Goal: Information Seeking & Learning: Learn about a topic

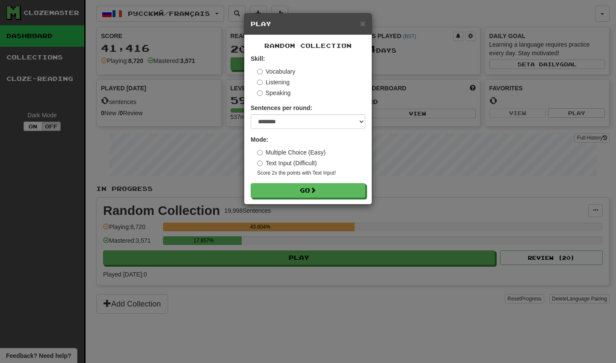
select select "********"
drag, startPoint x: 0, startPoint y: 0, endPoint x: 344, endPoint y: 192, distance: 394.1
click at [344, 192] on button "Go" at bounding box center [308, 191] width 115 height 15
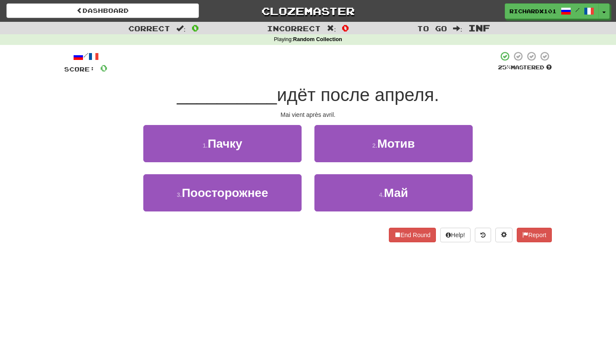
click at [344, 192] on button "4 . Май" at bounding box center [393, 192] width 158 height 37
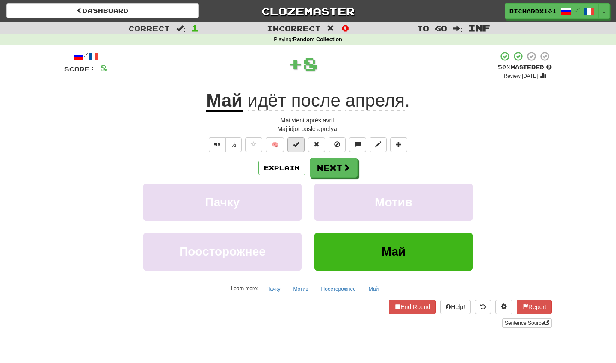
drag, startPoint x: 0, startPoint y: 0, endPoint x: 295, endPoint y: 146, distance: 329.0
click at [295, 146] on span at bounding box center [296, 144] width 6 height 6
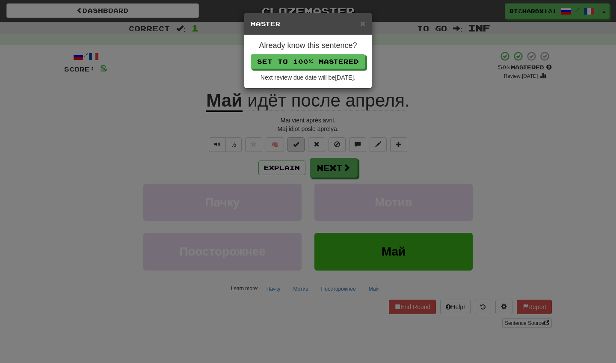
click at [329, 64] on button "Set to 100% Mastered" at bounding box center [308, 61] width 115 height 15
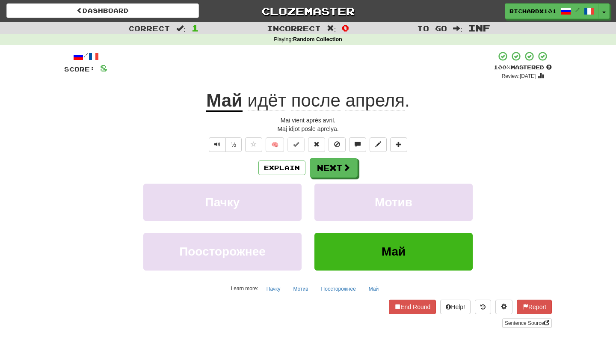
click at [323, 170] on button "Next" at bounding box center [334, 168] width 48 height 20
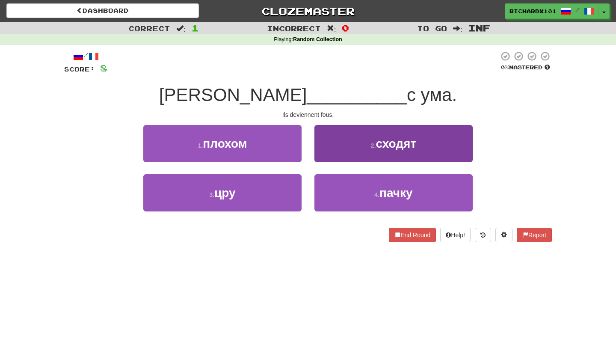
drag, startPoint x: 329, startPoint y: 64, endPoint x: 344, endPoint y: 140, distance: 77.6
click at [344, 140] on button "2 . сходят" at bounding box center [393, 143] width 158 height 37
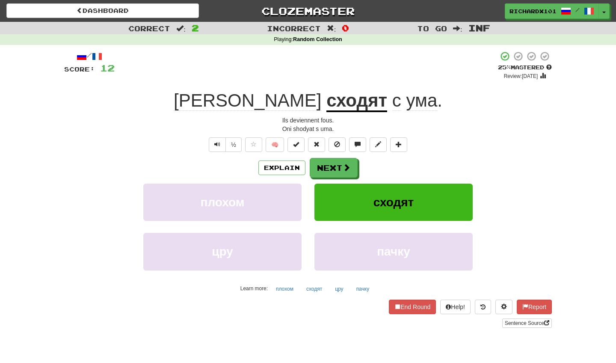
click at [299, 146] on span at bounding box center [296, 144] width 6 height 6
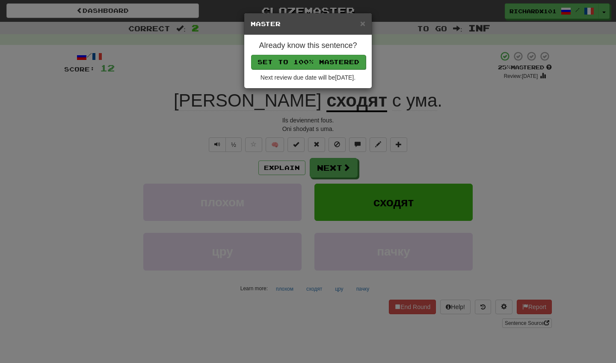
drag, startPoint x: 344, startPoint y: 140, endPoint x: 338, endPoint y: 61, distance: 79.8
click at [338, 61] on button "Set to 100% Mastered" at bounding box center [308, 62] width 115 height 15
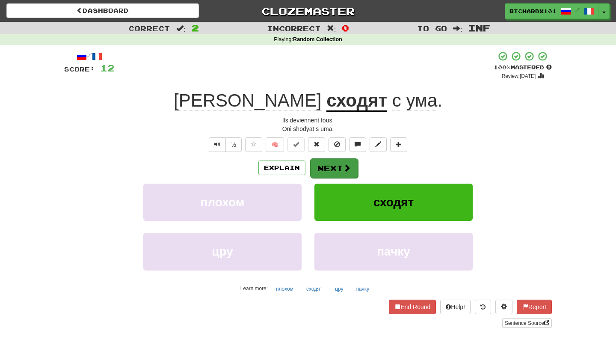
drag, startPoint x: 338, startPoint y: 61, endPoint x: 326, endPoint y: 162, distance: 101.7
click at [326, 162] on button "Next" at bounding box center [334, 168] width 48 height 20
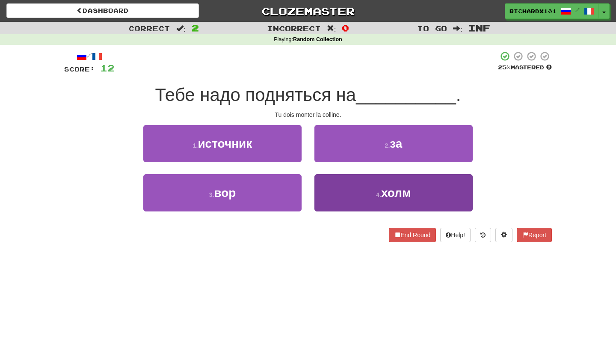
drag, startPoint x: 326, startPoint y: 162, endPoint x: 323, endPoint y: 191, distance: 29.7
click at [323, 191] on button "4 . холм" at bounding box center [393, 192] width 158 height 37
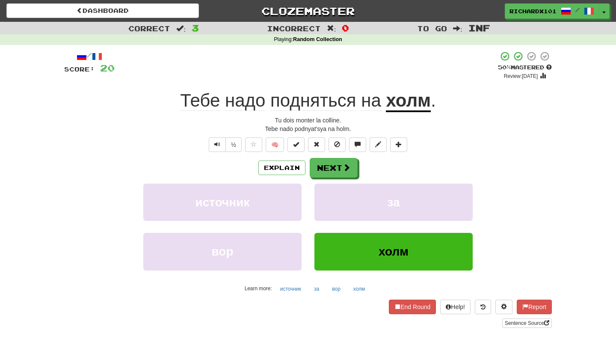
click at [302, 145] on button at bounding box center [295, 144] width 17 height 15
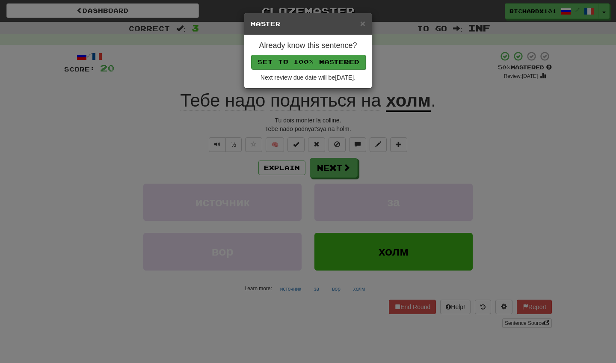
drag, startPoint x: 323, startPoint y: 191, endPoint x: 337, endPoint y: 62, distance: 130.3
click at [337, 62] on button "Set to 100% Mastered" at bounding box center [308, 62] width 115 height 15
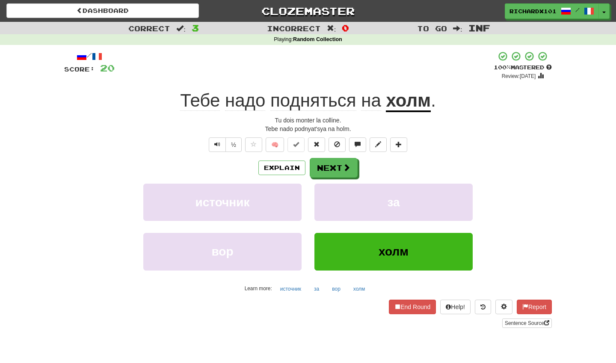
click at [320, 166] on button "Next" at bounding box center [334, 168] width 48 height 20
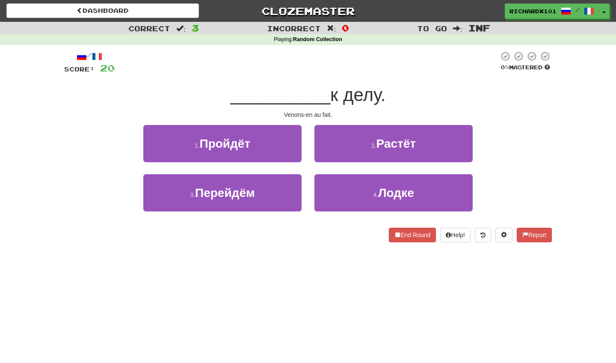
click at [284, 197] on button "3 . Перейдём" at bounding box center [222, 192] width 158 height 37
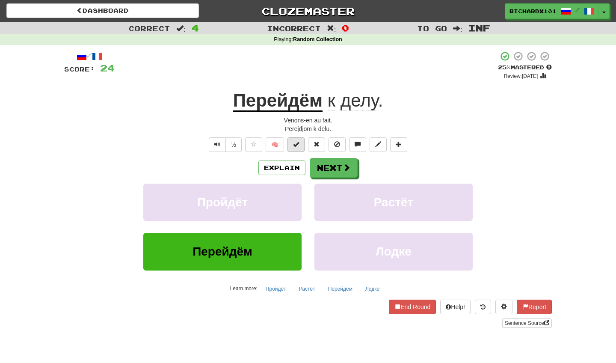
drag, startPoint x: 337, startPoint y: 62, endPoint x: 297, endPoint y: 142, distance: 89.7
click at [297, 142] on span at bounding box center [296, 144] width 6 height 6
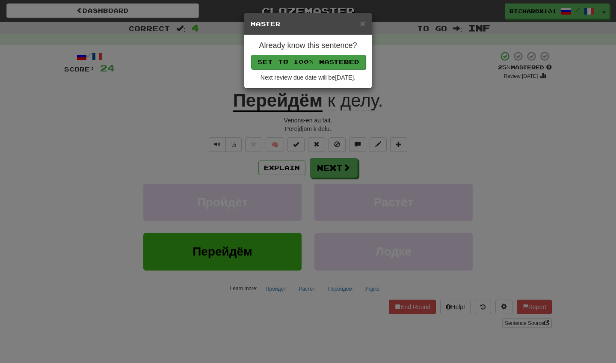
drag, startPoint x: 297, startPoint y: 142, endPoint x: 325, endPoint y: 60, distance: 86.7
click at [325, 60] on button "Set to 100% Mastered" at bounding box center [308, 62] width 115 height 15
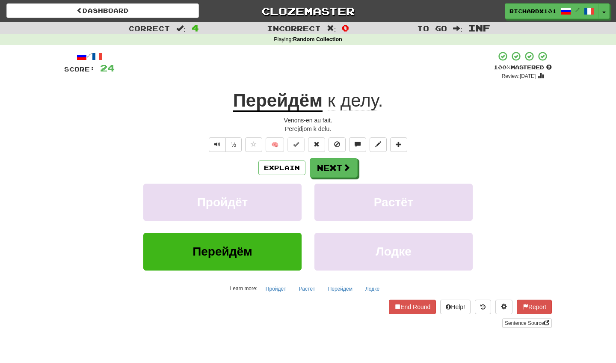
click at [397, 143] on span at bounding box center [399, 144] width 6 height 6
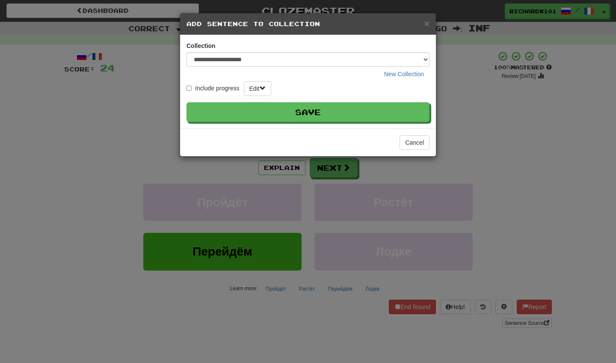
click at [393, 110] on button "Save" at bounding box center [308, 112] width 243 height 20
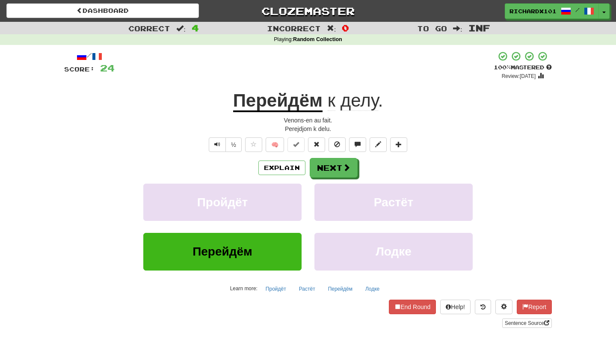
click at [514, 320] on link "Sentence Source" at bounding box center [527, 322] width 50 height 9
click at [326, 169] on button "Next" at bounding box center [334, 168] width 48 height 20
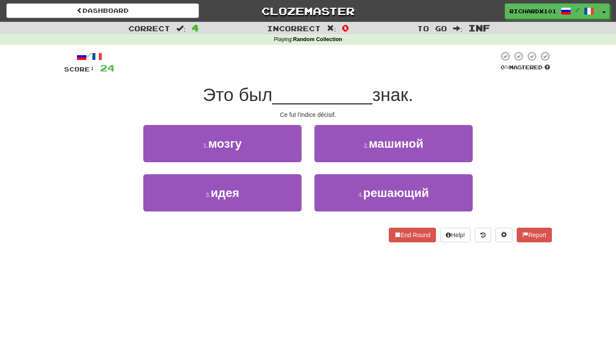
click at [335, 187] on button "4 . решающий" at bounding box center [393, 192] width 158 height 37
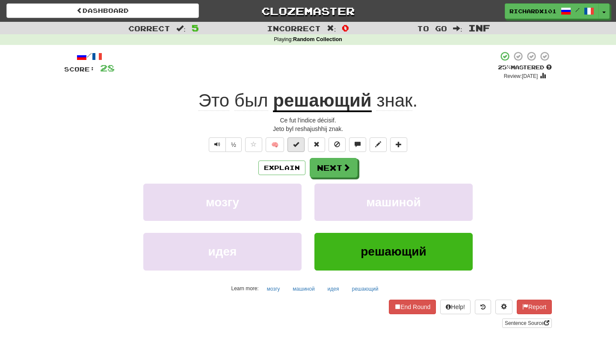
drag, startPoint x: 393, startPoint y: 110, endPoint x: 300, endPoint y: 141, distance: 97.8
click at [300, 141] on button at bounding box center [295, 144] width 17 height 15
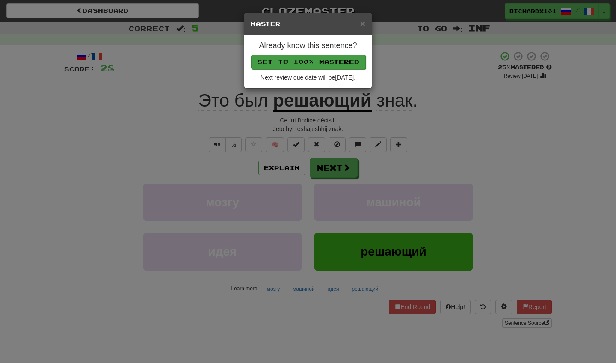
drag, startPoint x: 300, startPoint y: 141, endPoint x: 335, endPoint y: 55, distance: 92.5
click at [335, 55] on button "Set to 100% Mastered" at bounding box center [308, 62] width 115 height 15
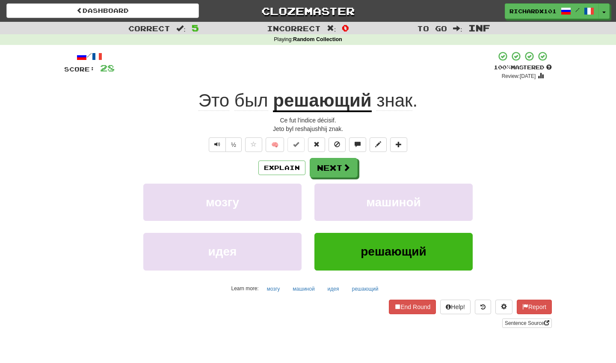
click at [332, 166] on button "Next" at bounding box center [334, 168] width 48 height 20
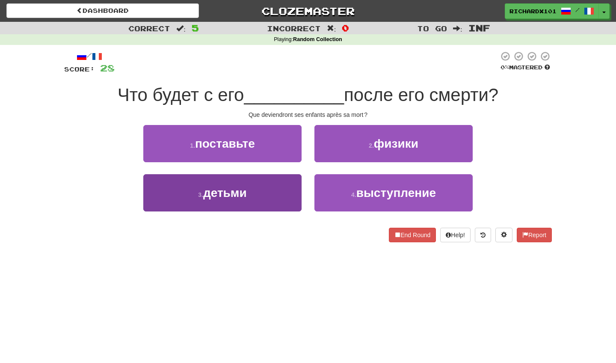
drag, startPoint x: 335, startPoint y: 55, endPoint x: 273, endPoint y: 202, distance: 159.0
click at [273, 202] on button "3 . детьми" at bounding box center [222, 192] width 158 height 37
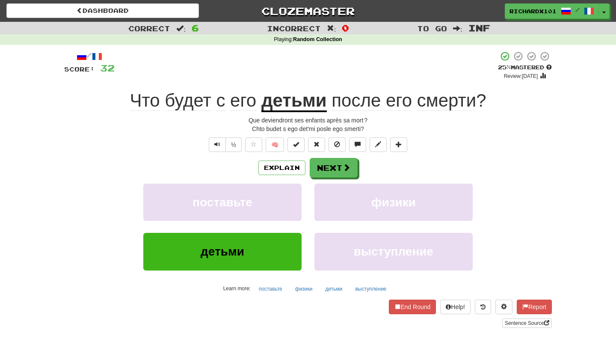
click at [297, 145] on span at bounding box center [296, 144] width 6 height 6
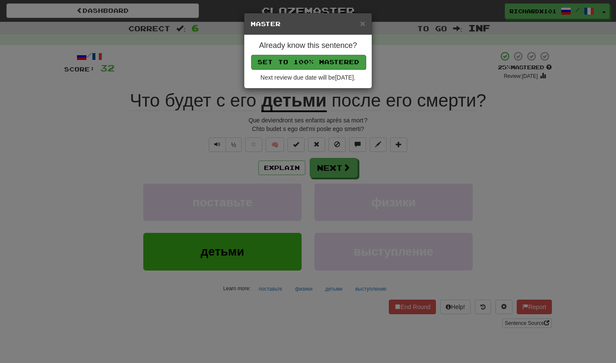
drag, startPoint x: 273, startPoint y: 202, endPoint x: 329, endPoint y: 59, distance: 153.9
click at [329, 59] on button "Set to 100% Mastered" at bounding box center [308, 62] width 115 height 15
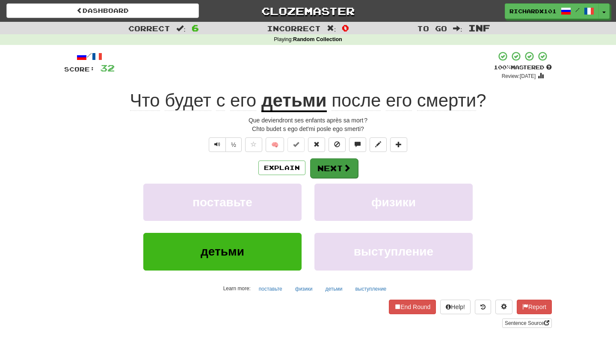
drag, startPoint x: 329, startPoint y: 59, endPoint x: 319, endPoint y: 161, distance: 103.2
click at [319, 161] on button "Next" at bounding box center [334, 168] width 48 height 20
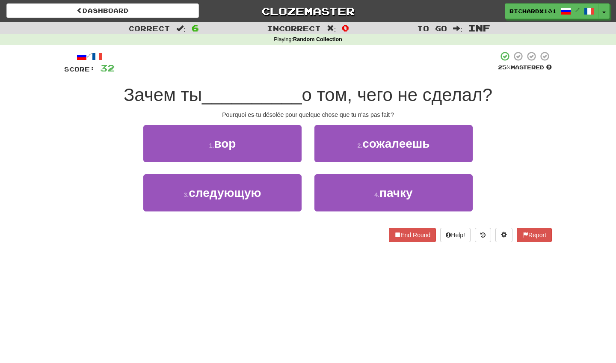
click at [349, 145] on button "2 . сожалеешь" at bounding box center [393, 143] width 158 height 37
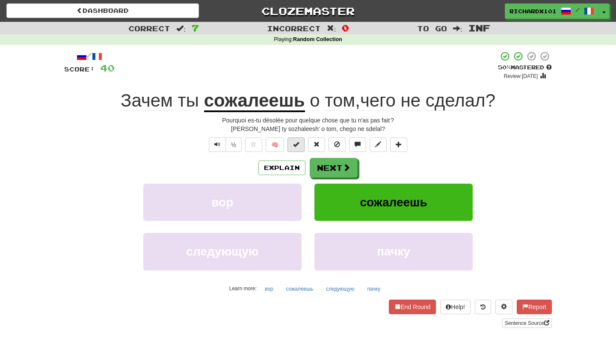
drag, startPoint x: 319, startPoint y: 161, endPoint x: 296, endPoint y: 142, distance: 29.8
click at [296, 142] on span at bounding box center [296, 144] width 6 height 6
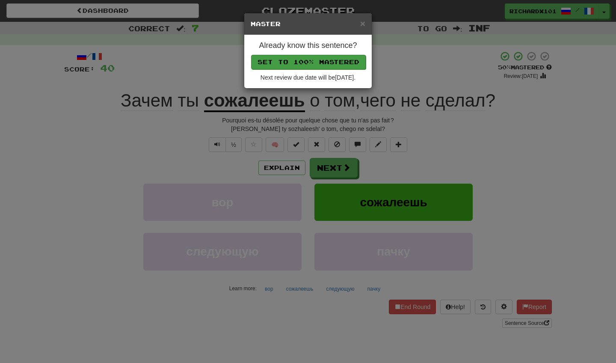
drag, startPoint x: 296, startPoint y: 142, endPoint x: 329, endPoint y: 61, distance: 88.3
click at [329, 61] on button "Set to 100% Mastered" at bounding box center [308, 62] width 115 height 15
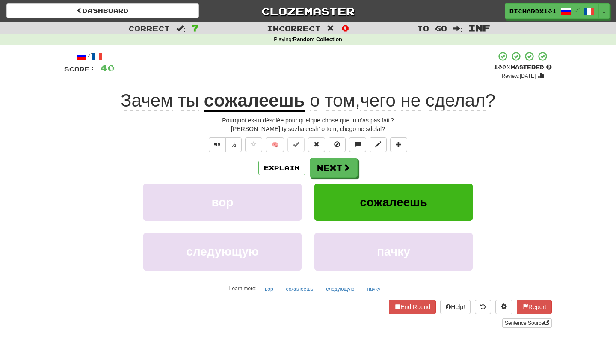
click at [332, 174] on button "Next" at bounding box center [334, 168] width 48 height 20
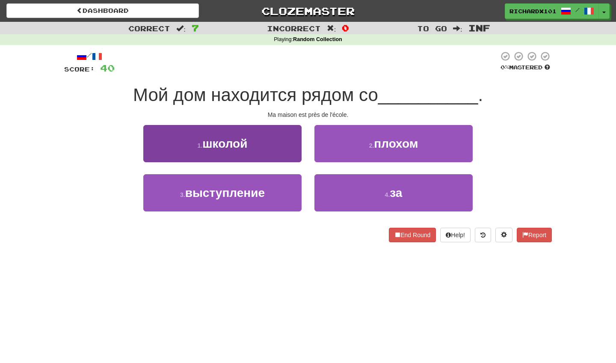
drag, startPoint x: 329, startPoint y: 61, endPoint x: 297, endPoint y: 150, distance: 94.6
click at [297, 150] on button "1 . школой" at bounding box center [222, 143] width 158 height 37
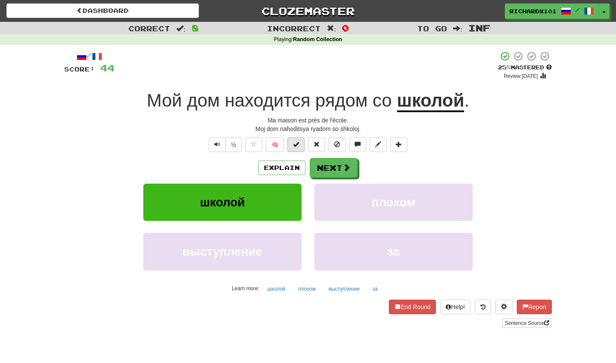
drag, startPoint x: 297, startPoint y: 150, endPoint x: 300, endPoint y: 145, distance: 5.2
click at [300, 145] on button at bounding box center [295, 144] width 17 height 15
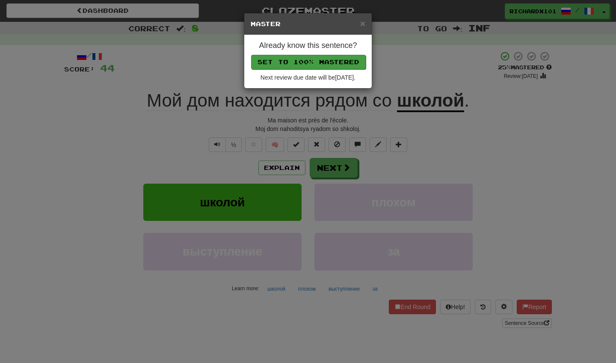
drag, startPoint x: 300, startPoint y: 145, endPoint x: 326, endPoint y: 62, distance: 86.9
click at [326, 62] on button "Set to 100% Mastered" at bounding box center [308, 62] width 115 height 15
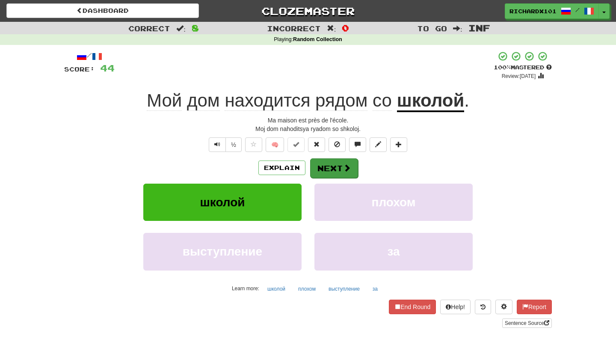
drag, startPoint x: 326, startPoint y: 62, endPoint x: 322, endPoint y: 162, distance: 99.7
click at [322, 162] on button "Next" at bounding box center [334, 168] width 48 height 20
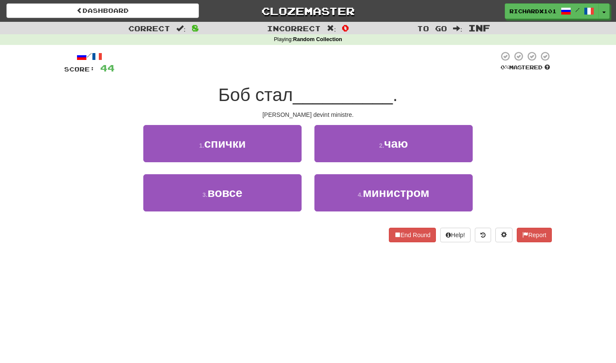
click at [325, 195] on button "4 . министром" at bounding box center [393, 192] width 158 height 37
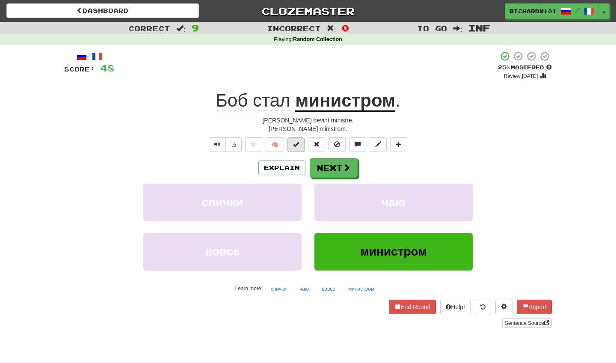
drag, startPoint x: 322, startPoint y: 162, endPoint x: 296, endPoint y: 143, distance: 31.8
click at [296, 143] on span at bounding box center [296, 144] width 6 height 6
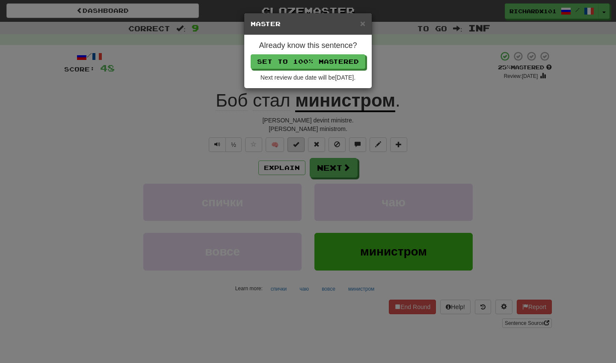
click at [330, 61] on button "Set to 100% Mastered" at bounding box center [308, 61] width 115 height 15
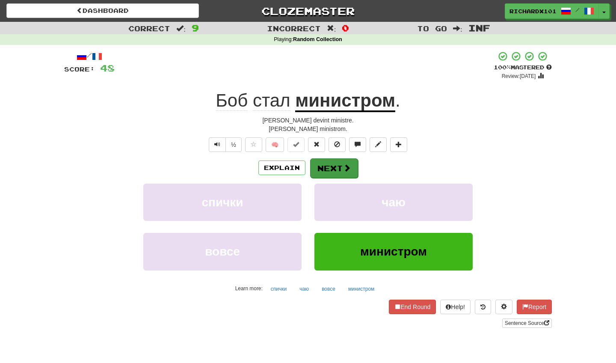
drag, startPoint x: 330, startPoint y: 61, endPoint x: 324, endPoint y: 161, distance: 100.3
click at [324, 161] on button "Next" at bounding box center [334, 168] width 48 height 20
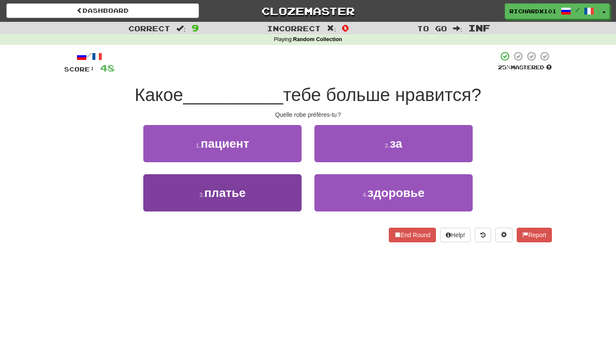
drag, startPoint x: 324, startPoint y: 161, endPoint x: 283, endPoint y: 203, distance: 58.4
click at [283, 203] on button "3 . платье" at bounding box center [222, 192] width 158 height 37
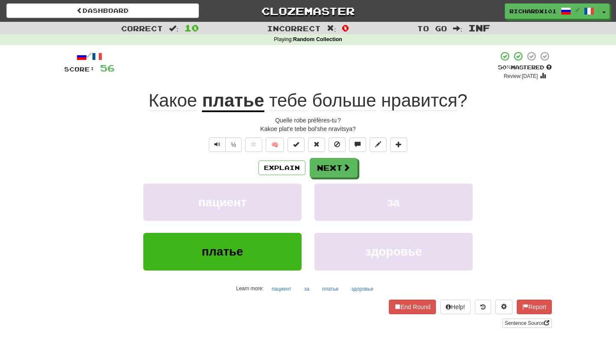
click at [301, 145] on button at bounding box center [295, 144] width 17 height 15
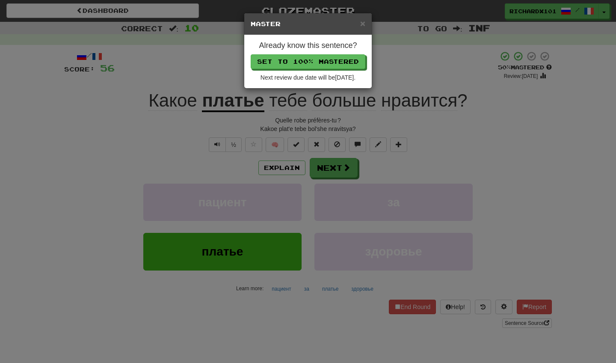
click at [333, 62] on button "Set to 100% Mastered" at bounding box center [308, 61] width 115 height 15
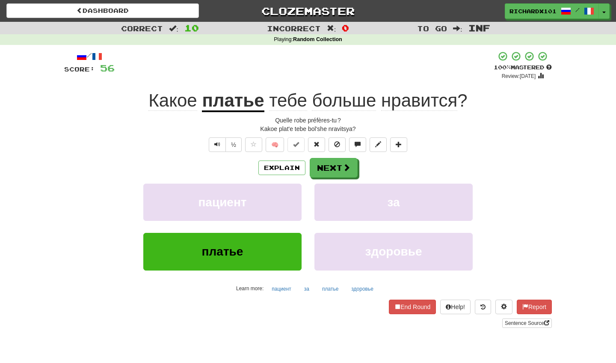
click at [323, 167] on button "Next" at bounding box center [334, 168] width 48 height 20
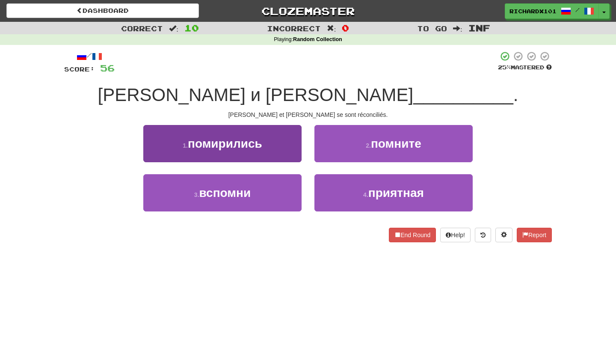
drag, startPoint x: 333, startPoint y: 62, endPoint x: 285, endPoint y: 143, distance: 94.0
click at [285, 143] on button "1 . помирились" at bounding box center [222, 143] width 158 height 37
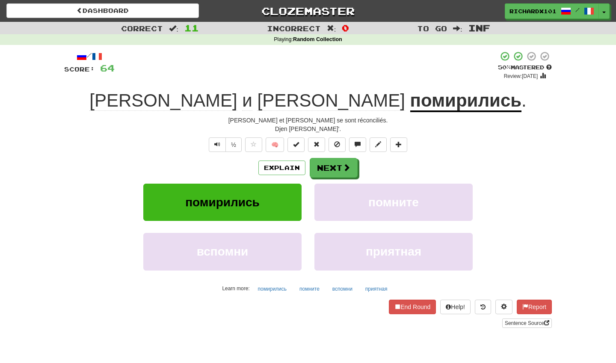
click at [403, 141] on button at bounding box center [398, 144] width 17 height 15
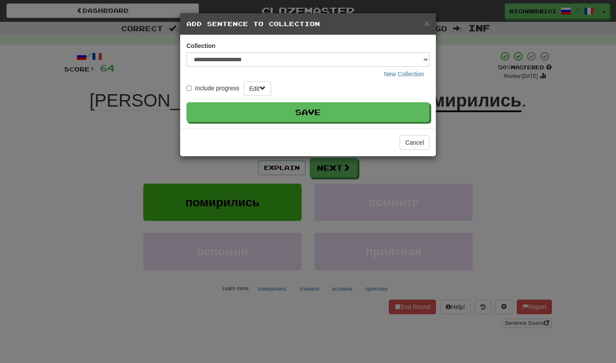
click at [399, 116] on button "Save" at bounding box center [308, 112] width 243 height 20
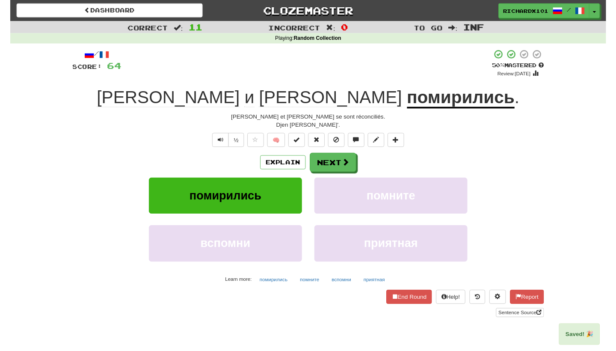
scroll to position [0, 0]
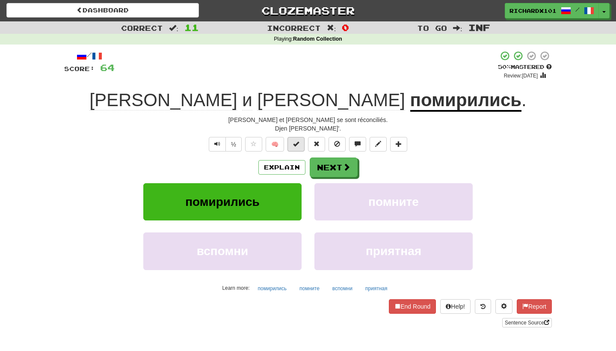
drag, startPoint x: 399, startPoint y: 116, endPoint x: 294, endPoint y: 142, distance: 107.9
click at [294, 142] on div "/ Score: 64 + 8 50 % Mastered Review: 2025-08-23 Дэн и Линда помирились . Dan e…" at bounding box center [308, 188] width 488 height 277
click at [294, 142] on span at bounding box center [296, 144] width 6 height 6
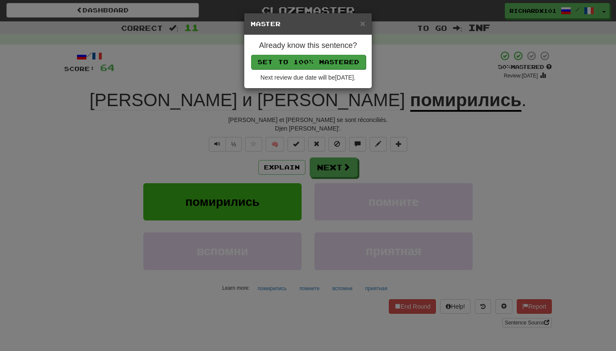
drag, startPoint x: 294, startPoint y: 142, endPoint x: 322, endPoint y: 61, distance: 85.4
click at [322, 61] on button "Set to 100% Mastered" at bounding box center [308, 62] width 115 height 15
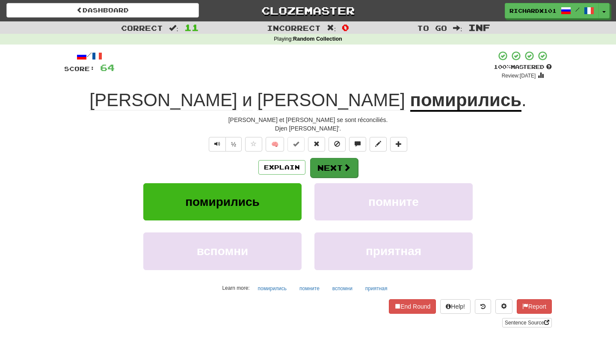
drag, startPoint x: 322, startPoint y: 61, endPoint x: 321, endPoint y: 161, distance: 100.1
click at [321, 161] on button "Next" at bounding box center [334, 168] width 48 height 20
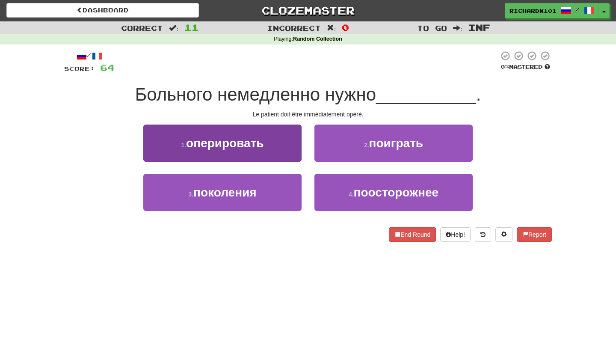
drag, startPoint x: 321, startPoint y: 161, endPoint x: 278, endPoint y: 147, distance: 44.6
click at [278, 147] on button "1 . оперировать" at bounding box center [222, 142] width 158 height 37
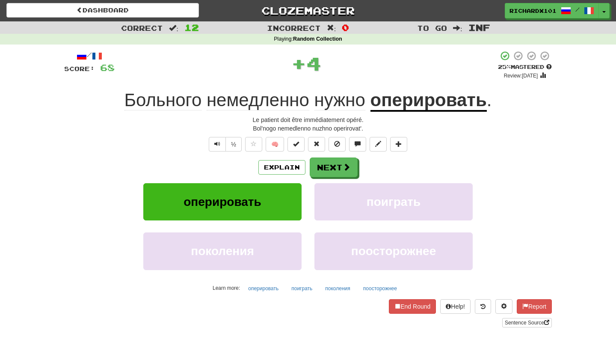
click at [294, 142] on span at bounding box center [296, 144] width 6 height 6
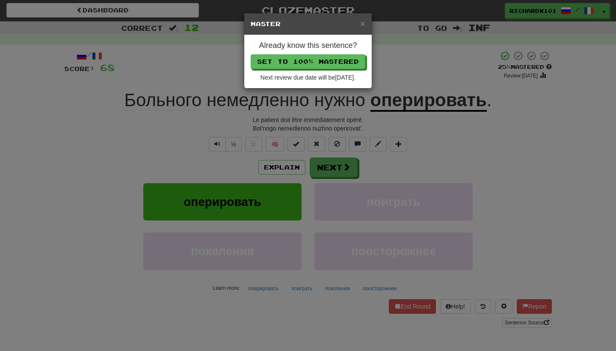
click at [319, 62] on button "Set to 100% Mastered" at bounding box center [308, 61] width 115 height 15
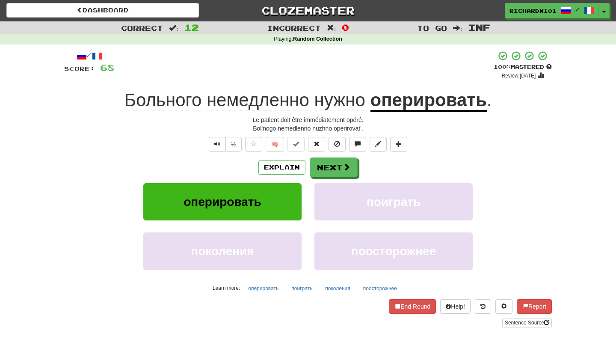
click at [329, 163] on button "Next" at bounding box center [334, 167] width 48 height 20
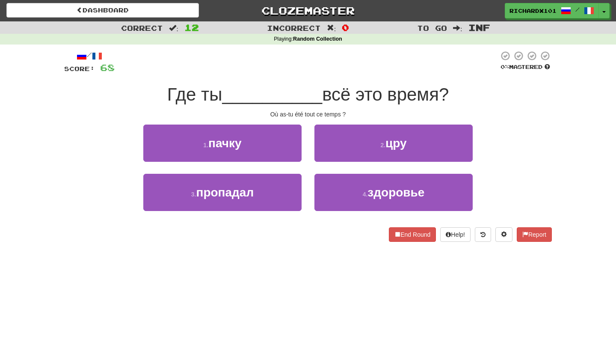
click at [281, 194] on button "3 . пропадал" at bounding box center [222, 192] width 158 height 37
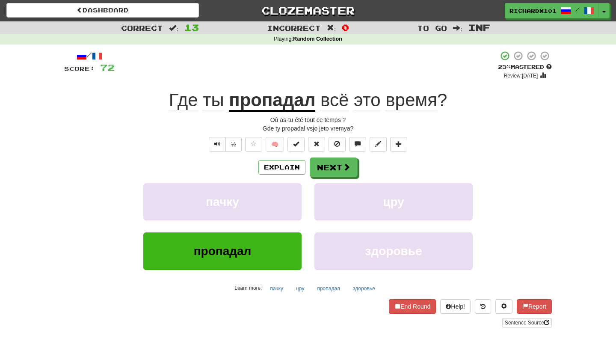
click at [299, 144] on span at bounding box center [296, 144] width 6 height 6
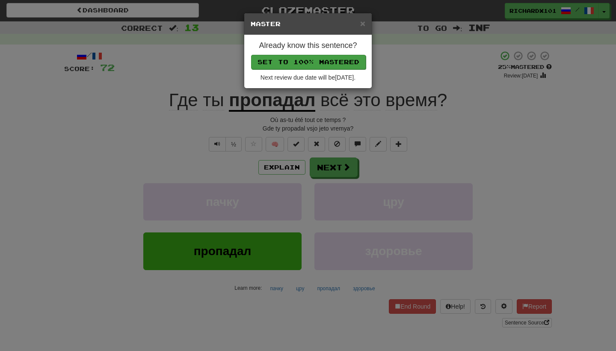
drag, startPoint x: 319, startPoint y: 62, endPoint x: 335, endPoint y: 59, distance: 16.5
click at [335, 59] on button "Set to 100% Mastered" at bounding box center [308, 62] width 115 height 15
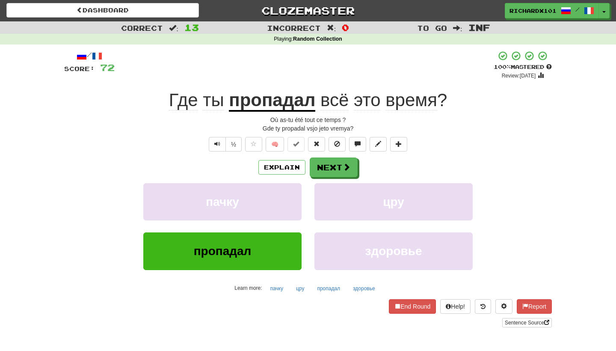
click at [335, 166] on button "Next" at bounding box center [334, 167] width 48 height 20
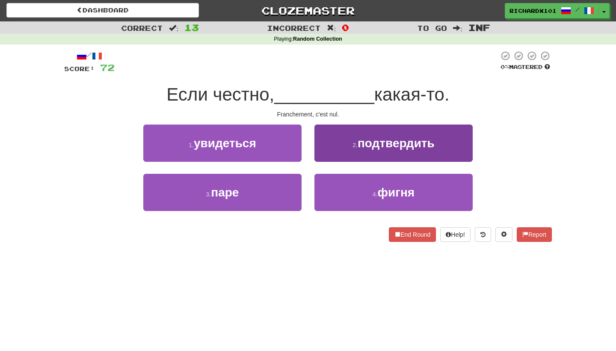
drag, startPoint x: 335, startPoint y: 59, endPoint x: 352, endPoint y: 147, distance: 89.3
click at [352, 147] on button "2 . подтвердить" at bounding box center [393, 142] width 158 height 37
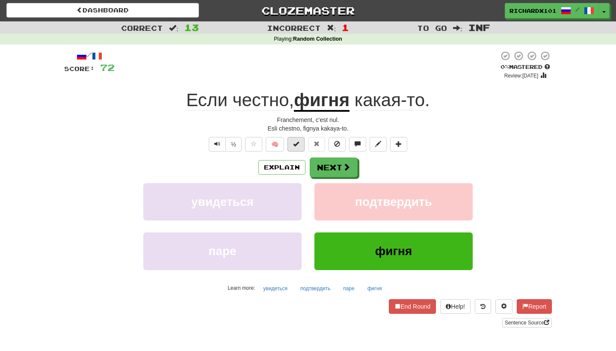
drag, startPoint x: 352, startPoint y: 147, endPoint x: 299, endPoint y: 142, distance: 52.8
click at [299, 142] on span at bounding box center [296, 144] width 6 height 6
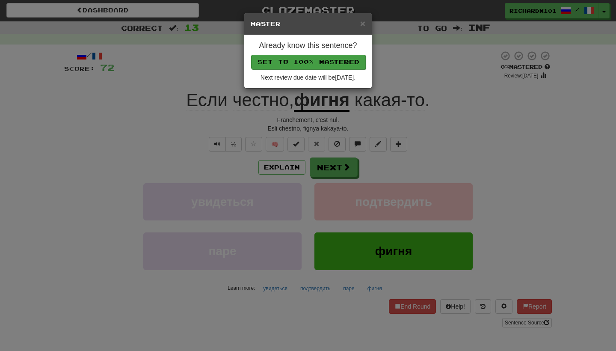
drag, startPoint x: 299, startPoint y: 142, endPoint x: 333, endPoint y: 56, distance: 92.4
click at [333, 56] on button "Set to 100% Mastered" at bounding box center [308, 62] width 115 height 15
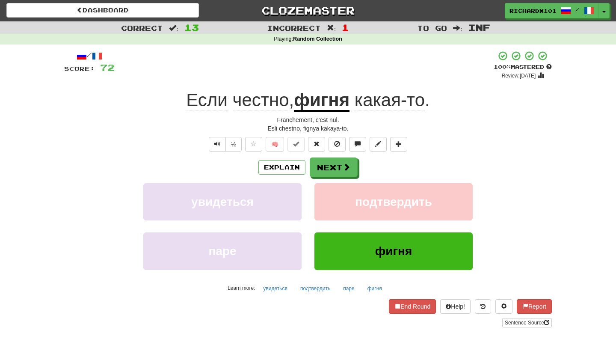
click at [542, 323] on link "Sentence Source" at bounding box center [527, 322] width 50 height 9
click at [333, 165] on button "Next" at bounding box center [334, 167] width 48 height 20
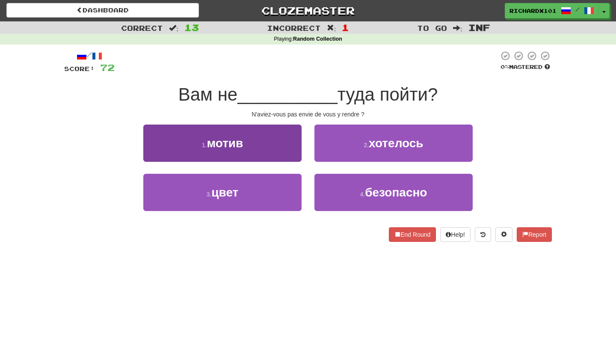
drag, startPoint x: 333, startPoint y: 56, endPoint x: 290, endPoint y: 152, distance: 104.8
click at [290, 152] on button "1 . мотив" at bounding box center [222, 142] width 158 height 37
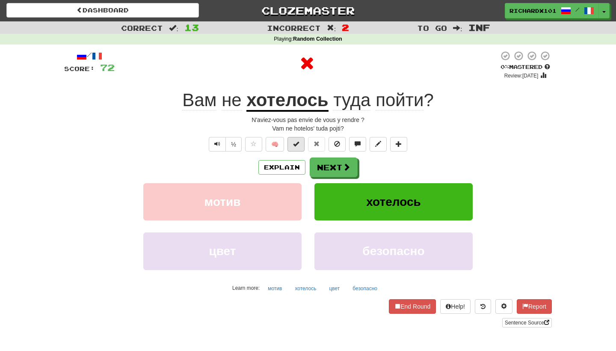
drag, startPoint x: 290, startPoint y: 152, endPoint x: 296, endPoint y: 143, distance: 10.7
click at [296, 143] on span at bounding box center [296, 144] width 6 height 6
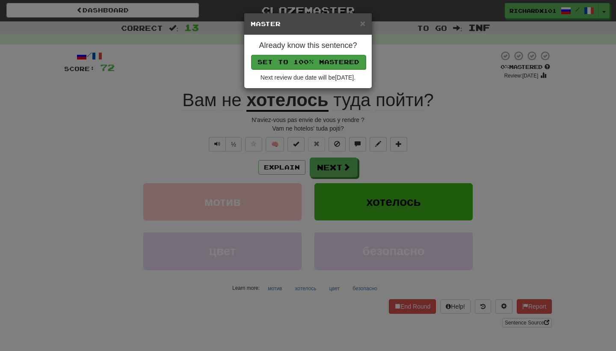
drag, startPoint x: 296, startPoint y: 143, endPoint x: 326, endPoint y: 62, distance: 86.8
click at [326, 62] on button "Set to 100% Mastered" at bounding box center [308, 62] width 115 height 15
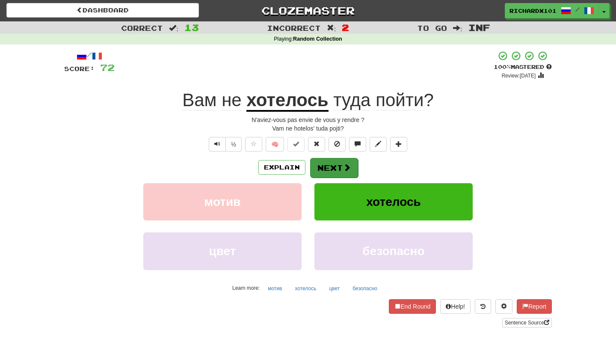
drag, startPoint x: 326, startPoint y: 62, endPoint x: 324, endPoint y: 166, distance: 104.4
click at [324, 166] on button "Next" at bounding box center [334, 168] width 48 height 20
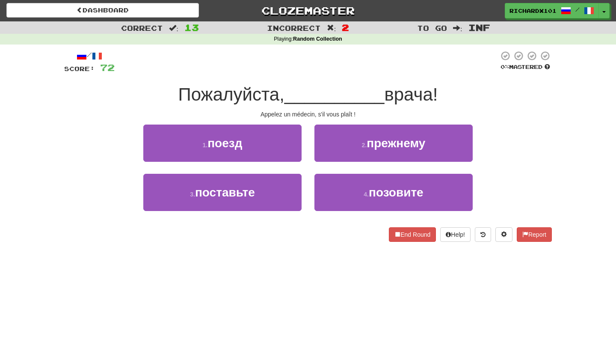
click at [357, 192] on button "4 . позовите" at bounding box center [393, 192] width 158 height 37
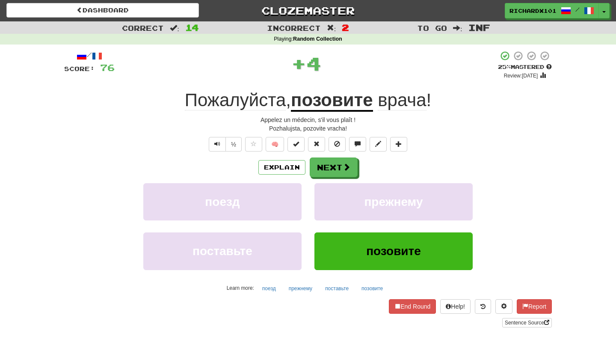
click at [299, 144] on span at bounding box center [296, 144] width 6 height 6
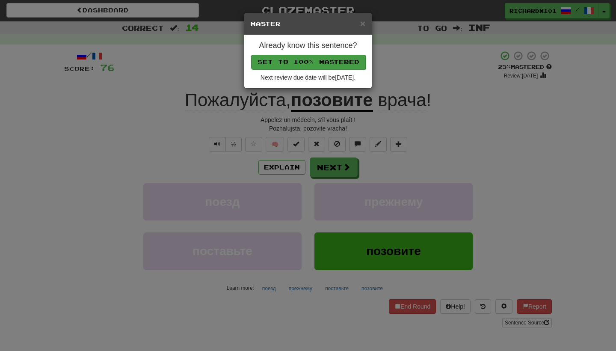
drag, startPoint x: 324, startPoint y: 166, endPoint x: 325, endPoint y: 62, distance: 103.5
click at [325, 62] on button "Set to 100% Mastered" at bounding box center [308, 62] width 115 height 15
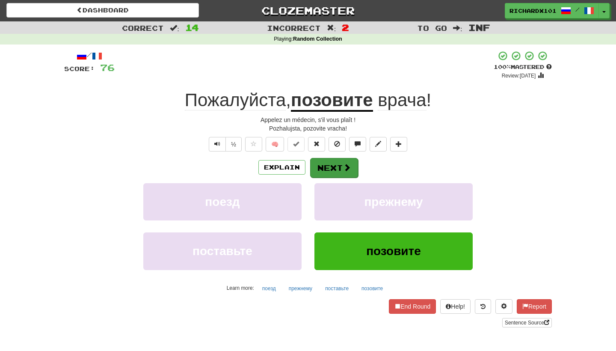
drag, startPoint x: 325, startPoint y: 62, endPoint x: 321, endPoint y: 165, distance: 102.3
click at [321, 165] on button "Next" at bounding box center [334, 168] width 48 height 20
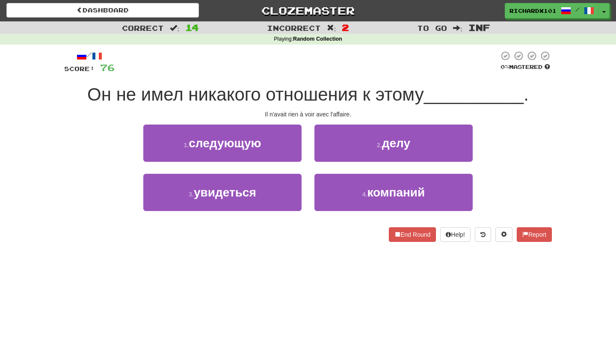
click at [343, 139] on button "2 . делу" at bounding box center [393, 142] width 158 height 37
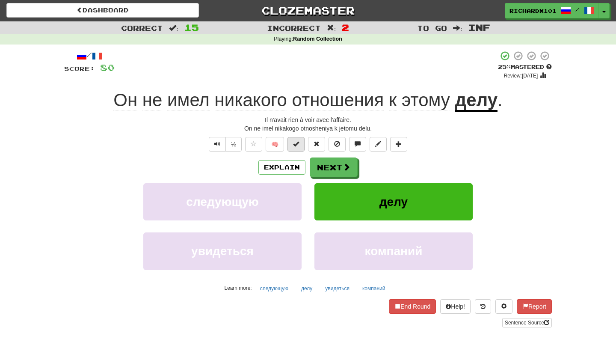
drag, startPoint x: 321, startPoint y: 165, endPoint x: 296, endPoint y: 140, distance: 34.5
click at [296, 141] on span at bounding box center [296, 144] width 6 height 6
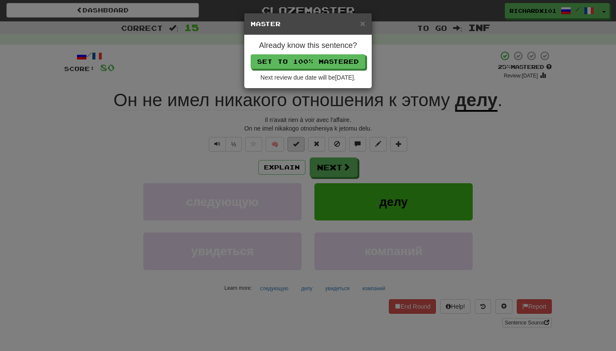
click at [323, 62] on button "Set to 100% Mastered" at bounding box center [308, 61] width 115 height 15
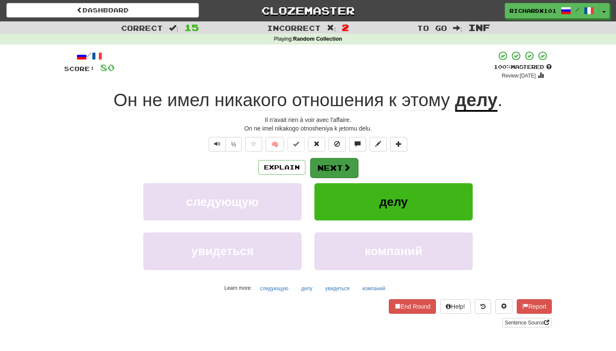
drag, startPoint x: 323, startPoint y: 62, endPoint x: 325, endPoint y: 165, distance: 102.7
click at [325, 165] on button "Next" at bounding box center [334, 168] width 48 height 20
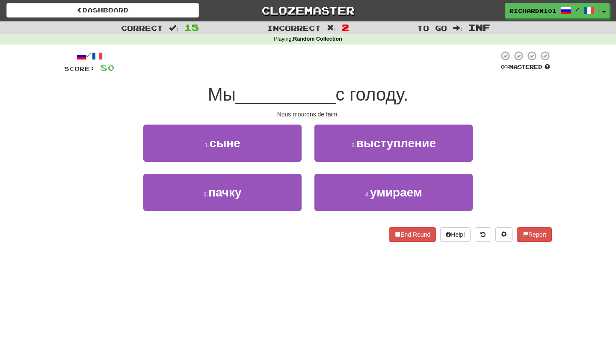
click at [328, 191] on button "4 . умираем" at bounding box center [393, 192] width 158 height 37
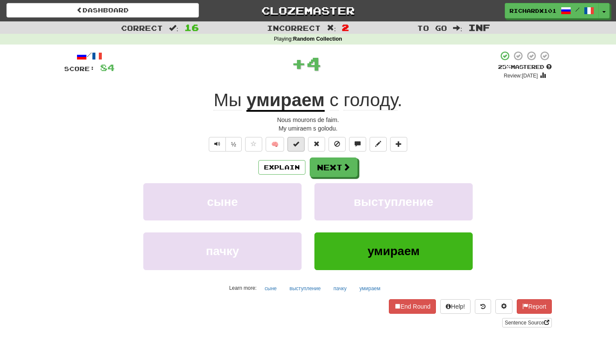
drag, startPoint x: 325, startPoint y: 165, endPoint x: 302, endPoint y: 140, distance: 33.3
click at [302, 140] on button at bounding box center [295, 144] width 17 height 15
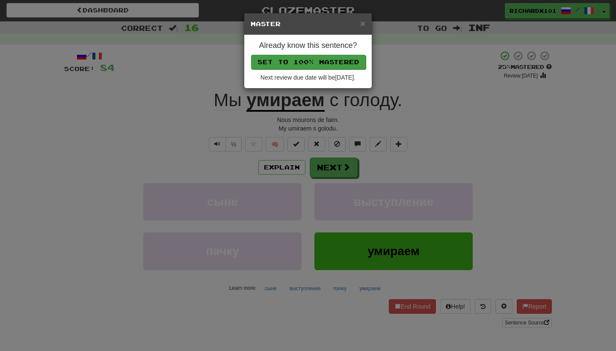
drag, startPoint x: 302, startPoint y: 140, endPoint x: 325, endPoint y: 61, distance: 82.2
click at [325, 61] on button "Set to 100% Mastered" at bounding box center [308, 62] width 115 height 15
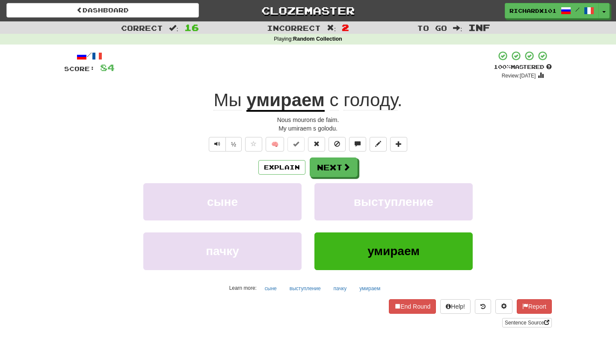
click at [326, 165] on button "Next" at bounding box center [334, 167] width 48 height 20
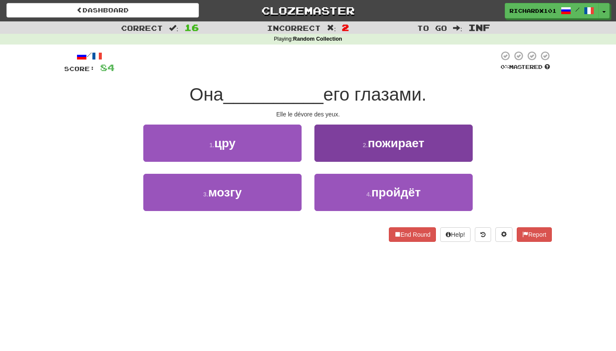
drag, startPoint x: 325, startPoint y: 61, endPoint x: 346, endPoint y: 140, distance: 81.9
click at [346, 140] on button "2 . пожирает" at bounding box center [393, 142] width 158 height 37
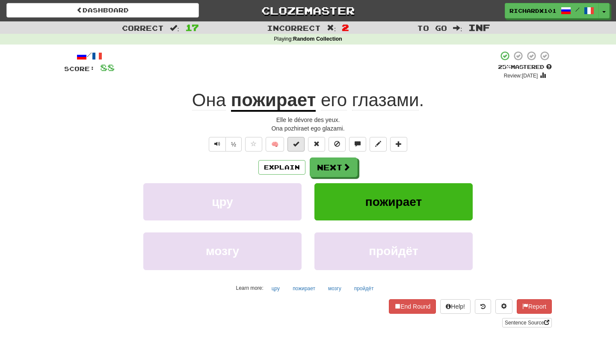
drag, startPoint x: 346, startPoint y: 140, endPoint x: 299, endPoint y: 142, distance: 47.1
click at [299, 142] on span at bounding box center [296, 144] width 6 height 6
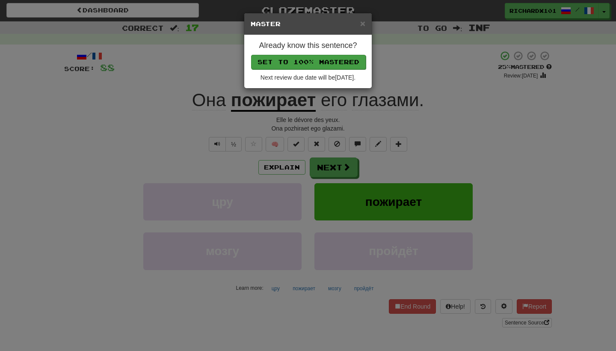
drag, startPoint x: 299, startPoint y: 142, endPoint x: 320, endPoint y: 60, distance: 84.9
click at [320, 60] on button "Set to 100% Mastered" at bounding box center [308, 62] width 115 height 15
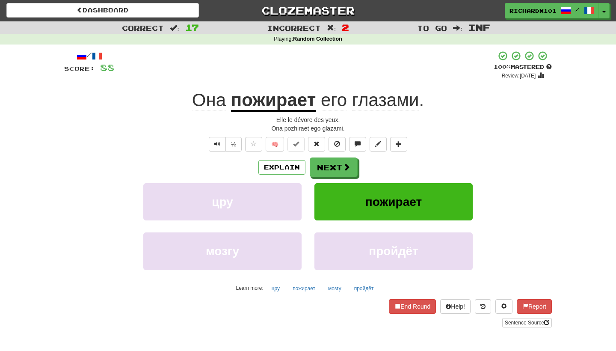
click at [520, 320] on link "Sentence Source" at bounding box center [527, 322] width 50 height 9
drag, startPoint x: 320, startPoint y: 60, endPoint x: 405, endPoint y: 142, distance: 117.7
click at [405, 142] on button at bounding box center [398, 144] width 17 height 15
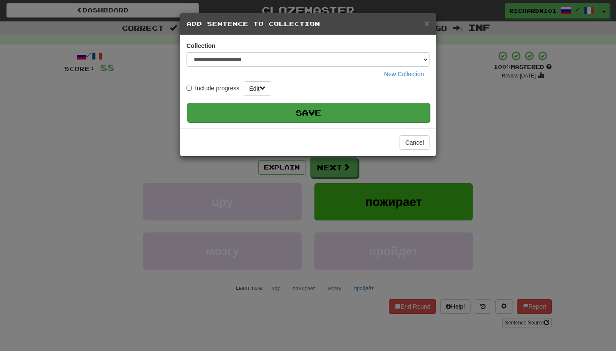
drag, startPoint x: 405, startPoint y: 142, endPoint x: 395, endPoint y: 111, distance: 32.3
click at [395, 111] on button "Save" at bounding box center [308, 113] width 243 height 20
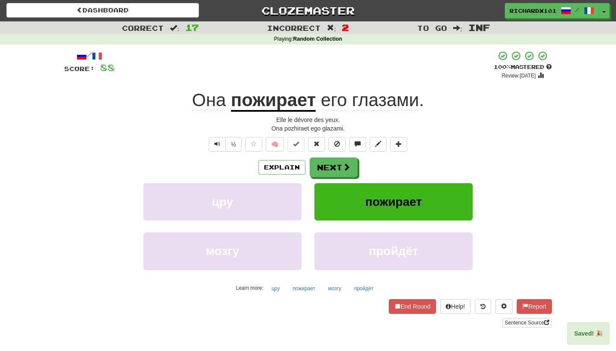
click at [349, 170] on span at bounding box center [347, 167] width 8 height 8
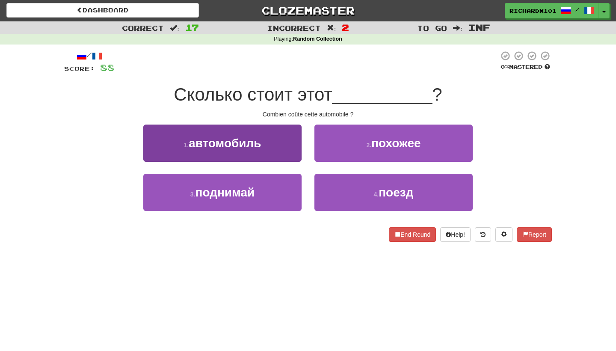
drag, startPoint x: 395, startPoint y: 111, endPoint x: 275, endPoint y: 147, distance: 126.0
click at [275, 147] on button "1 . автомобиль" at bounding box center [222, 142] width 158 height 37
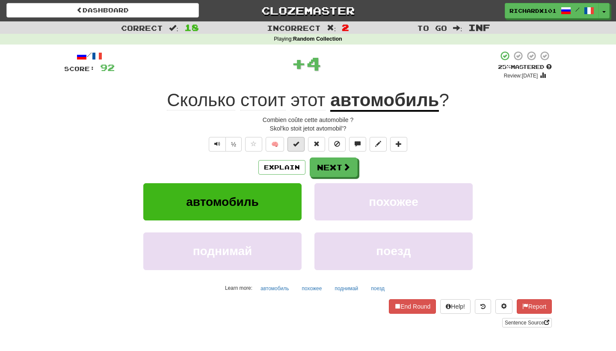
drag, startPoint x: 275, startPoint y: 147, endPoint x: 296, endPoint y: 143, distance: 22.2
click at [296, 143] on span at bounding box center [296, 144] width 6 height 6
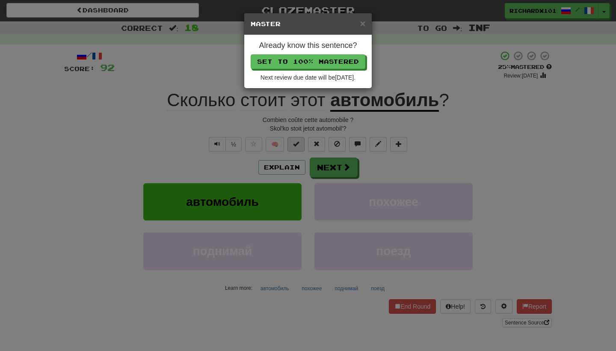
click at [322, 60] on button "Set to 100% Mastered" at bounding box center [308, 61] width 115 height 15
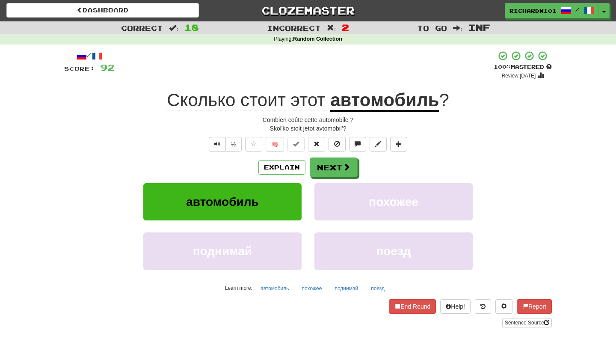
click at [327, 164] on button "Next" at bounding box center [334, 167] width 48 height 20
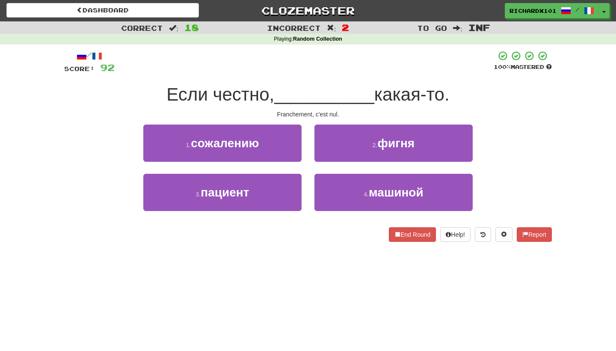
click at [343, 133] on button "2 . фигня" at bounding box center [393, 142] width 158 height 37
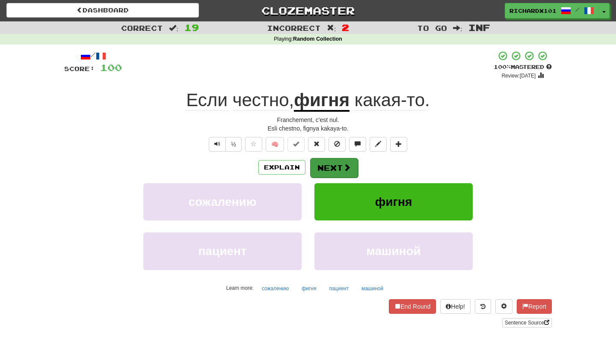
drag, startPoint x: 322, startPoint y: 60, endPoint x: 332, endPoint y: 167, distance: 107.4
click at [332, 167] on button "Next" at bounding box center [334, 168] width 48 height 20
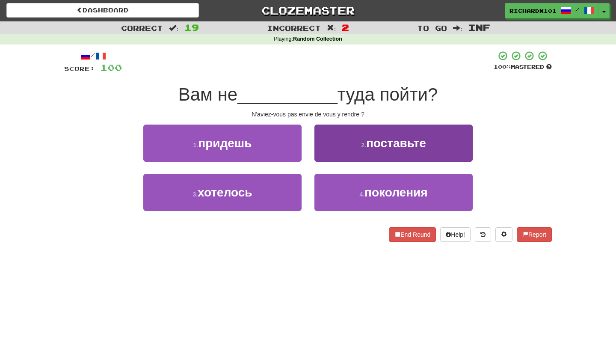
drag, startPoint x: 332, startPoint y: 167, endPoint x: 346, endPoint y: 148, distance: 23.4
click at [346, 148] on button "2 . поставьте" at bounding box center [393, 142] width 158 height 37
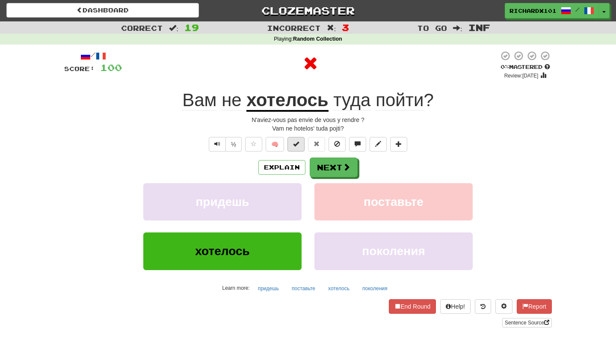
drag, startPoint x: 346, startPoint y: 148, endPoint x: 297, endPoint y: 142, distance: 50.1
click at [297, 142] on span at bounding box center [296, 144] width 6 height 6
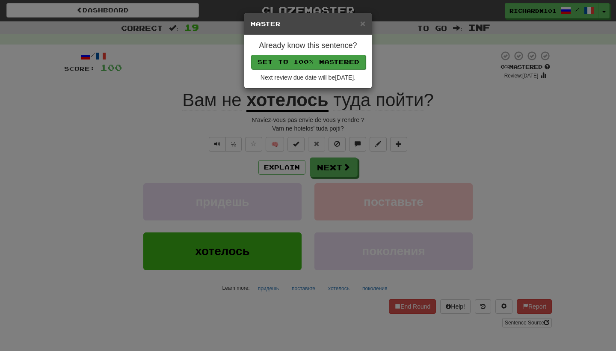
drag, startPoint x: 297, startPoint y: 142, endPoint x: 323, endPoint y: 59, distance: 86.5
click at [323, 59] on button "Set to 100% Mastered" at bounding box center [308, 62] width 115 height 15
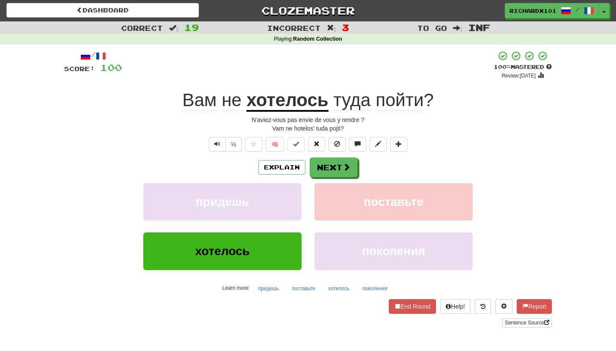
click at [326, 168] on button "Next" at bounding box center [334, 167] width 48 height 20
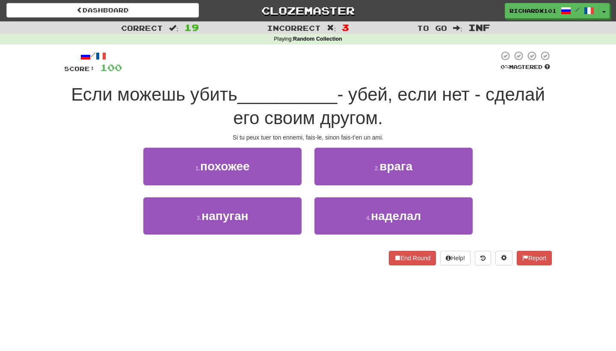
click at [326, 168] on button "2 . врага" at bounding box center [393, 166] width 158 height 37
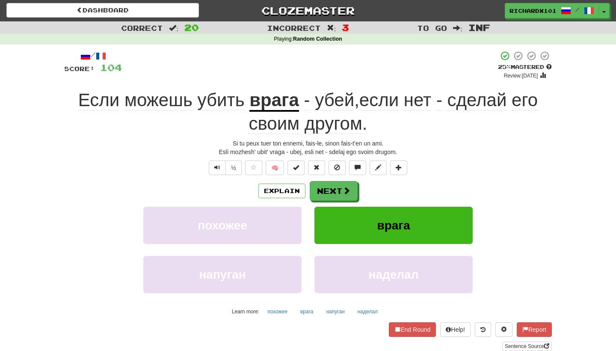
click at [299, 161] on button at bounding box center [295, 167] width 17 height 15
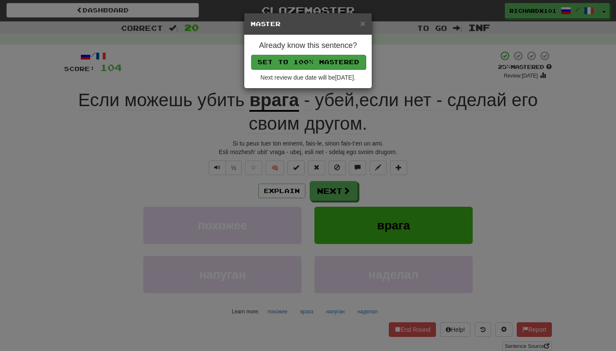
drag, startPoint x: 323, startPoint y: 59, endPoint x: 330, endPoint y: 62, distance: 7.9
click at [330, 62] on button "Set to 100% Mastered" at bounding box center [308, 62] width 115 height 15
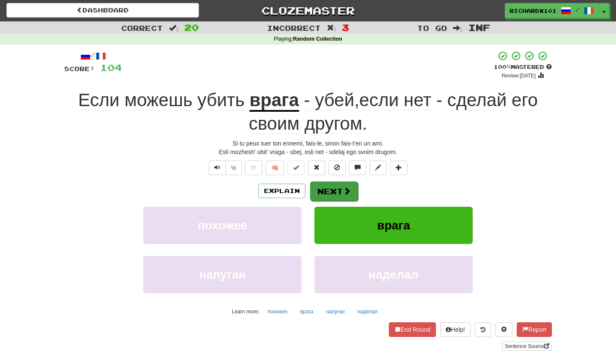
drag, startPoint x: 330, startPoint y: 62, endPoint x: 333, endPoint y: 185, distance: 123.2
click at [333, 185] on button "Next" at bounding box center [334, 191] width 48 height 20
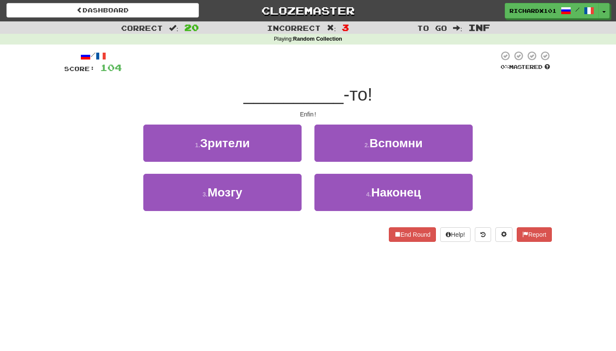
click at [333, 185] on button "4 . Наконец" at bounding box center [393, 192] width 158 height 37
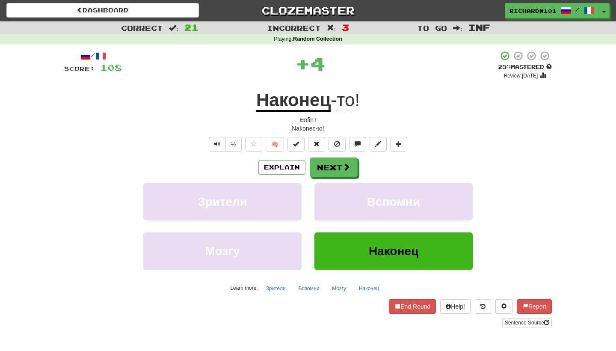
click at [298, 138] on button at bounding box center [295, 144] width 17 height 15
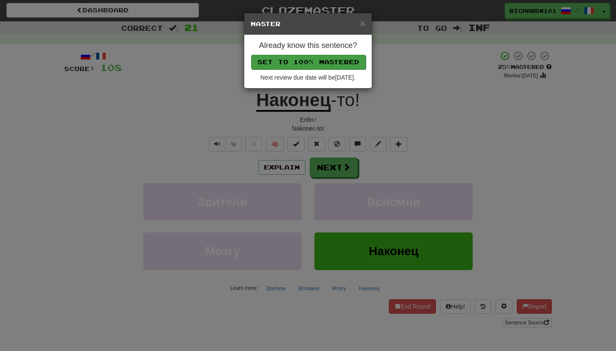
drag, startPoint x: 333, startPoint y: 185, endPoint x: 323, endPoint y: 58, distance: 127.9
click at [323, 58] on button "Set to 100% Mastered" at bounding box center [308, 62] width 115 height 15
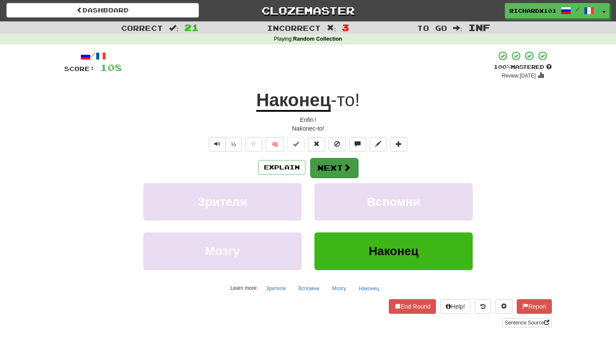
drag, startPoint x: 323, startPoint y: 58, endPoint x: 324, endPoint y: 163, distance: 104.8
click at [324, 163] on button "Next" at bounding box center [334, 168] width 48 height 20
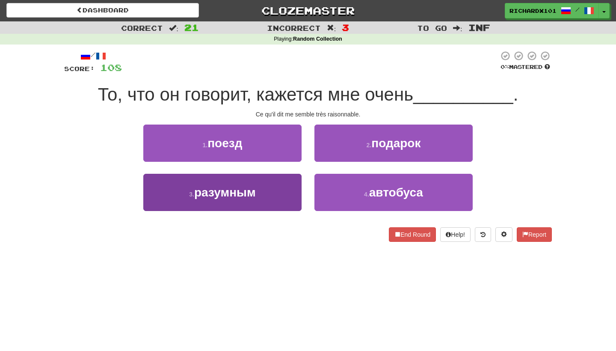
drag, startPoint x: 324, startPoint y: 163, endPoint x: 282, endPoint y: 195, distance: 53.1
click at [282, 195] on button "3 . разумным" at bounding box center [222, 192] width 158 height 37
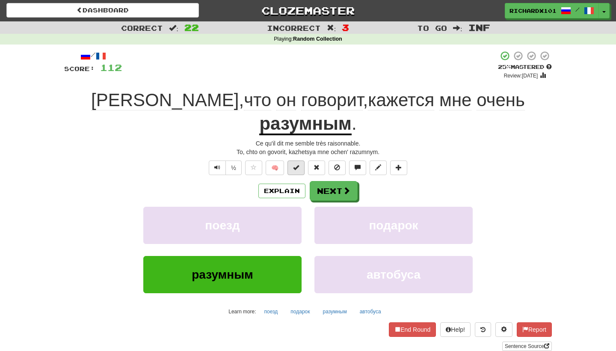
drag, startPoint x: 282, startPoint y: 195, endPoint x: 298, endPoint y: 145, distance: 52.5
click at [298, 164] on span at bounding box center [296, 167] width 6 height 6
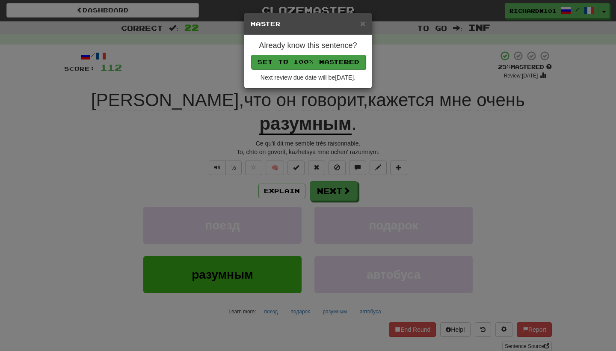
drag, startPoint x: 298, startPoint y: 145, endPoint x: 322, endPoint y: 61, distance: 87.6
click at [322, 61] on button "Set to 100% Mastered" at bounding box center [308, 62] width 115 height 15
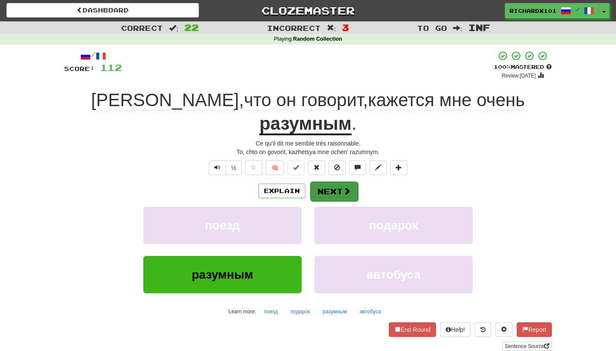
drag, startPoint x: 322, startPoint y: 61, endPoint x: 318, endPoint y: 167, distance: 106.6
click at [318, 181] on button "Next" at bounding box center [334, 191] width 48 height 20
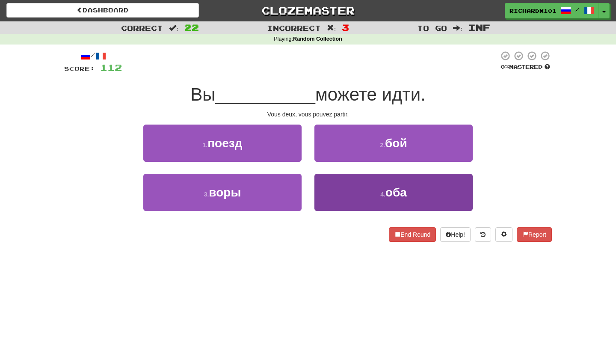
drag, startPoint x: 318, startPoint y: 167, endPoint x: 334, endPoint y: 191, distance: 28.7
click at [334, 191] on button "4 . оба" at bounding box center [393, 192] width 158 height 37
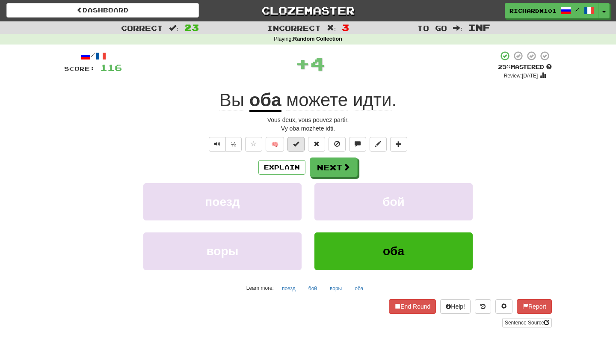
drag, startPoint x: 334, startPoint y: 191, endPoint x: 298, endPoint y: 139, distance: 63.0
click at [298, 141] on span at bounding box center [296, 144] width 6 height 6
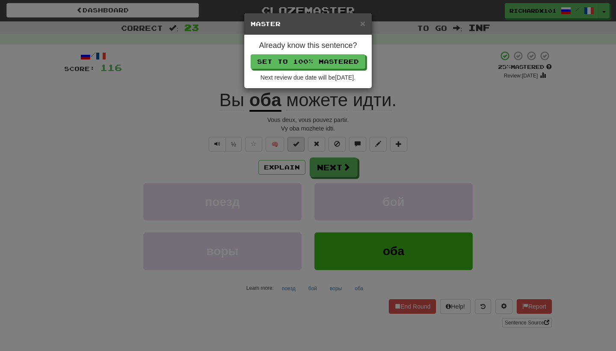
click at [321, 59] on button "Set to 100% Mastered" at bounding box center [308, 61] width 115 height 15
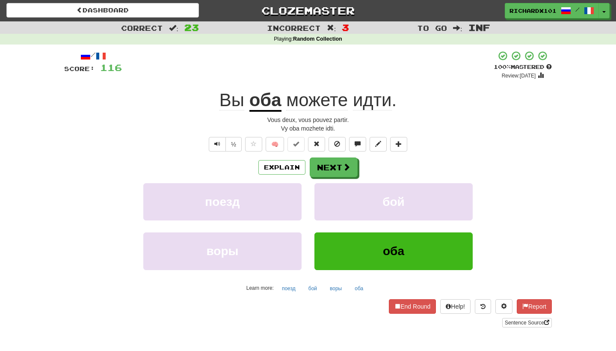
click at [321, 166] on button "Next" at bounding box center [334, 167] width 48 height 20
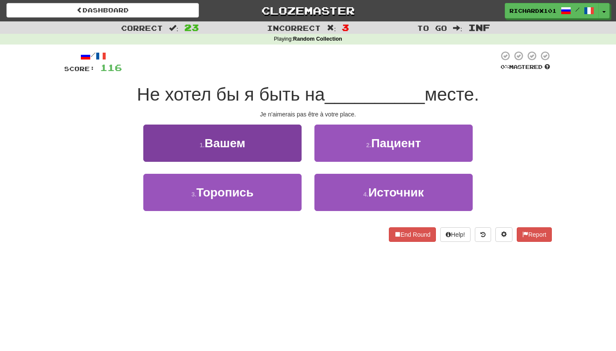
drag, startPoint x: 321, startPoint y: 59, endPoint x: 282, endPoint y: 142, distance: 90.7
click at [282, 142] on button "1 . Вашем" at bounding box center [222, 142] width 158 height 37
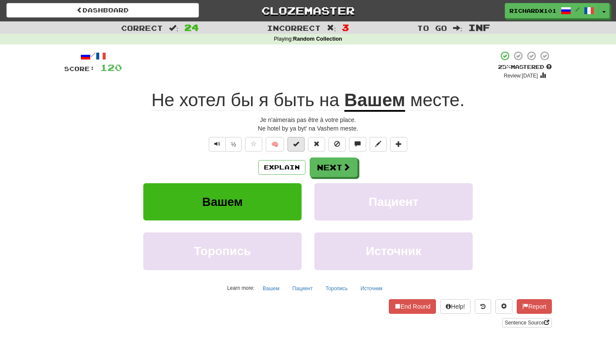
drag, startPoint x: 282, startPoint y: 142, endPoint x: 296, endPoint y: 145, distance: 14.5
click at [296, 145] on span at bounding box center [296, 144] width 6 height 6
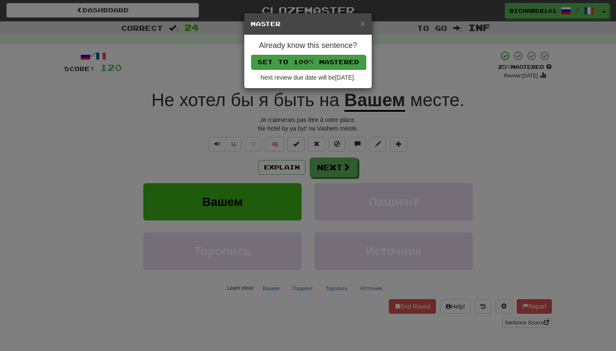
drag, startPoint x: 296, startPoint y: 145, endPoint x: 324, endPoint y: 59, distance: 90.2
click at [324, 59] on button "Set to 100% Mastered" at bounding box center [308, 62] width 115 height 15
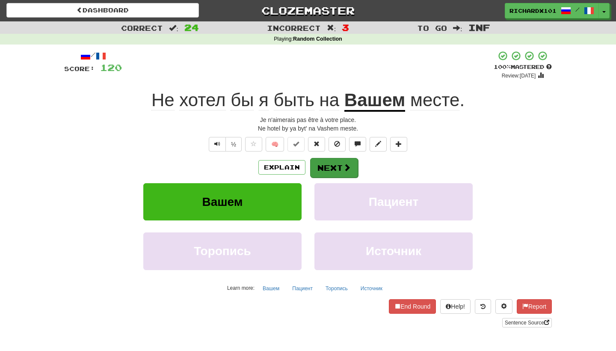
drag, startPoint x: 324, startPoint y: 59, endPoint x: 328, endPoint y: 167, distance: 107.9
click at [328, 167] on button "Next" at bounding box center [334, 168] width 48 height 20
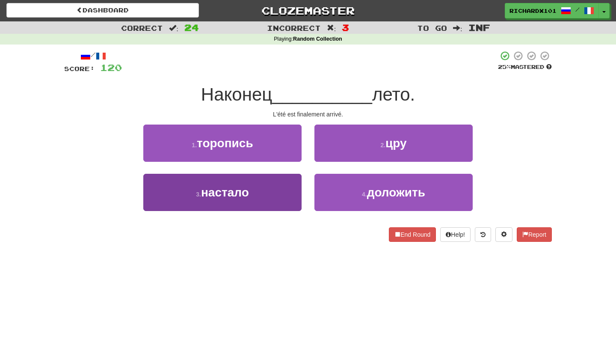
drag, startPoint x: 328, startPoint y: 167, endPoint x: 277, endPoint y: 201, distance: 61.5
click at [277, 201] on button "3 . настало" at bounding box center [222, 192] width 158 height 37
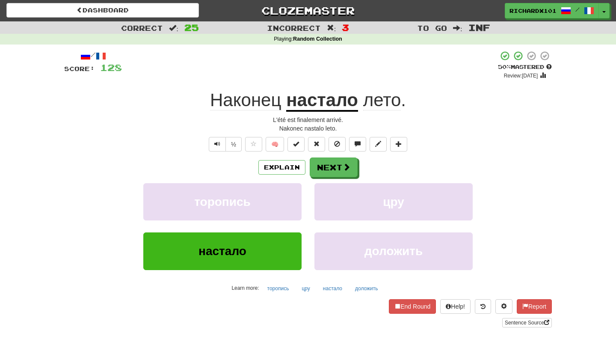
click at [296, 142] on span at bounding box center [296, 144] width 6 height 6
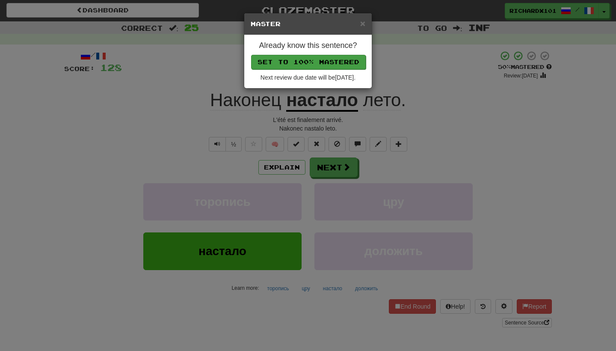
drag, startPoint x: 277, startPoint y: 201, endPoint x: 320, endPoint y: 62, distance: 145.3
click at [320, 62] on button "Set to 100% Mastered" at bounding box center [308, 62] width 115 height 15
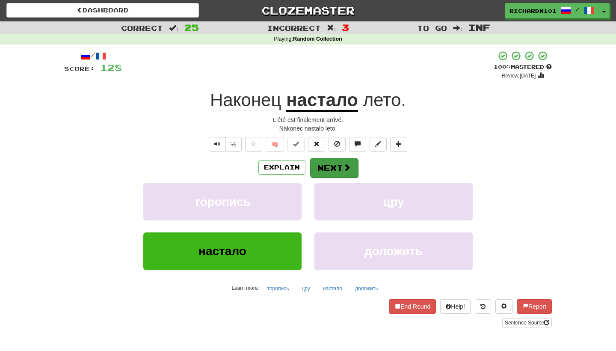
drag, startPoint x: 320, startPoint y: 62, endPoint x: 330, endPoint y: 168, distance: 106.5
click at [330, 168] on button "Next" at bounding box center [334, 168] width 48 height 20
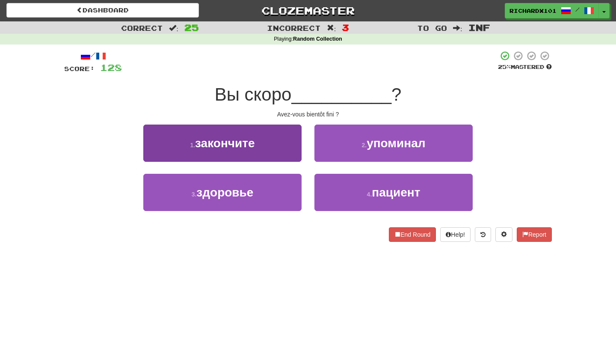
drag, startPoint x: 330, startPoint y: 168, endPoint x: 285, endPoint y: 139, distance: 53.7
click at [285, 139] on button "1 . закончите" at bounding box center [222, 142] width 158 height 37
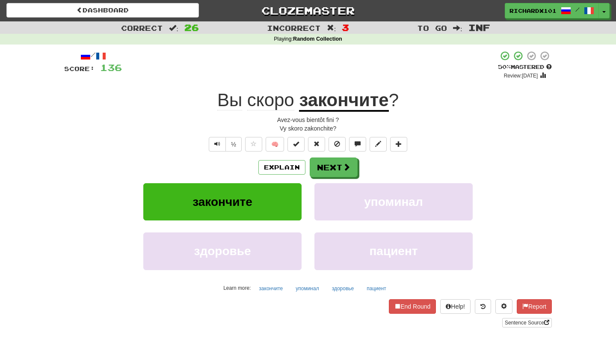
click at [296, 145] on span at bounding box center [296, 144] width 6 height 6
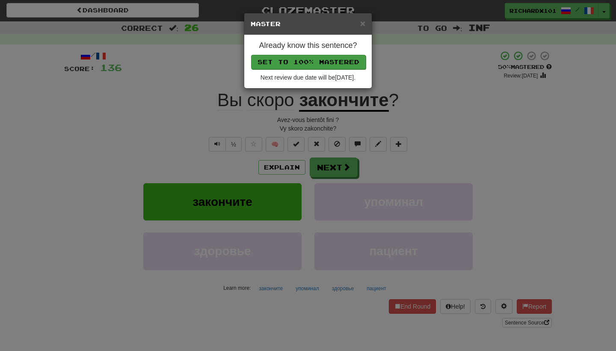
drag, startPoint x: 285, startPoint y: 139, endPoint x: 322, endPoint y: 57, distance: 89.4
click at [322, 57] on button "Set to 100% Mastered" at bounding box center [308, 62] width 115 height 15
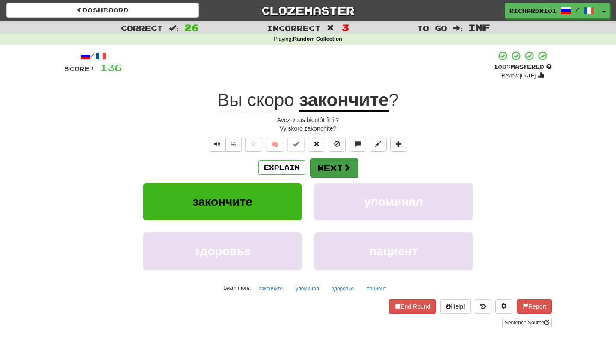
drag, startPoint x: 322, startPoint y: 57, endPoint x: 325, endPoint y: 165, distance: 107.8
click at [325, 165] on button "Next" at bounding box center [334, 168] width 48 height 20
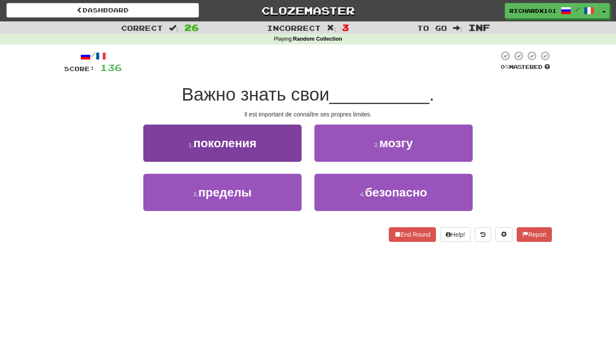
drag, startPoint x: 325, startPoint y: 165, endPoint x: 281, endPoint y: 146, distance: 47.9
click at [281, 146] on button "1 . поколения" at bounding box center [222, 142] width 158 height 37
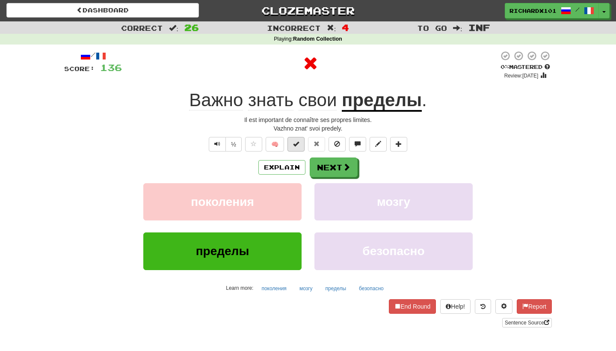
drag, startPoint x: 281, startPoint y: 146, endPoint x: 295, endPoint y: 143, distance: 14.1
click at [295, 143] on span at bounding box center [296, 144] width 6 height 6
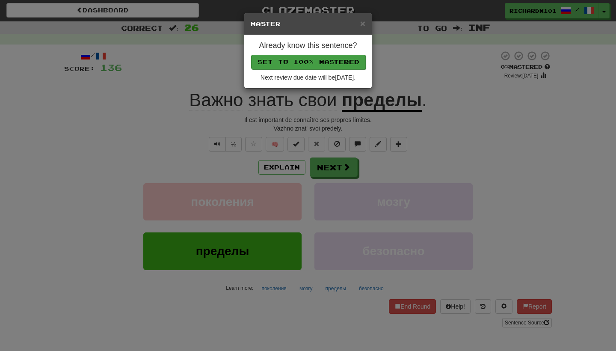
drag, startPoint x: 295, startPoint y: 143, endPoint x: 329, endPoint y: 56, distance: 93.3
click at [329, 56] on button "Set to 100% Mastered" at bounding box center [308, 62] width 115 height 15
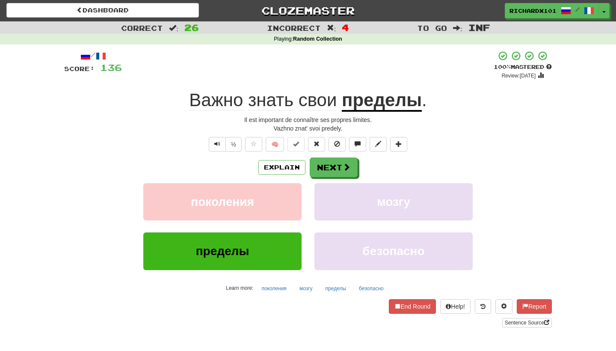
click at [395, 142] on button at bounding box center [398, 144] width 17 height 15
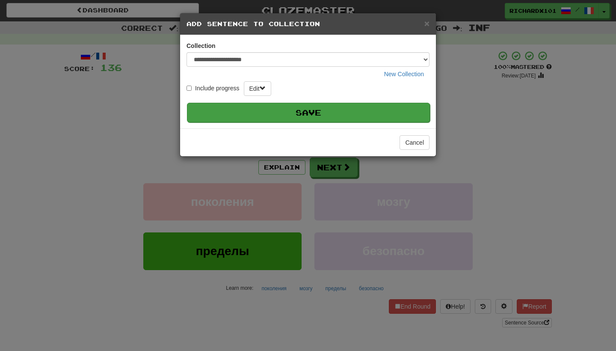
drag, startPoint x: 329, startPoint y: 56, endPoint x: 386, endPoint y: 106, distance: 75.8
click at [386, 106] on button "Save" at bounding box center [308, 113] width 243 height 20
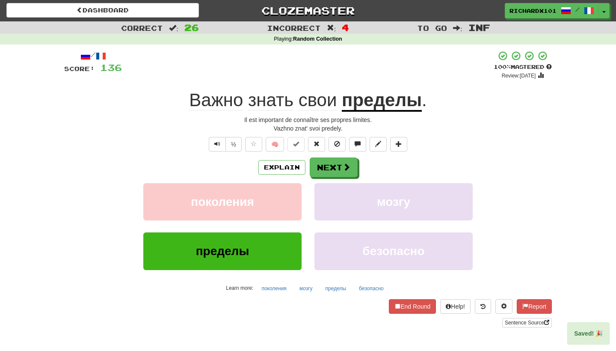
click at [346, 167] on span at bounding box center [347, 167] width 8 height 8
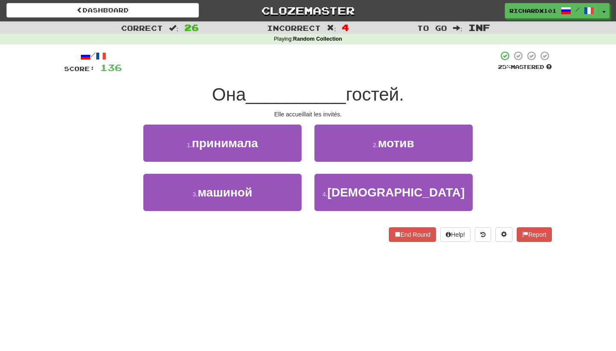
click at [294, 146] on button "1 . принимала" at bounding box center [222, 142] width 158 height 37
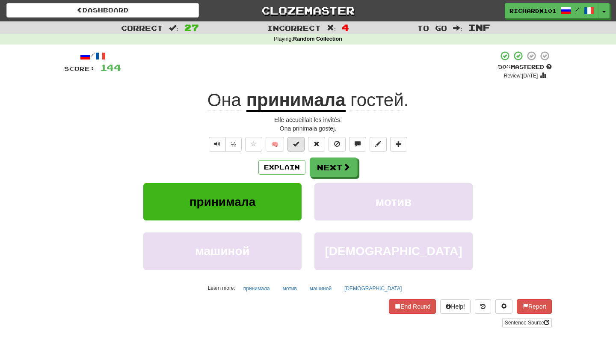
drag, startPoint x: 386, startPoint y: 106, endPoint x: 296, endPoint y: 144, distance: 97.7
click at [296, 144] on span at bounding box center [296, 144] width 6 height 6
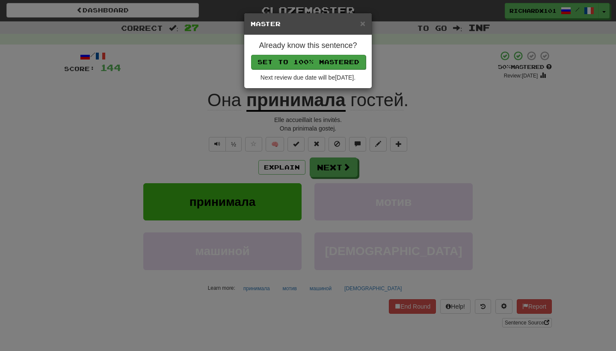
drag, startPoint x: 296, startPoint y: 144, endPoint x: 319, endPoint y: 56, distance: 91.3
click at [319, 56] on button "Set to 100% Mastered" at bounding box center [308, 62] width 115 height 15
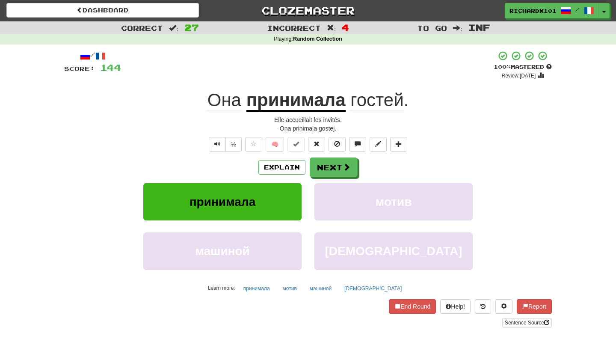
click at [322, 164] on button "Next" at bounding box center [334, 167] width 48 height 20
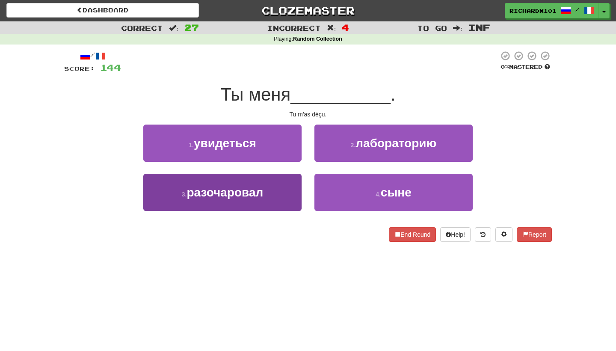
drag, startPoint x: 319, startPoint y: 56, endPoint x: 284, endPoint y: 190, distance: 138.2
click at [284, 190] on button "3 . разочаровал" at bounding box center [222, 192] width 158 height 37
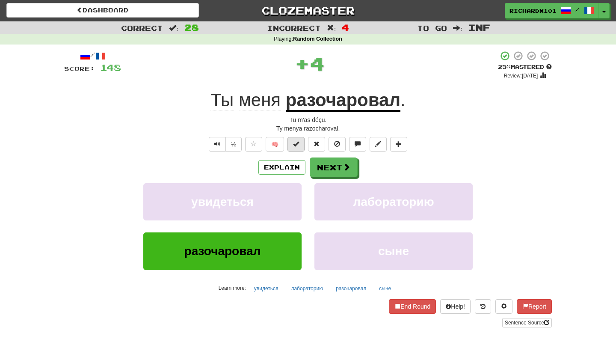
drag, startPoint x: 284, startPoint y: 190, endPoint x: 299, endPoint y: 144, distance: 48.2
click at [299, 144] on button at bounding box center [295, 144] width 17 height 15
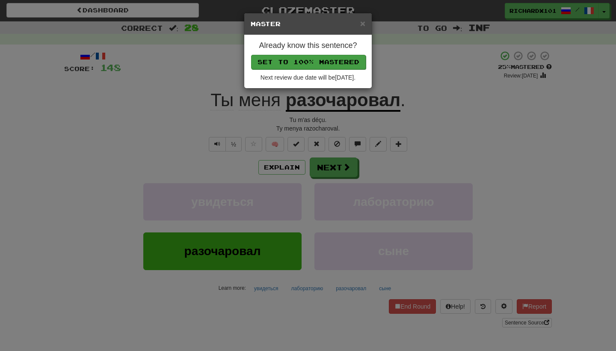
drag, startPoint x: 299, startPoint y: 144, endPoint x: 327, endPoint y: 55, distance: 92.8
click at [327, 55] on button "Set to 100% Mastered" at bounding box center [308, 62] width 115 height 15
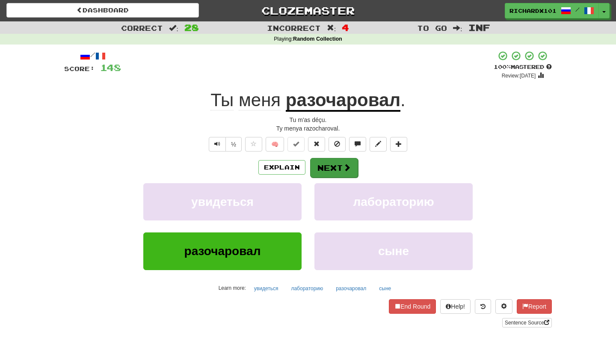
drag, startPoint x: 327, startPoint y: 55, endPoint x: 329, endPoint y: 165, distance: 109.5
click at [329, 165] on button "Next" at bounding box center [334, 168] width 48 height 20
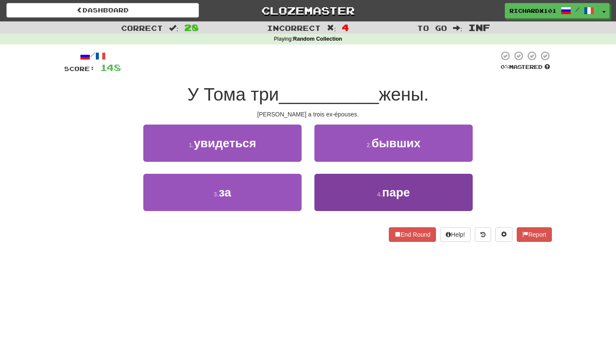
drag, startPoint x: 329, startPoint y: 165, endPoint x: 333, endPoint y: 187, distance: 22.2
click at [333, 187] on button "4 . паре" at bounding box center [393, 192] width 158 height 37
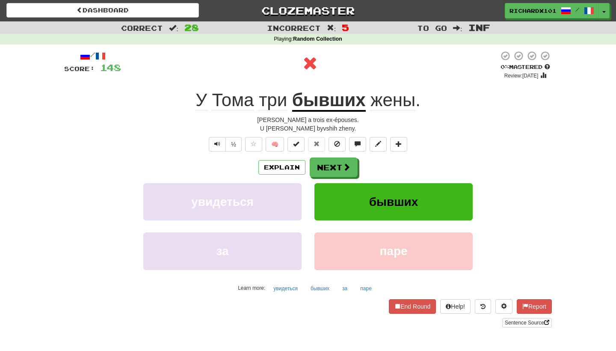
click at [299, 141] on span at bounding box center [296, 144] width 6 height 6
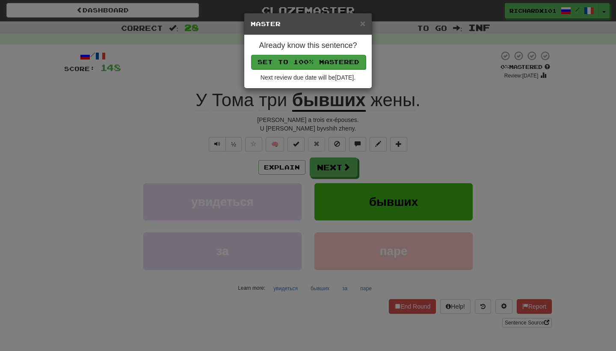
drag, startPoint x: 333, startPoint y: 187, endPoint x: 320, endPoint y: 61, distance: 126.0
click at [320, 61] on button "Set to 100% Mastered" at bounding box center [308, 62] width 115 height 15
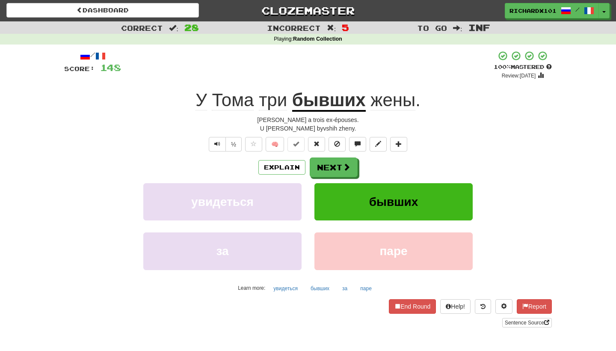
click at [329, 161] on button "Next" at bounding box center [334, 167] width 48 height 20
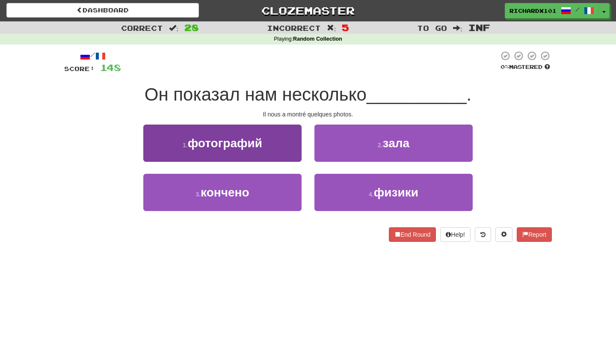
drag, startPoint x: 320, startPoint y: 61, endPoint x: 291, endPoint y: 145, distance: 89.3
click at [291, 145] on button "1 . фотографий" at bounding box center [222, 142] width 158 height 37
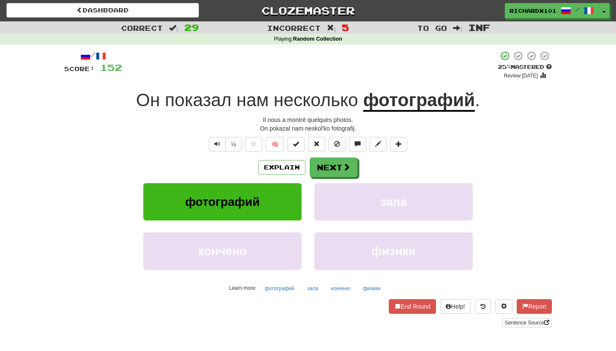
click at [297, 143] on span at bounding box center [296, 144] width 6 height 6
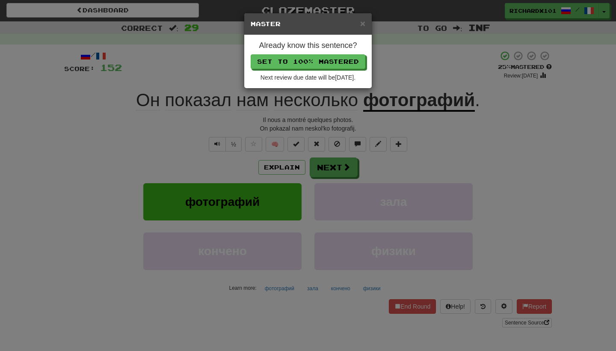
click at [314, 61] on button "Set to 100% Mastered" at bounding box center [308, 61] width 115 height 15
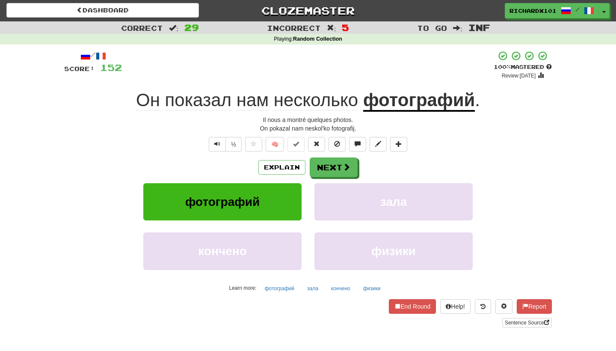
click at [321, 162] on button "Next" at bounding box center [334, 167] width 48 height 20
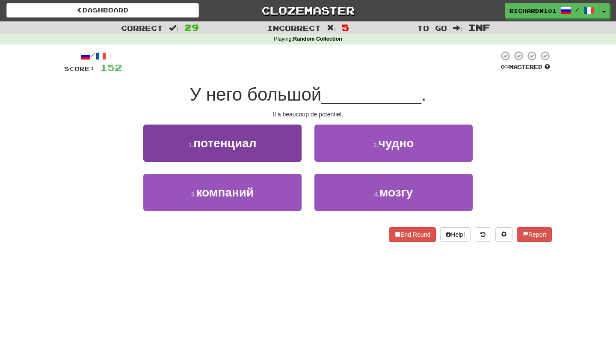
drag, startPoint x: 314, startPoint y: 61, endPoint x: 283, endPoint y: 140, distance: 84.8
click at [283, 140] on button "1 . потенциал" at bounding box center [222, 142] width 158 height 37
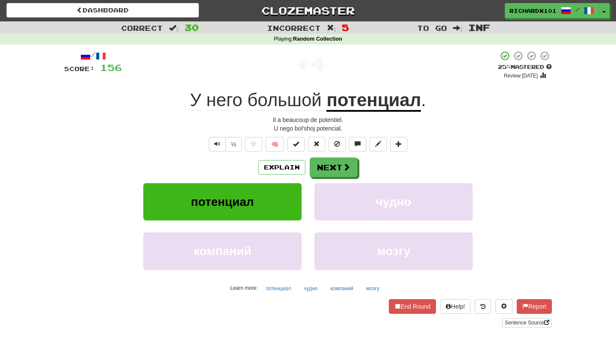
click at [296, 141] on span at bounding box center [296, 144] width 6 height 6
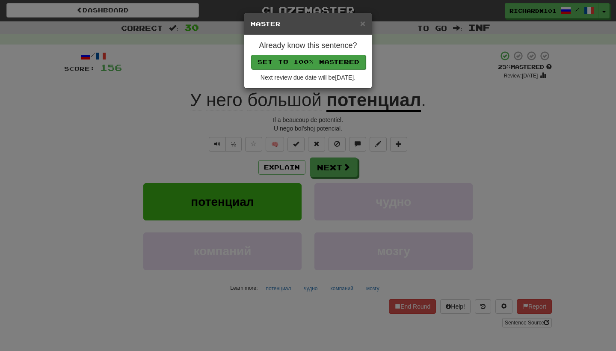
drag, startPoint x: 283, startPoint y: 140, endPoint x: 312, endPoint y: 62, distance: 83.3
click at [312, 62] on button "Set to 100% Mastered" at bounding box center [308, 62] width 115 height 15
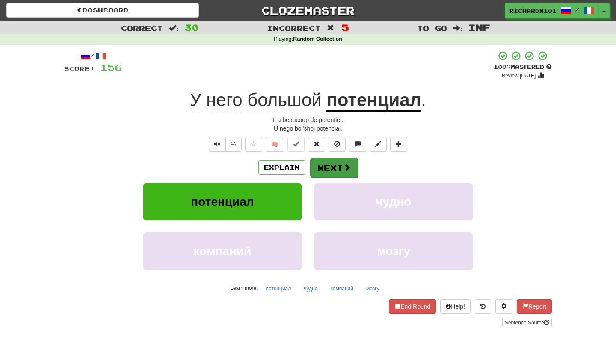
drag, startPoint x: 312, startPoint y: 62, endPoint x: 322, endPoint y: 164, distance: 102.2
click at [322, 164] on button "Next" at bounding box center [334, 168] width 48 height 20
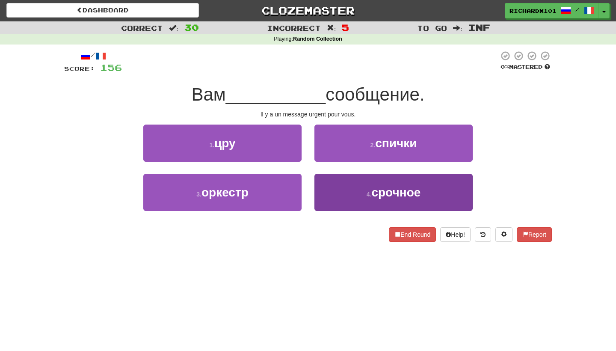
drag, startPoint x: 322, startPoint y: 164, endPoint x: 332, endPoint y: 186, distance: 24.1
click at [332, 186] on button "4 . срочное" at bounding box center [393, 192] width 158 height 37
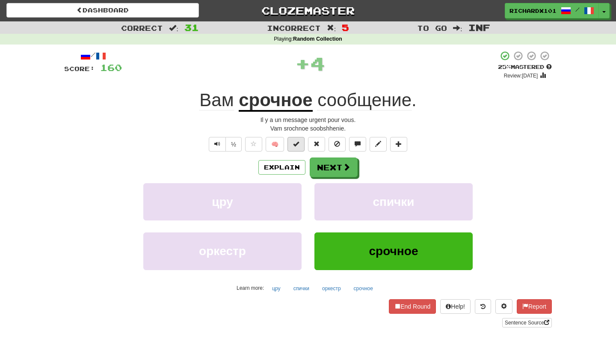
drag, startPoint x: 332, startPoint y: 186, endPoint x: 303, endPoint y: 140, distance: 54.2
click at [303, 140] on button at bounding box center [295, 144] width 17 height 15
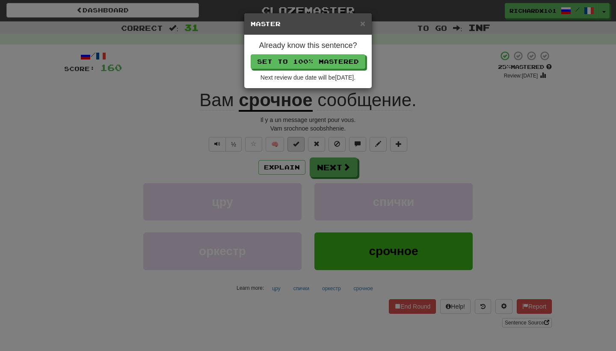
click at [318, 62] on button "Set to 100% Mastered" at bounding box center [308, 61] width 115 height 15
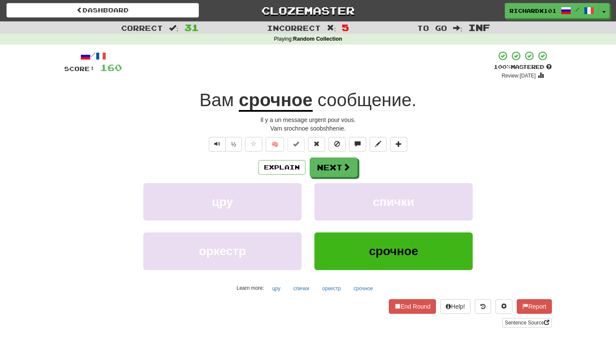
click at [348, 173] on button "Next" at bounding box center [334, 167] width 48 height 20
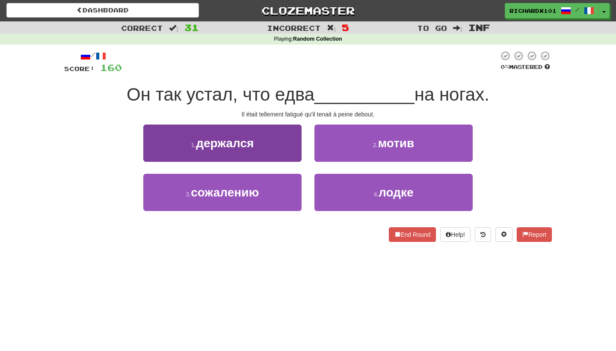
drag, startPoint x: 318, startPoint y: 62, endPoint x: 283, endPoint y: 134, distance: 80.6
click at [283, 134] on button "1 . держался" at bounding box center [222, 142] width 158 height 37
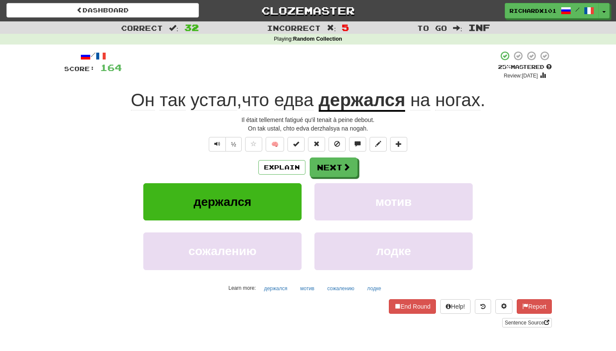
click at [297, 141] on span at bounding box center [296, 144] width 6 height 6
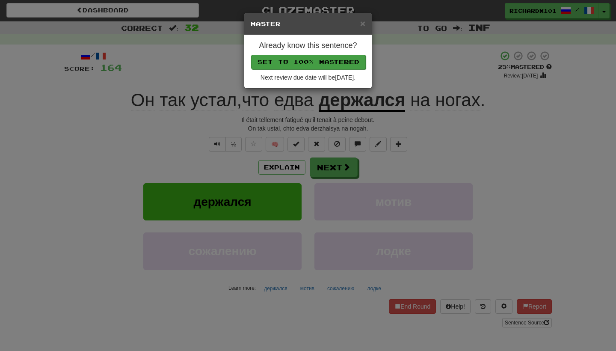
drag, startPoint x: 283, startPoint y: 134, endPoint x: 314, endPoint y: 60, distance: 80.4
click at [314, 60] on button "Set to 100% Mastered" at bounding box center [308, 62] width 115 height 15
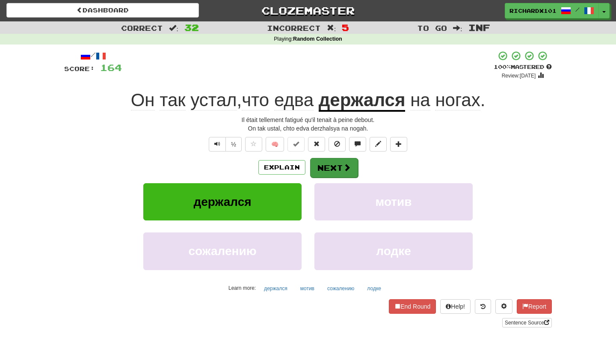
drag, startPoint x: 314, startPoint y: 60, endPoint x: 326, endPoint y: 163, distance: 104.2
click at [326, 163] on button "Next" at bounding box center [334, 168] width 48 height 20
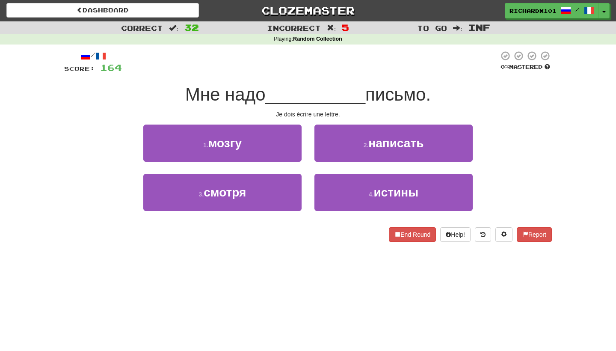
click at [335, 146] on button "2 . написать" at bounding box center [393, 142] width 158 height 37
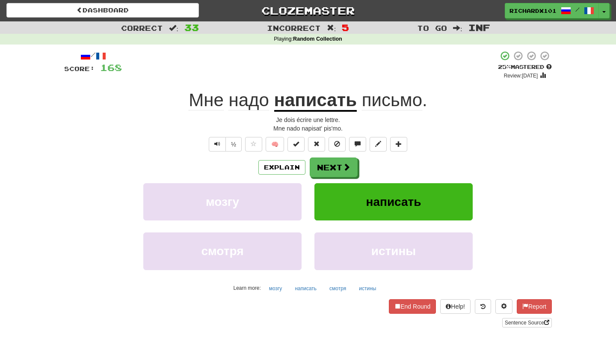
click at [336, 166] on button "Next" at bounding box center [334, 167] width 48 height 20
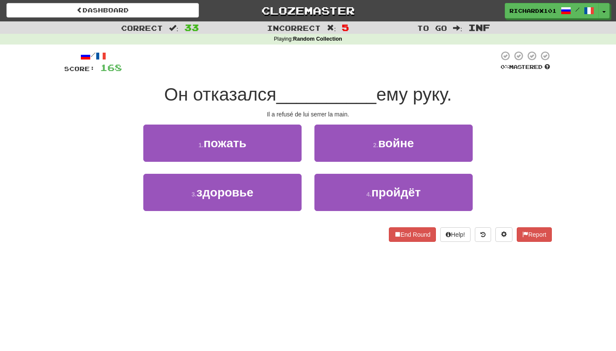
click at [295, 142] on button "1 . пожать" at bounding box center [222, 142] width 158 height 37
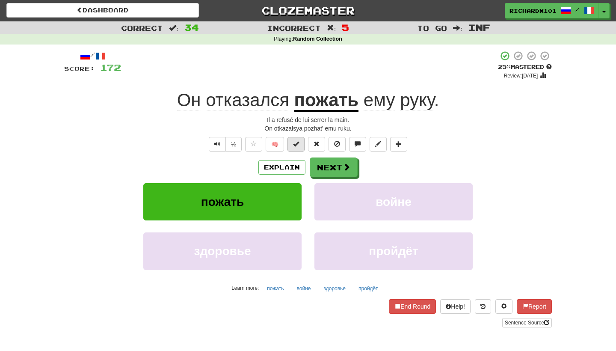
drag, startPoint x: 326, startPoint y: 163, endPoint x: 295, endPoint y: 142, distance: 37.3
click at [295, 142] on span at bounding box center [296, 144] width 6 height 6
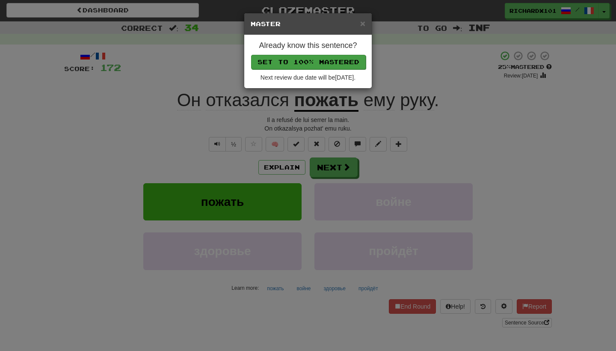
drag, startPoint x: 295, startPoint y: 142, endPoint x: 320, endPoint y: 62, distance: 84.7
click at [320, 62] on button "Set to 100% Mastered" at bounding box center [308, 62] width 115 height 15
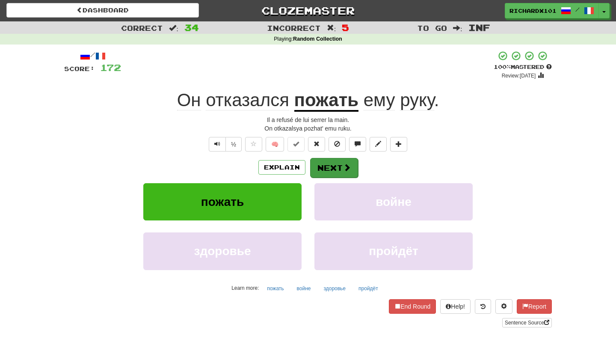
drag, startPoint x: 320, startPoint y: 62, endPoint x: 324, endPoint y: 167, distance: 105.7
click at [324, 167] on button "Next" at bounding box center [334, 168] width 48 height 20
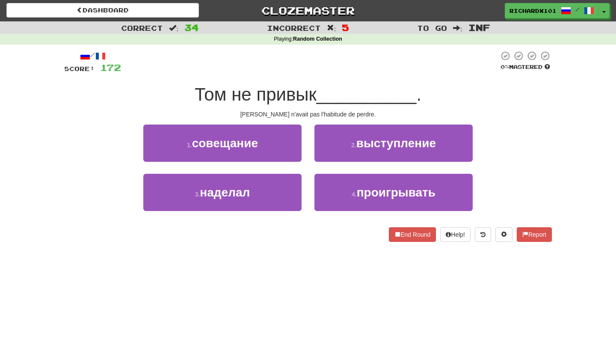
click at [332, 187] on button "4 . проигрывать" at bounding box center [393, 192] width 158 height 37
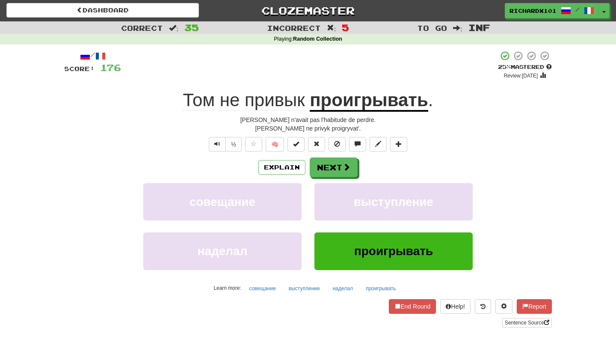
click at [298, 142] on span at bounding box center [296, 144] width 6 height 6
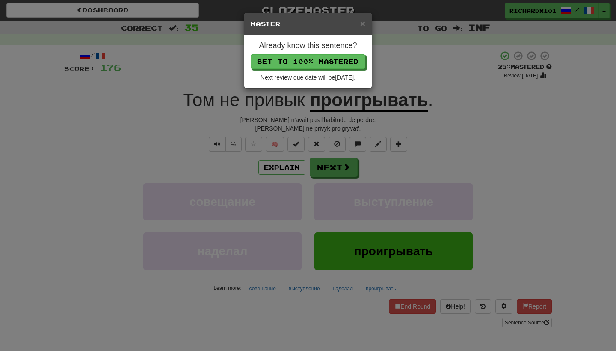
click at [324, 62] on button "Set to 100% Mastered" at bounding box center [308, 61] width 115 height 15
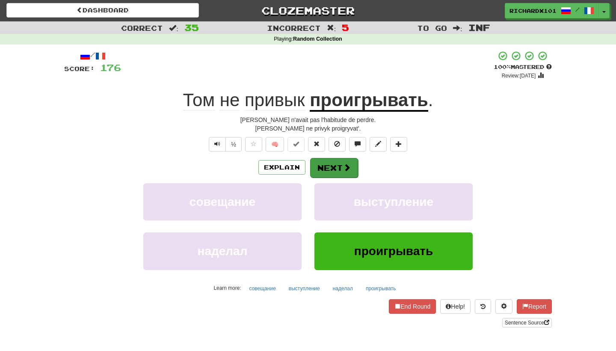
drag, startPoint x: 324, startPoint y: 62, endPoint x: 325, endPoint y: 160, distance: 98.0
click at [325, 160] on button "Next" at bounding box center [334, 168] width 48 height 20
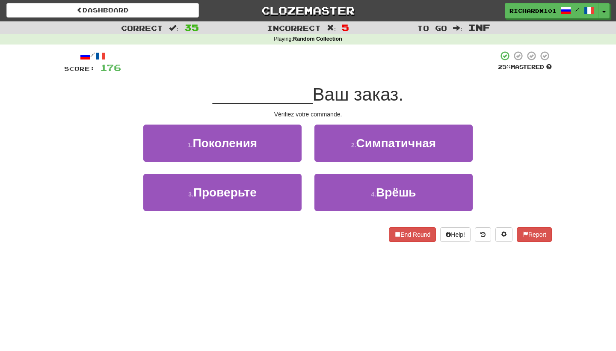
drag, startPoint x: 325, startPoint y: 160, endPoint x: 302, endPoint y: 188, distance: 35.6
click at [302, 188] on div "3 . Проверьте 4 . Врёшь" at bounding box center [307, 198] width 513 height 49
click at [294, 191] on button "3 . Проверьте" at bounding box center [222, 192] width 158 height 37
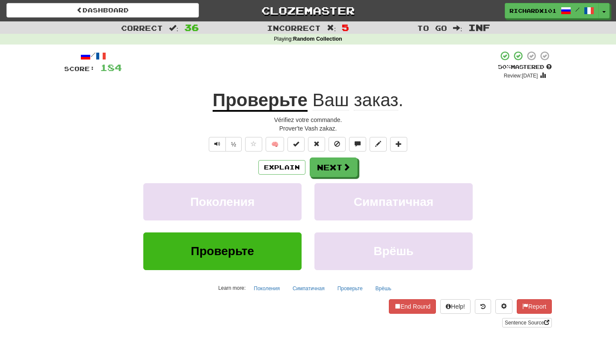
click at [300, 144] on button at bounding box center [295, 144] width 17 height 15
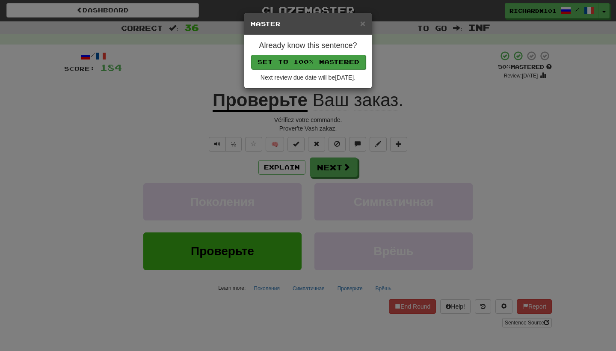
drag, startPoint x: 302, startPoint y: 188, endPoint x: 326, endPoint y: 62, distance: 128.0
click at [326, 62] on button "Set to 100% Mastered" at bounding box center [308, 62] width 115 height 15
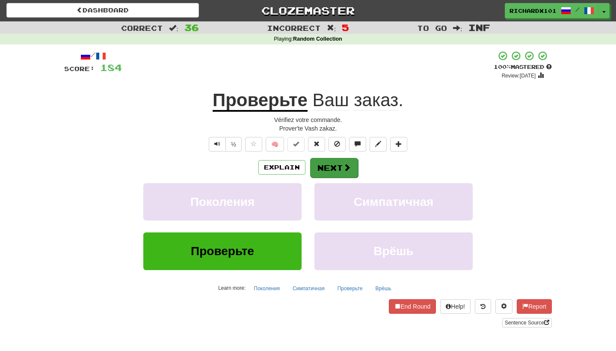
drag, startPoint x: 326, startPoint y: 62, endPoint x: 335, endPoint y: 166, distance: 103.9
click at [335, 166] on button "Next" at bounding box center [334, 168] width 48 height 20
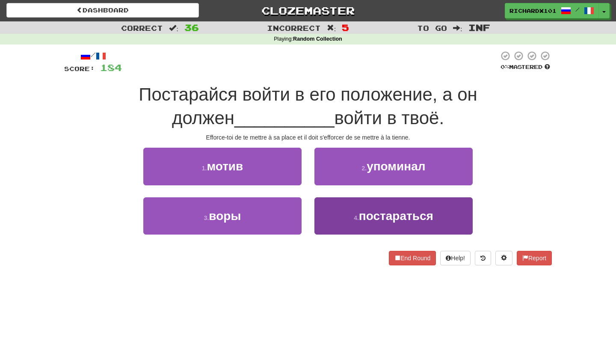
drag, startPoint x: 335, startPoint y: 166, endPoint x: 343, endPoint y: 210, distance: 44.3
click at [343, 210] on button "4 . постараться" at bounding box center [393, 215] width 158 height 37
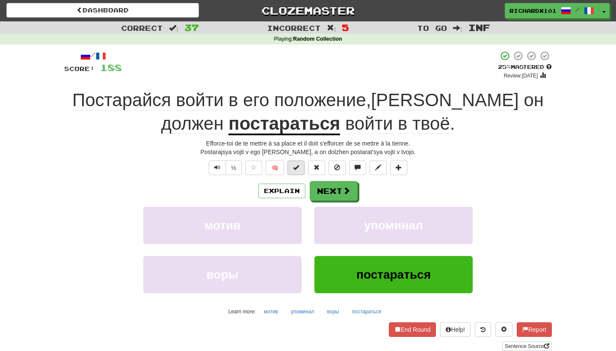
drag, startPoint x: 343, startPoint y: 210, endPoint x: 299, endPoint y: 165, distance: 62.6
click at [299, 165] on span at bounding box center [296, 167] width 6 height 6
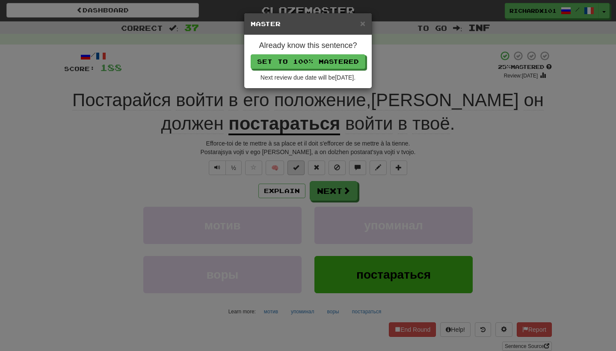
click at [322, 63] on button "Set to 100% Mastered" at bounding box center [308, 61] width 115 height 15
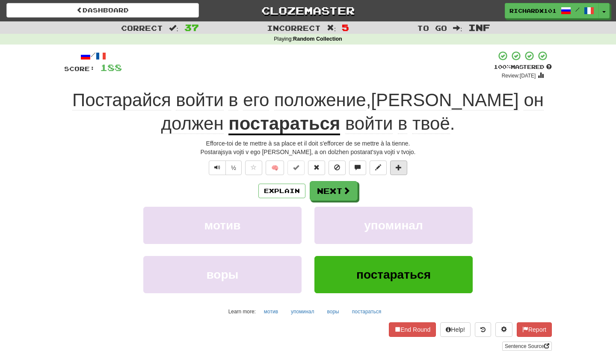
drag, startPoint x: 322, startPoint y: 63, endPoint x: 398, endPoint y: 164, distance: 126.2
click at [398, 164] on span at bounding box center [399, 167] width 6 height 6
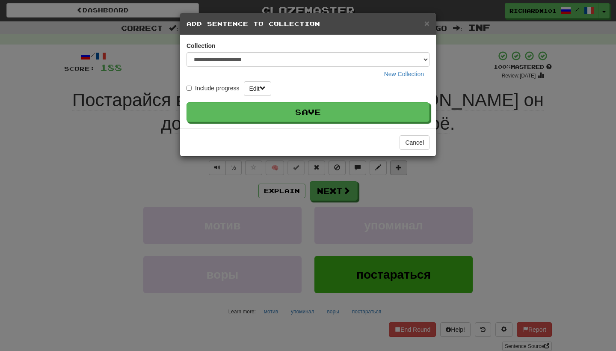
click at [403, 104] on button "Save" at bounding box center [308, 112] width 243 height 20
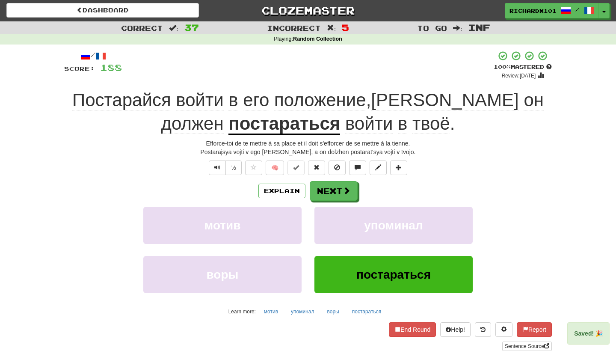
click at [517, 346] on link "Sentence Source" at bounding box center [527, 345] width 50 height 9
click at [400, 168] on span at bounding box center [399, 167] width 6 height 6
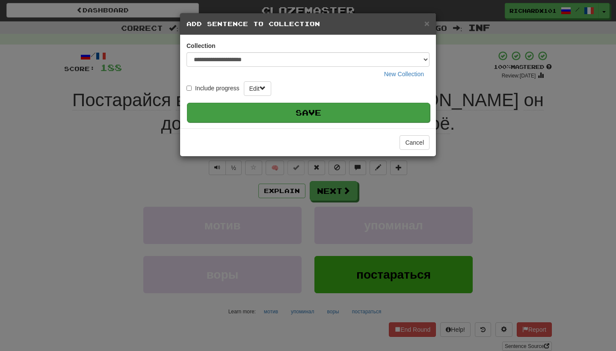
click at [402, 107] on button "Save" at bounding box center [308, 113] width 243 height 20
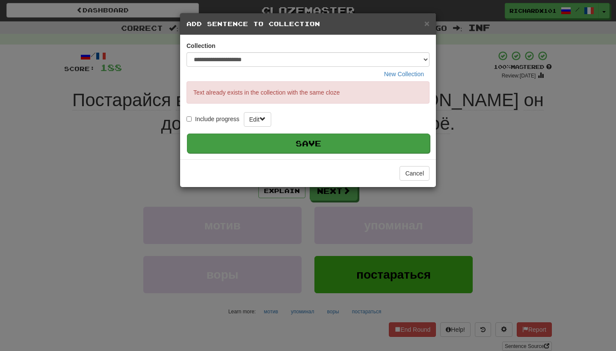
click at [457, 50] on div "**********" at bounding box center [308, 175] width 616 height 351
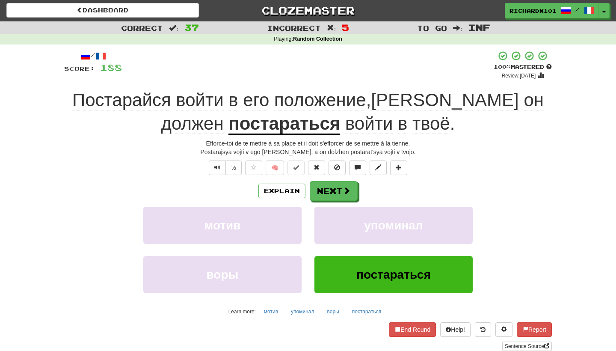
click at [346, 190] on span at bounding box center [347, 191] width 8 height 8
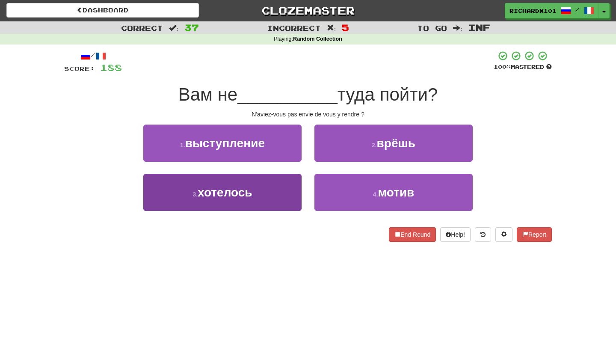
drag, startPoint x: 457, startPoint y: 50, endPoint x: 280, endPoint y: 192, distance: 226.4
click at [280, 192] on button "3 . хотелось" at bounding box center [222, 192] width 158 height 37
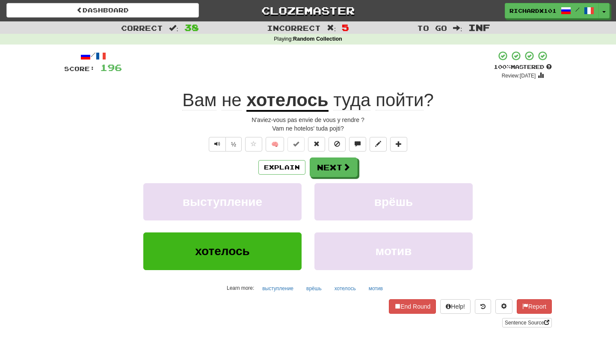
click at [339, 162] on button "Next" at bounding box center [334, 167] width 48 height 20
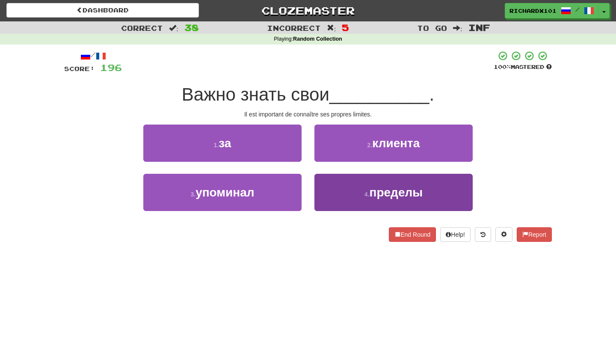
drag, startPoint x: 280, startPoint y: 192, endPoint x: 346, endPoint y: 196, distance: 65.6
click at [346, 196] on button "4 . пределы" at bounding box center [393, 192] width 158 height 37
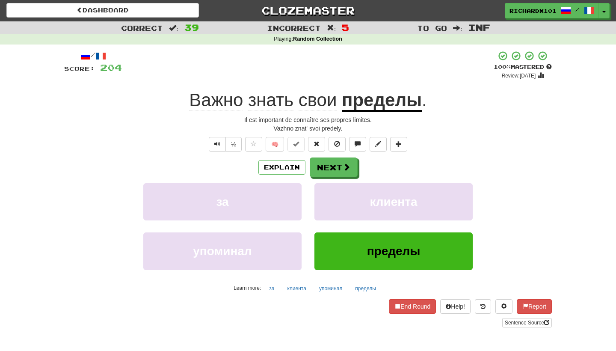
click at [400, 145] on span at bounding box center [399, 144] width 6 height 6
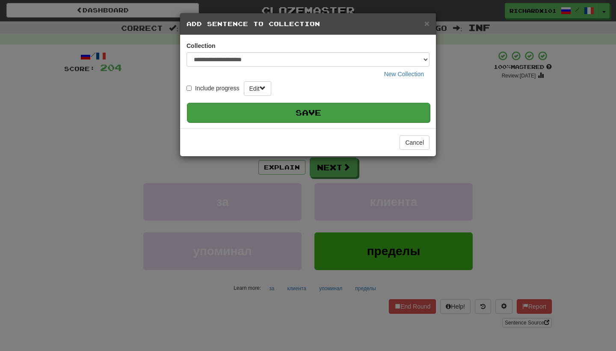
drag, startPoint x: 346, startPoint y: 196, endPoint x: 404, endPoint y: 111, distance: 103.1
click at [404, 111] on button "Save" at bounding box center [308, 113] width 243 height 20
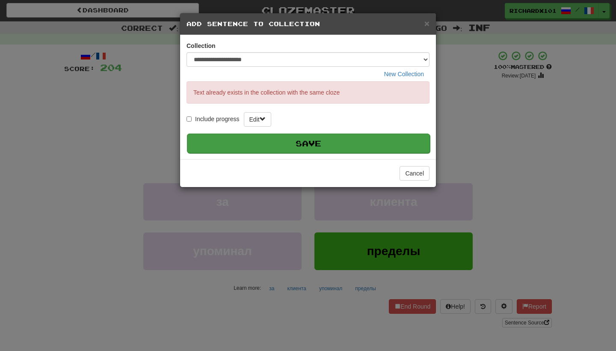
click at [464, 91] on div "**********" at bounding box center [308, 175] width 616 height 351
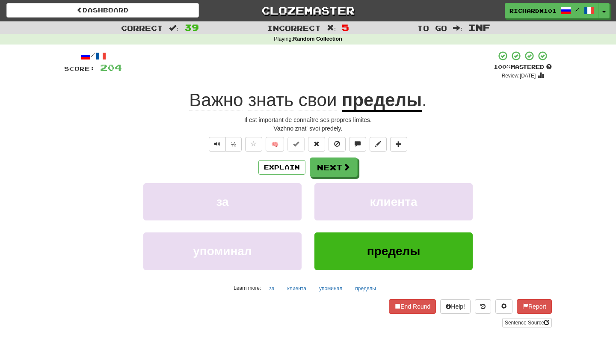
click at [344, 172] on button "Next" at bounding box center [334, 167] width 48 height 20
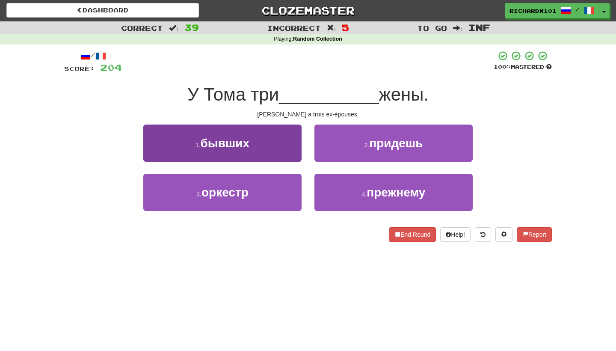
drag, startPoint x: 464, startPoint y: 91, endPoint x: 293, endPoint y: 149, distance: 180.3
click at [293, 149] on button "1 . бывших" at bounding box center [222, 142] width 158 height 37
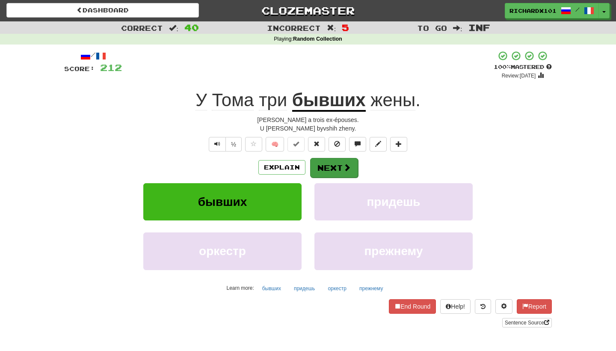
drag, startPoint x: 293, startPoint y: 149, endPoint x: 319, endPoint y: 164, distance: 29.3
click at [319, 164] on button "Next" at bounding box center [334, 168] width 48 height 20
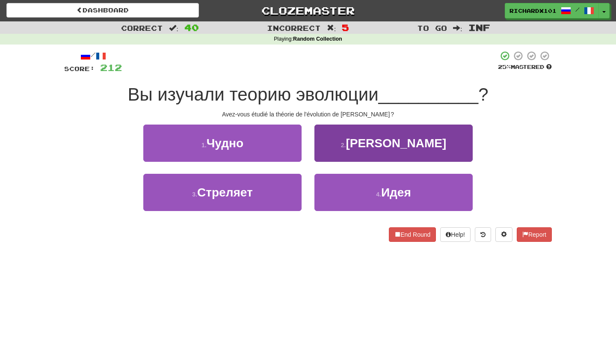
drag, startPoint x: 319, startPoint y: 164, endPoint x: 328, endPoint y: 151, distance: 15.6
click at [328, 151] on button "2 . Дарвина" at bounding box center [393, 142] width 158 height 37
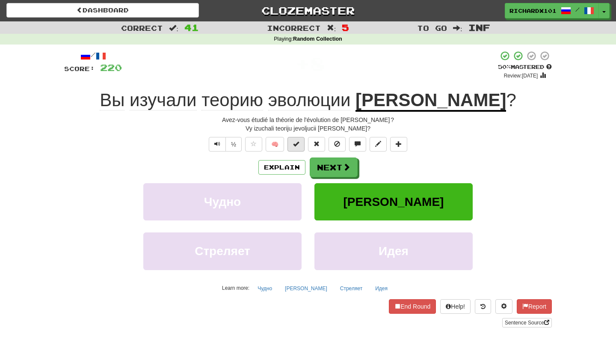
drag, startPoint x: 328, startPoint y: 151, endPoint x: 300, endPoint y: 145, distance: 29.1
click at [300, 145] on button at bounding box center [295, 144] width 17 height 15
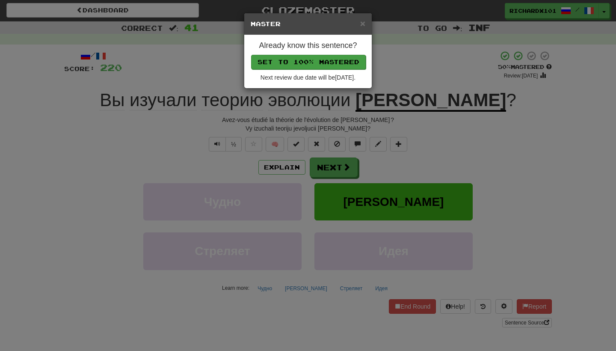
drag, startPoint x: 300, startPoint y: 145, endPoint x: 333, endPoint y: 59, distance: 91.8
click at [333, 59] on button "Set to 100% Mastered" at bounding box center [308, 62] width 115 height 15
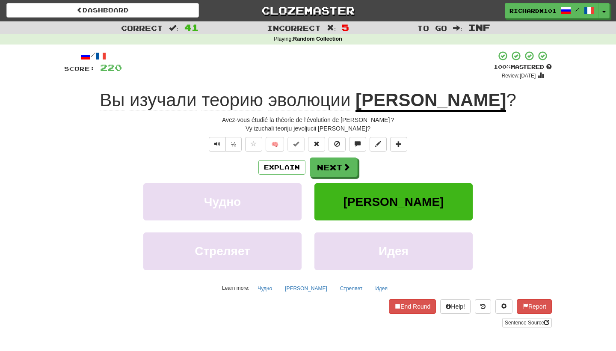
click at [342, 168] on button "Next" at bounding box center [334, 167] width 48 height 20
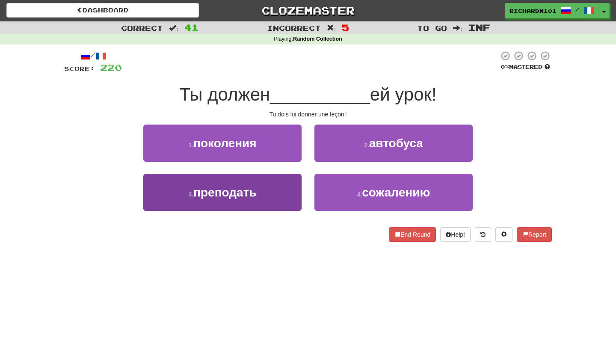
drag, startPoint x: 333, startPoint y: 59, endPoint x: 286, endPoint y: 199, distance: 148.0
click at [286, 199] on button "3 . преподать" at bounding box center [222, 192] width 158 height 37
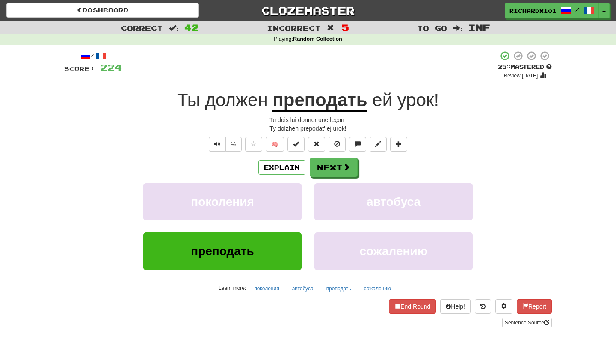
click at [300, 146] on button at bounding box center [295, 144] width 17 height 15
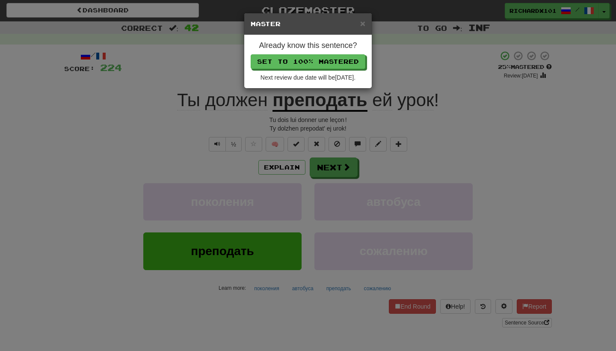
click at [329, 63] on button "Set to 100% Mastered" at bounding box center [308, 61] width 115 height 15
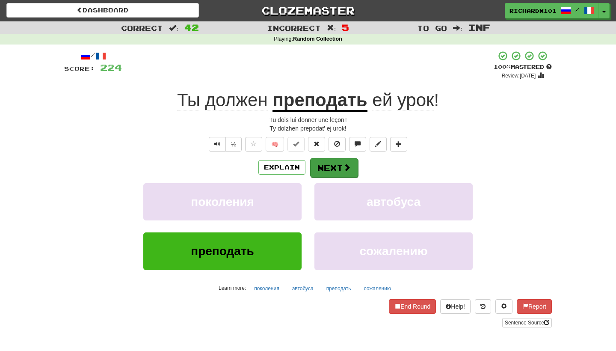
drag, startPoint x: 329, startPoint y: 63, endPoint x: 339, endPoint y: 167, distance: 104.4
click at [339, 167] on button "Next" at bounding box center [334, 168] width 48 height 20
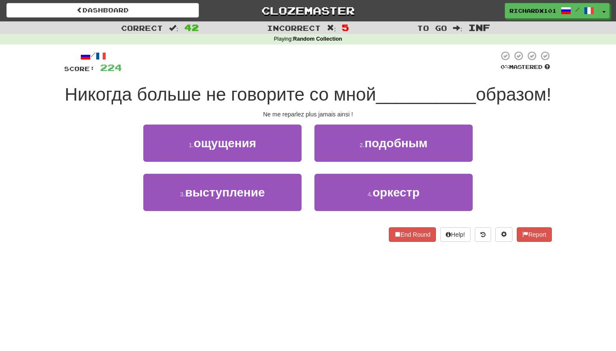
click at [339, 162] on button "2 . подобным" at bounding box center [393, 142] width 158 height 37
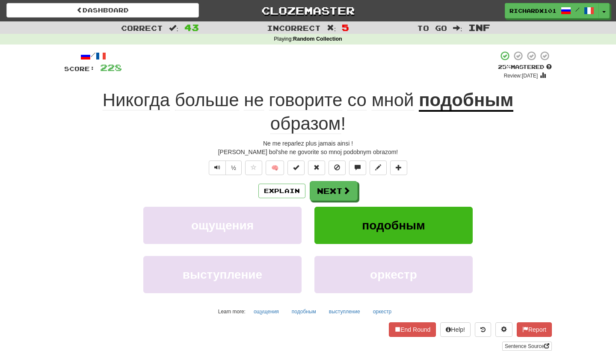
click at [298, 168] on span at bounding box center [296, 167] width 6 height 6
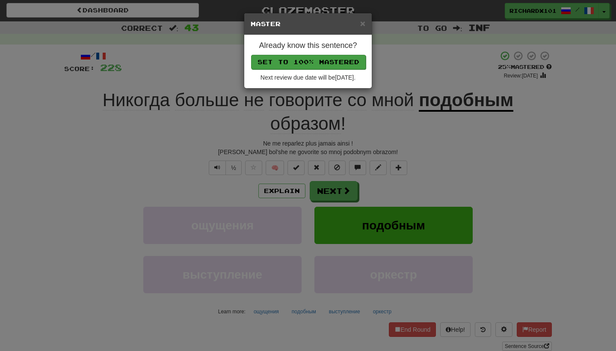
drag, startPoint x: 339, startPoint y: 167, endPoint x: 341, endPoint y: 62, distance: 105.7
click at [341, 62] on button "Set to 100% Mastered" at bounding box center [308, 62] width 115 height 15
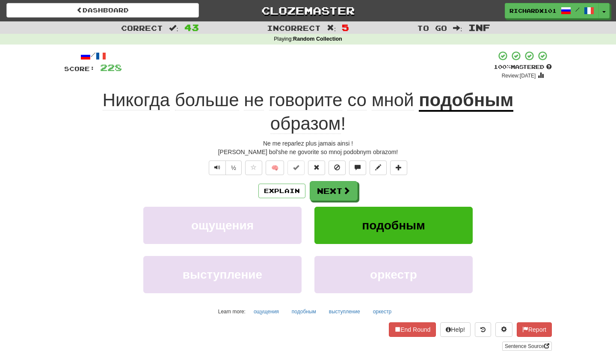
click at [398, 162] on button at bounding box center [398, 167] width 17 height 15
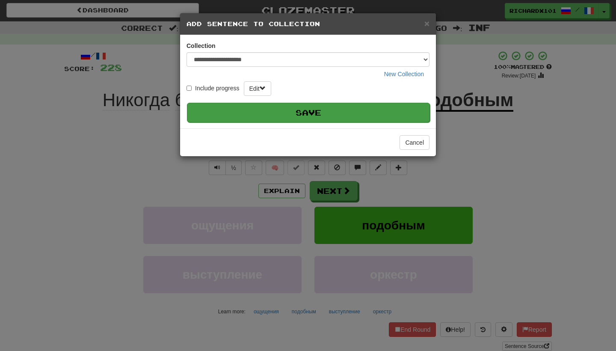
drag, startPoint x: 341, startPoint y: 62, endPoint x: 389, endPoint y: 109, distance: 68.1
click at [389, 109] on button "Save" at bounding box center [308, 113] width 243 height 20
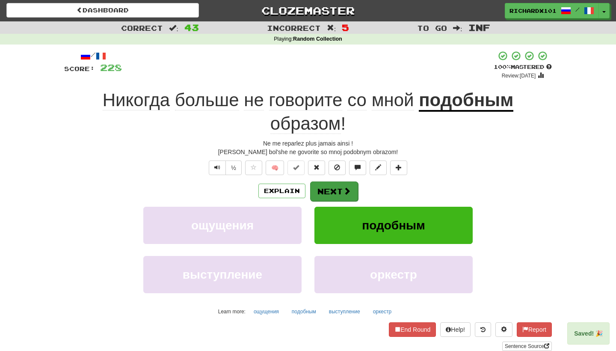
drag, startPoint x: 389, startPoint y: 109, endPoint x: 342, endPoint y: 188, distance: 92.1
click at [343, 188] on span at bounding box center [347, 191] width 8 height 8
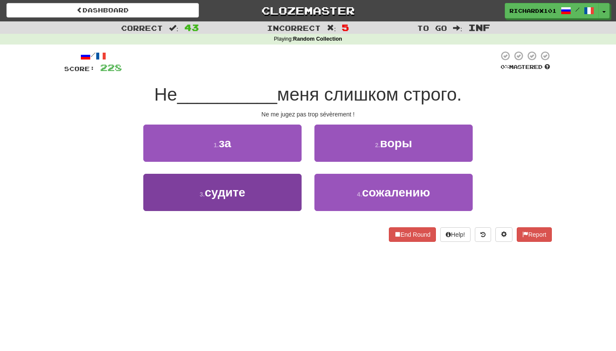
drag, startPoint x: 342, startPoint y: 188, endPoint x: 290, endPoint y: 197, distance: 53.0
click at [290, 197] on button "3 . судите" at bounding box center [222, 192] width 158 height 37
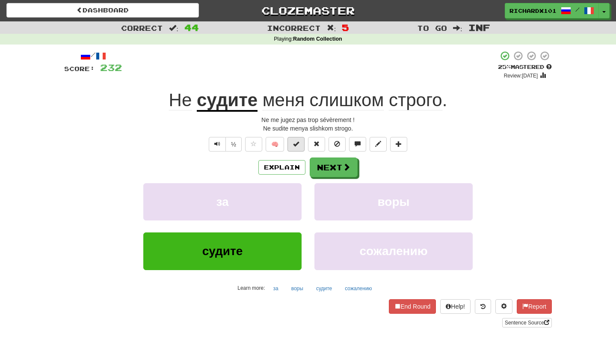
drag, startPoint x: 290, startPoint y: 197, endPoint x: 295, endPoint y: 143, distance: 54.1
click at [295, 143] on span at bounding box center [296, 144] width 6 height 6
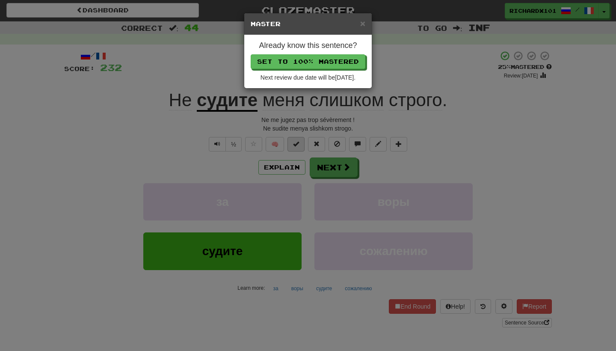
click at [335, 59] on button "Set to 100% Mastered" at bounding box center [308, 61] width 115 height 15
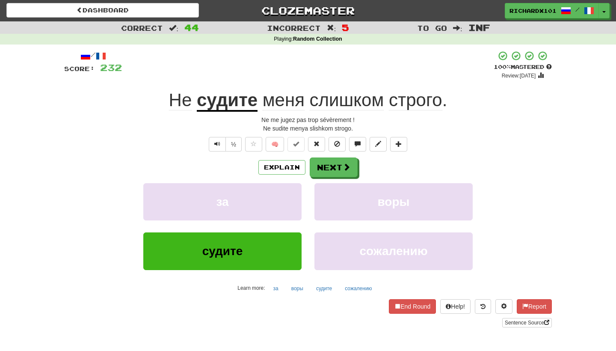
click at [326, 162] on button "Next" at bounding box center [334, 167] width 48 height 20
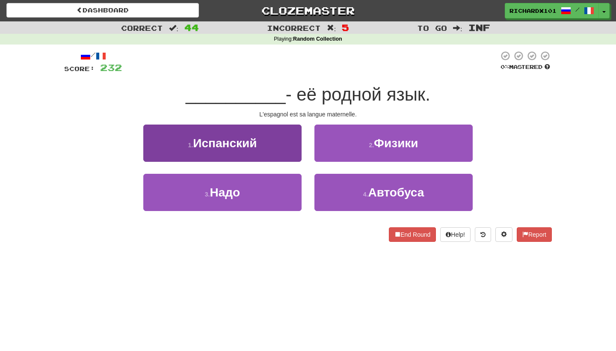
drag, startPoint x: 335, startPoint y: 59, endPoint x: 294, endPoint y: 144, distance: 93.4
click at [294, 144] on button "1 . Испанский" at bounding box center [222, 142] width 158 height 37
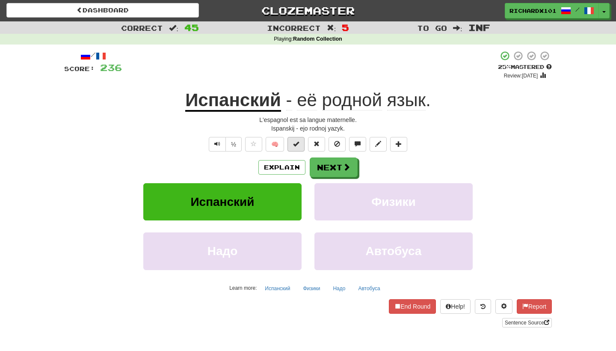
drag, startPoint x: 294, startPoint y: 144, endPoint x: 299, endPoint y: 143, distance: 4.3
click at [299, 143] on span at bounding box center [296, 144] width 6 height 6
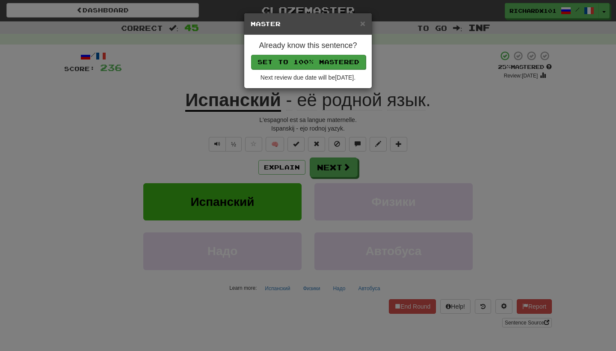
drag, startPoint x: 299, startPoint y: 143, endPoint x: 329, endPoint y: 63, distance: 85.4
click at [329, 63] on button "Set to 100% Mastered" at bounding box center [308, 62] width 115 height 15
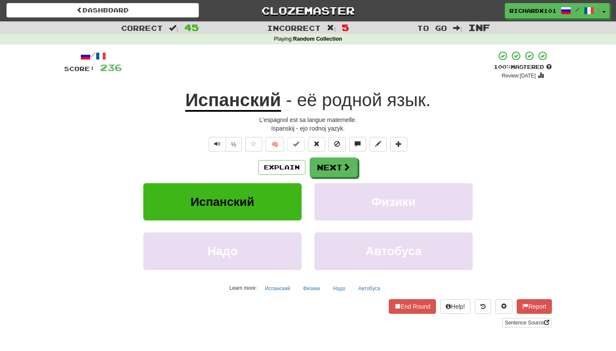
click at [327, 168] on button "Next" at bounding box center [334, 167] width 48 height 20
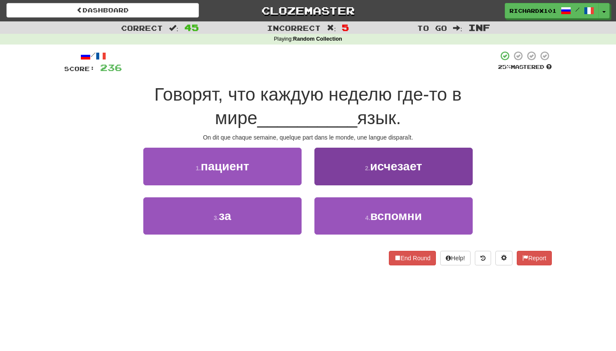
drag, startPoint x: 329, startPoint y: 63, endPoint x: 349, endPoint y: 166, distance: 105.2
click at [349, 166] on button "2 . исчезает" at bounding box center [393, 166] width 158 height 37
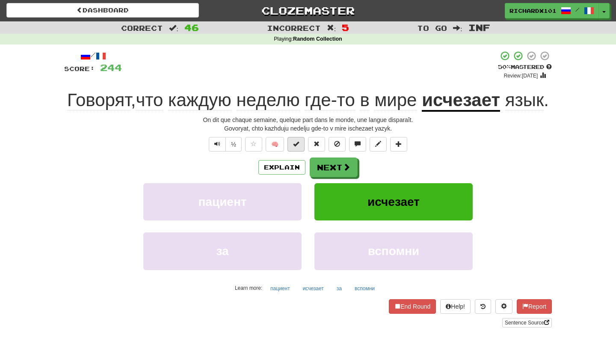
drag, startPoint x: 349, startPoint y: 166, endPoint x: 300, endPoint y: 162, distance: 49.8
click at [300, 151] on button at bounding box center [295, 144] width 17 height 15
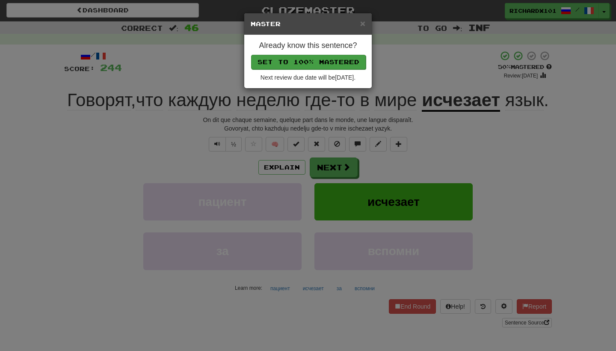
drag, startPoint x: 300, startPoint y: 162, endPoint x: 321, endPoint y: 60, distance: 103.9
click at [321, 60] on button "Set to 100% Mastered" at bounding box center [308, 62] width 115 height 15
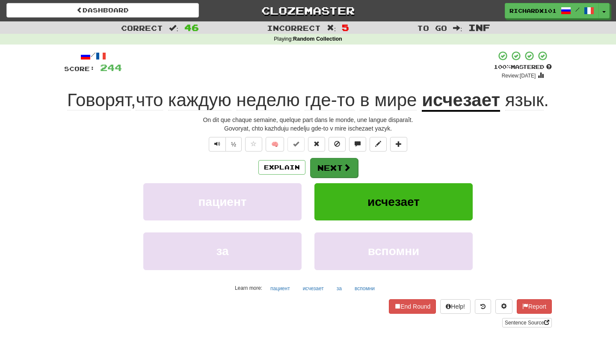
drag, startPoint x: 321, startPoint y: 60, endPoint x: 334, endPoint y: 187, distance: 128.2
click at [334, 178] on button "Next" at bounding box center [334, 168] width 48 height 20
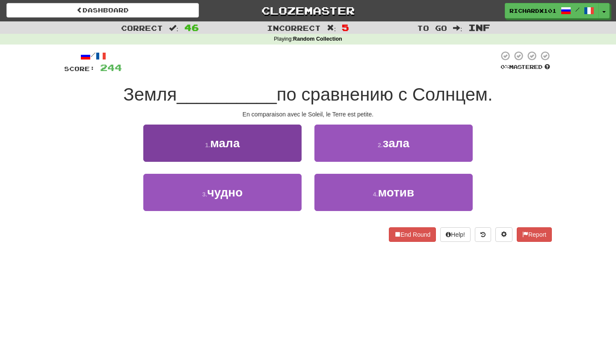
drag, startPoint x: 334, startPoint y: 187, endPoint x: 281, endPoint y: 148, distance: 66.6
click at [281, 148] on button "1 . мала" at bounding box center [222, 142] width 158 height 37
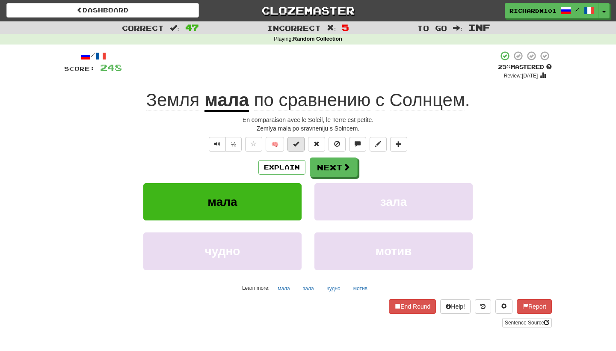
drag, startPoint x: 281, startPoint y: 148, endPoint x: 294, endPoint y: 142, distance: 14.9
click at [294, 142] on span at bounding box center [296, 144] width 6 height 6
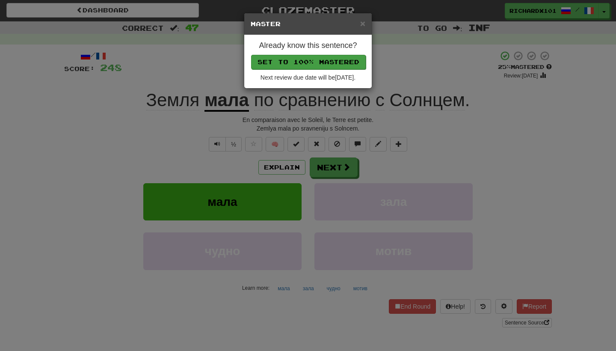
drag, startPoint x: 294, startPoint y: 142, endPoint x: 302, endPoint y: 61, distance: 81.2
click at [302, 61] on button "Set to 100% Mastered" at bounding box center [308, 62] width 115 height 15
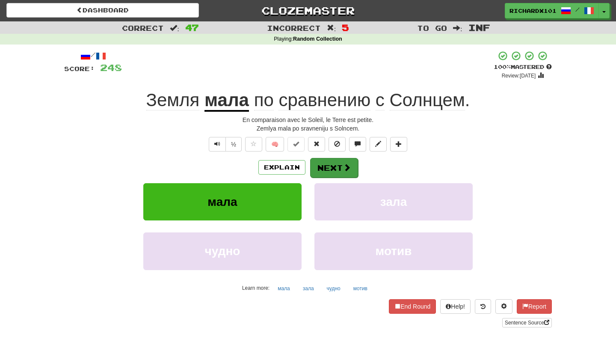
drag, startPoint x: 302, startPoint y: 61, endPoint x: 334, endPoint y: 161, distance: 105.0
click at [334, 161] on button "Next" at bounding box center [334, 168] width 48 height 20
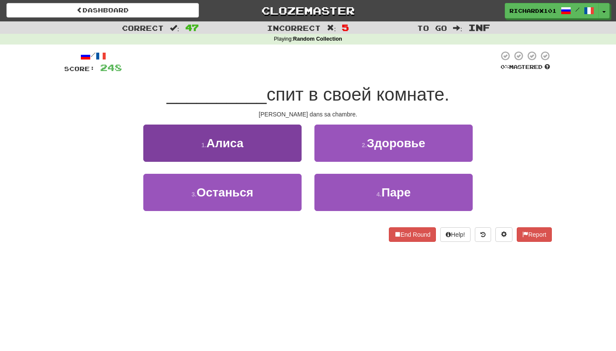
drag, startPoint x: 334, startPoint y: 161, endPoint x: 285, endPoint y: 148, distance: 49.9
click at [285, 148] on button "1 . Алиса" at bounding box center [222, 142] width 158 height 37
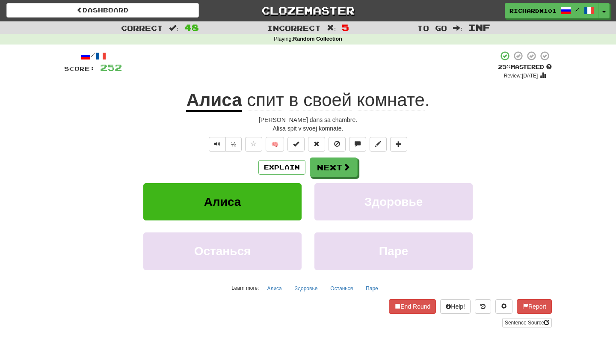
click at [297, 145] on span at bounding box center [296, 144] width 6 height 6
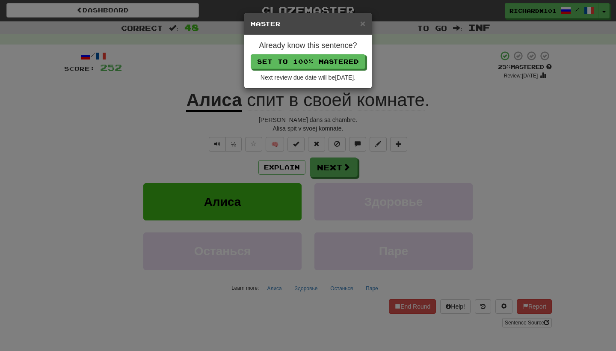
click at [305, 59] on button "Set to 100% Mastered" at bounding box center [308, 61] width 115 height 15
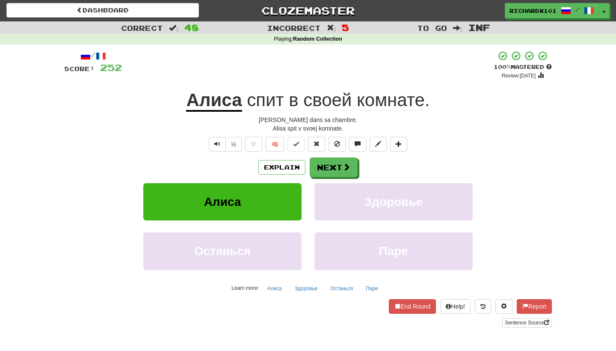
click at [329, 168] on button "Next" at bounding box center [334, 167] width 48 height 20
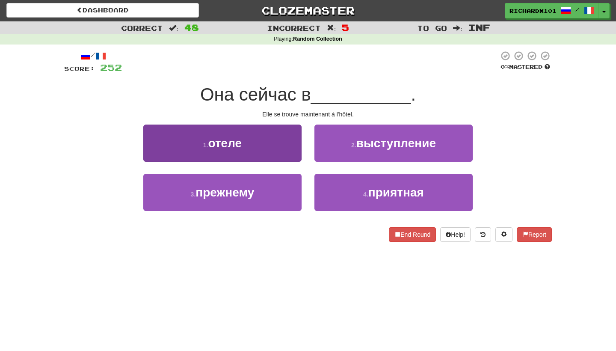
drag, startPoint x: 305, startPoint y: 59, endPoint x: 289, endPoint y: 151, distance: 93.9
click at [289, 151] on button "1 . отеле" at bounding box center [222, 142] width 158 height 37
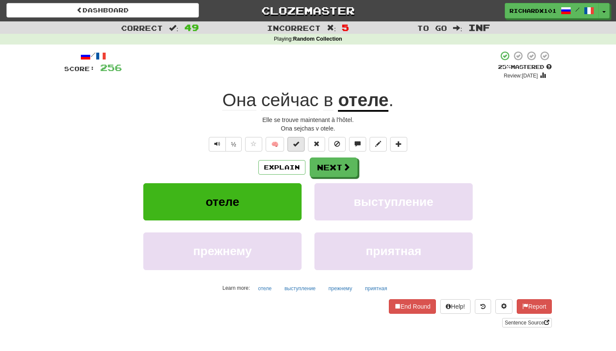
drag, startPoint x: 289, startPoint y: 151, endPoint x: 301, endPoint y: 140, distance: 16.7
click at [301, 140] on button at bounding box center [295, 144] width 17 height 15
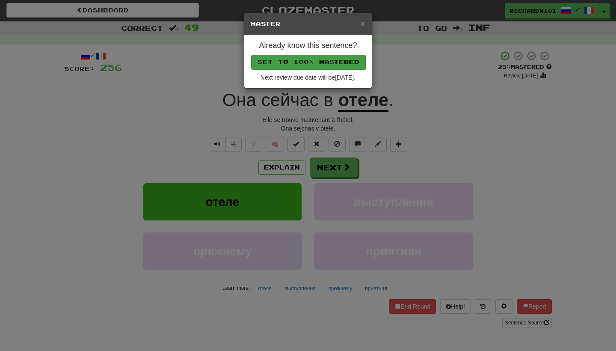
drag, startPoint x: 301, startPoint y: 140, endPoint x: 310, endPoint y: 62, distance: 78.3
click at [310, 62] on button "Set to 100% Mastered" at bounding box center [308, 62] width 115 height 15
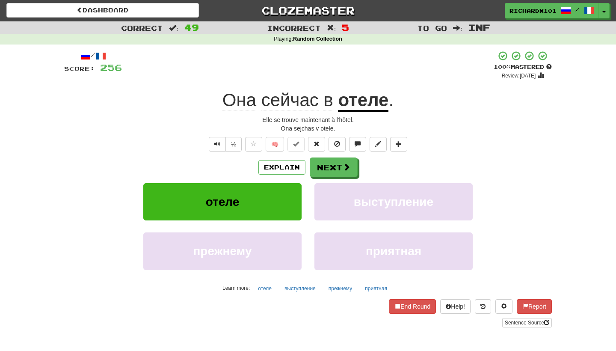
click at [329, 168] on button "Next" at bounding box center [334, 167] width 48 height 20
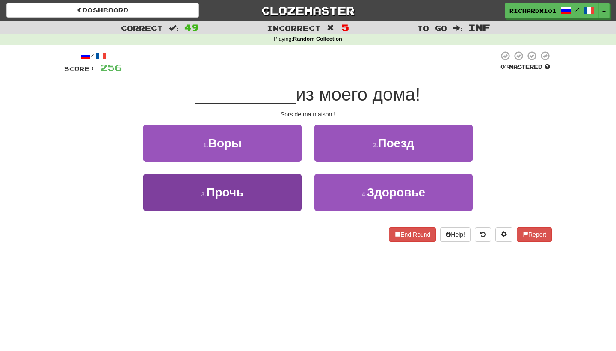
drag, startPoint x: 310, startPoint y: 62, endPoint x: 278, endPoint y: 191, distance: 132.6
click at [278, 191] on button "3 . Прочь" at bounding box center [222, 192] width 158 height 37
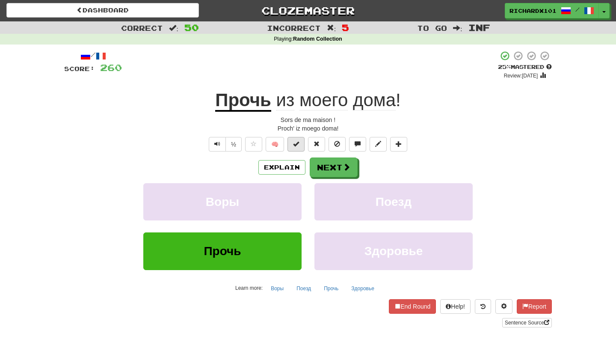
drag, startPoint x: 278, startPoint y: 191, endPoint x: 297, endPoint y: 141, distance: 53.5
click at [297, 141] on span at bounding box center [296, 144] width 6 height 6
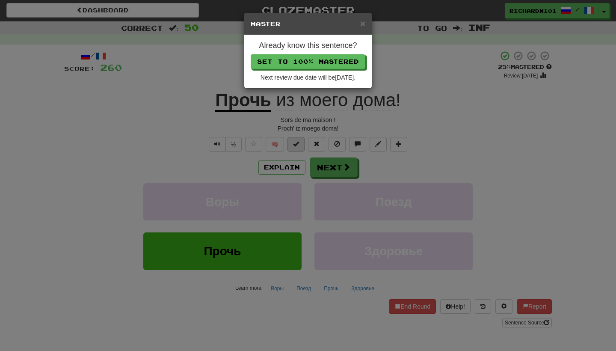
click at [321, 60] on button "Set to 100% Mastered" at bounding box center [308, 61] width 115 height 15
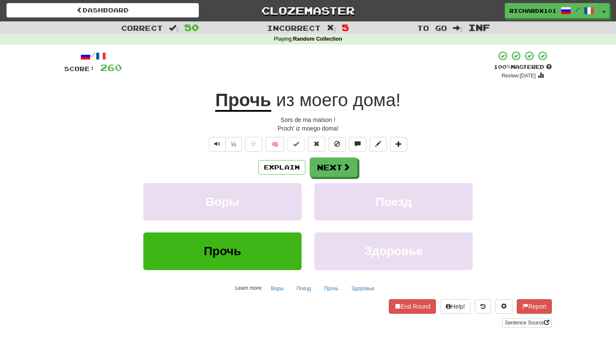
click at [334, 161] on button "Next" at bounding box center [334, 167] width 48 height 20
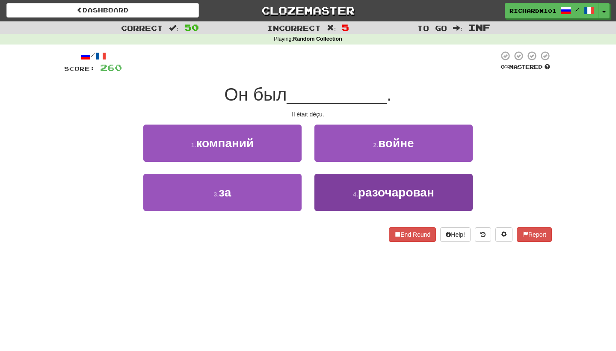
drag, startPoint x: 321, startPoint y: 60, endPoint x: 344, endPoint y: 190, distance: 132.1
click at [344, 190] on button "4 . разочарован" at bounding box center [393, 192] width 158 height 37
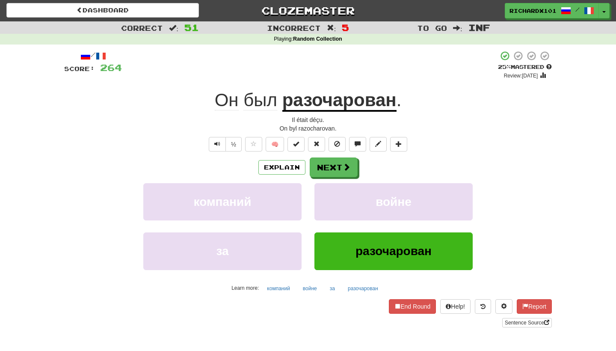
click at [300, 139] on button at bounding box center [295, 144] width 17 height 15
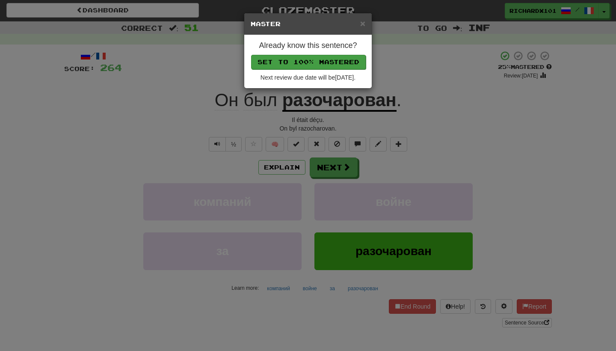
drag, startPoint x: 344, startPoint y: 190, endPoint x: 314, endPoint y: 62, distance: 131.6
click at [314, 62] on button "Set to 100% Mastered" at bounding box center [308, 62] width 115 height 15
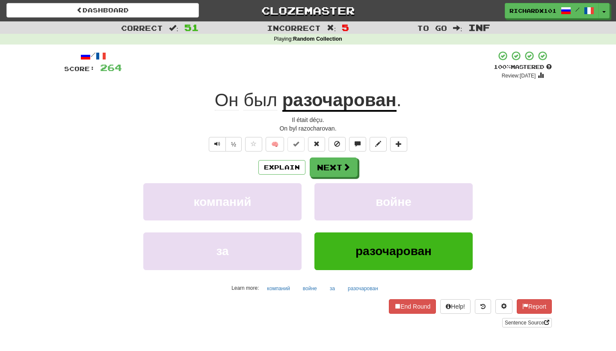
click at [332, 168] on button "Next" at bounding box center [334, 167] width 48 height 20
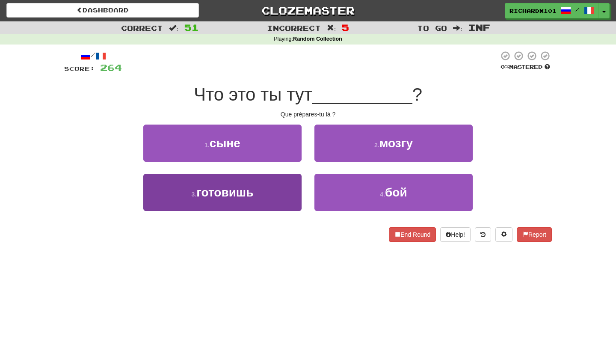
drag, startPoint x: 314, startPoint y: 62, endPoint x: 286, endPoint y: 204, distance: 145.1
click at [286, 204] on button "3 . готовишь" at bounding box center [222, 192] width 158 height 37
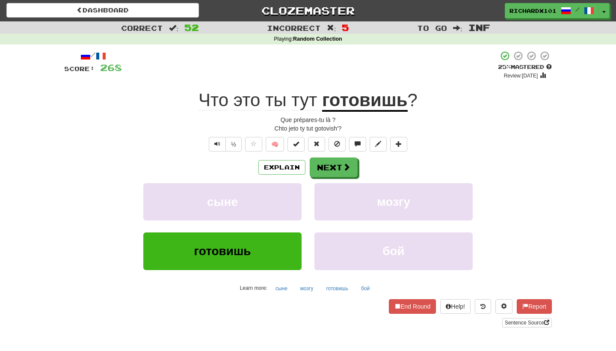
click at [297, 141] on span at bounding box center [296, 144] width 6 height 6
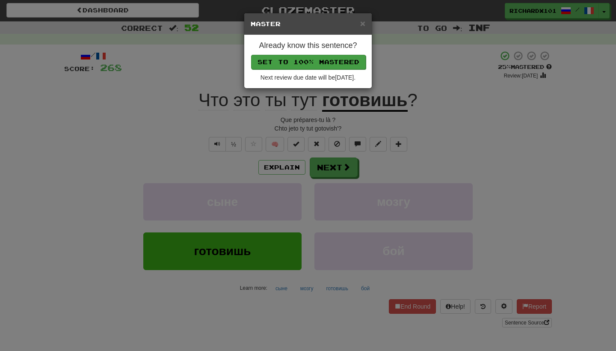
drag, startPoint x: 286, startPoint y: 204, endPoint x: 307, endPoint y: 60, distance: 145.6
click at [307, 60] on button "Set to 100% Mastered" at bounding box center [308, 62] width 115 height 15
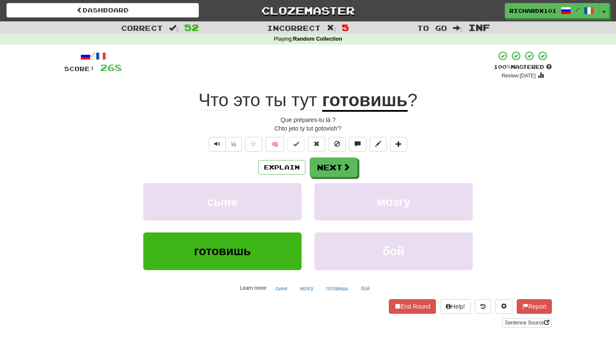
click at [326, 169] on button "Next" at bounding box center [334, 167] width 48 height 20
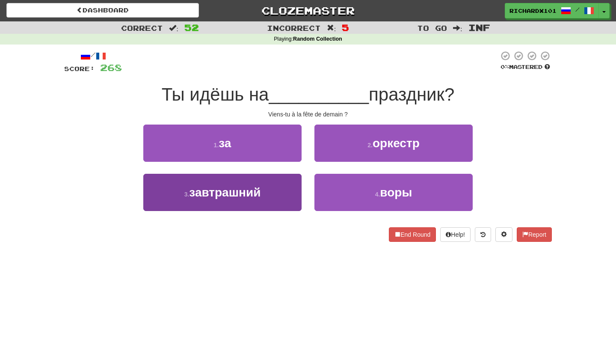
drag, startPoint x: 307, startPoint y: 60, endPoint x: 287, endPoint y: 201, distance: 141.7
click at [287, 201] on button "3 . завтрашний" at bounding box center [222, 192] width 158 height 37
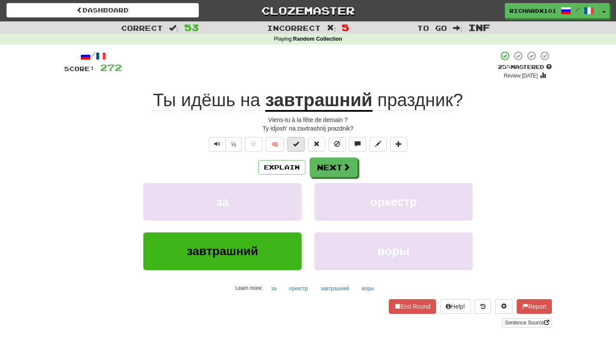
drag, startPoint x: 287, startPoint y: 201, endPoint x: 299, endPoint y: 145, distance: 57.2
click at [299, 145] on span at bounding box center [296, 144] width 6 height 6
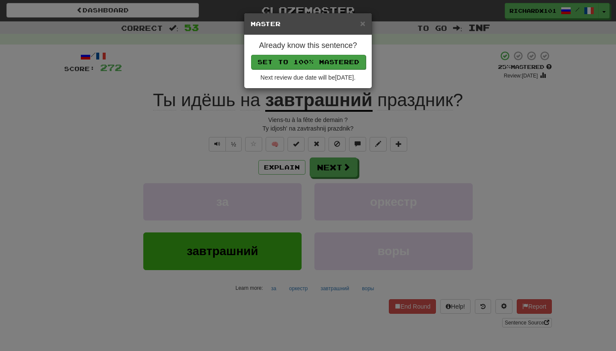
drag, startPoint x: 299, startPoint y: 145, endPoint x: 306, endPoint y: 59, distance: 86.3
click at [306, 59] on button "Set to 100% Mastered" at bounding box center [308, 62] width 115 height 15
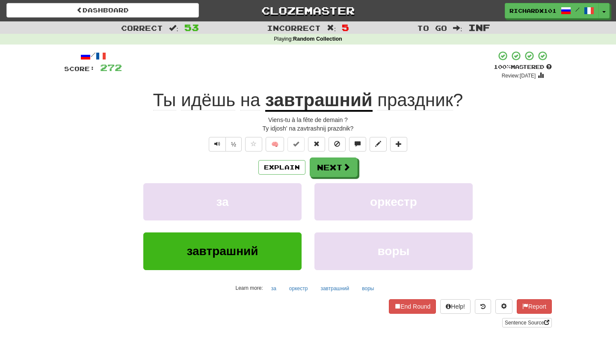
click at [334, 163] on button "Next" at bounding box center [334, 167] width 48 height 20
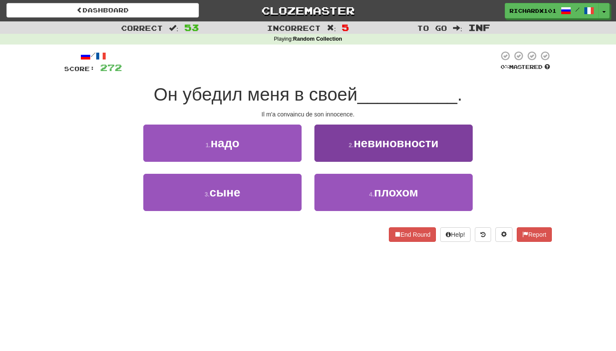
drag, startPoint x: 306, startPoint y: 59, endPoint x: 342, endPoint y: 151, distance: 99.1
click at [342, 151] on button "2 . невиновности" at bounding box center [393, 142] width 158 height 37
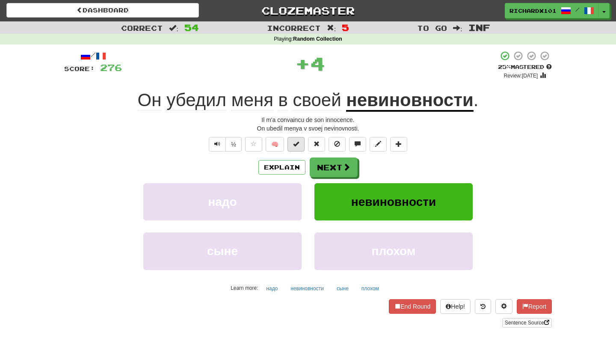
drag, startPoint x: 342, startPoint y: 151, endPoint x: 296, endPoint y: 142, distance: 46.7
click at [296, 142] on span at bounding box center [296, 144] width 6 height 6
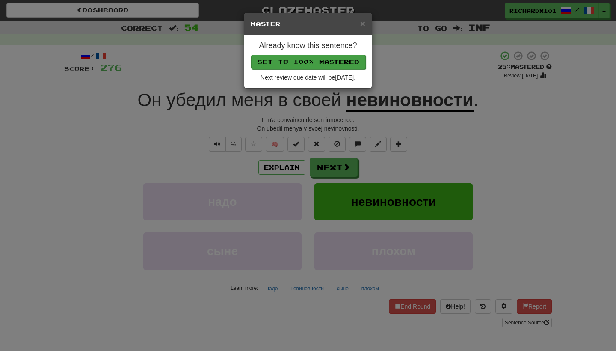
drag, startPoint x: 296, startPoint y: 142, endPoint x: 303, endPoint y: 55, distance: 86.7
click at [303, 55] on button "Set to 100% Mastered" at bounding box center [308, 62] width 115 height 15
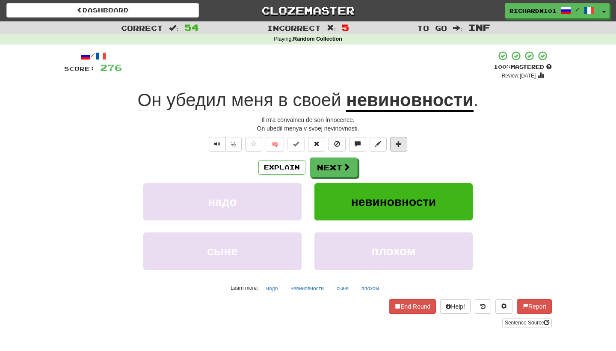
drag, startPoint x: 303, startPoint y: 55, endPoint x: 403, endPoint y: 140, distance: 131.1
click at [403, 140] on button at bounding box center [398, 144] width 17 height 15
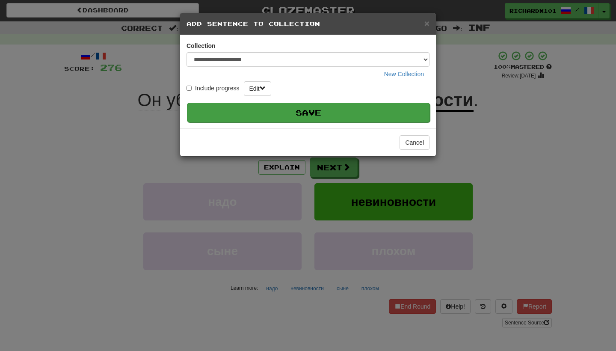
drag, startPoint x: 403, startPoint y: 140, endPoint x: 385, endPoint y: 109, distance: 35.7
click at [385, 109] on button "Save" at bounding box center [308, 113] width 243 height 20
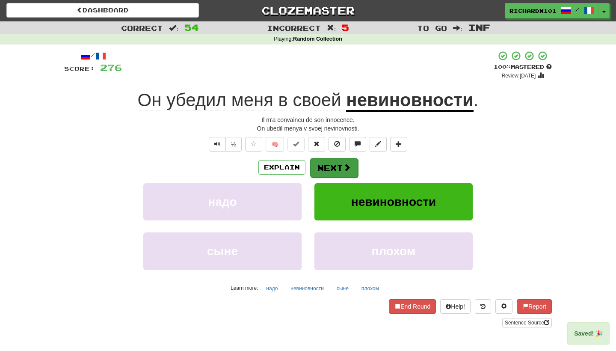
drag, startPoint x: 385, startPoint y: 109, endPoint x: 349, endPoint y: 163, distance: 64.8
click at [349, 163] on span at bounding box center [347, 167] width 8 height 8
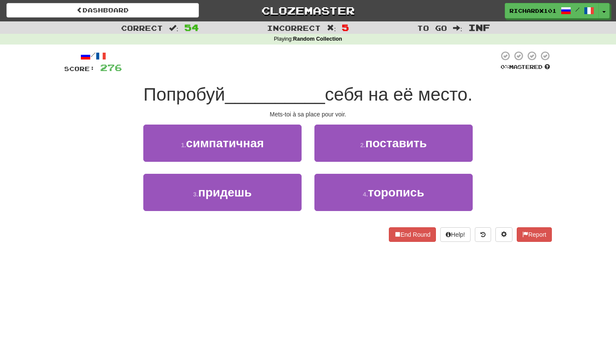
click at [355, 151] on button "2 . поставить" at bounding box center [393, 142] width 158 height 37
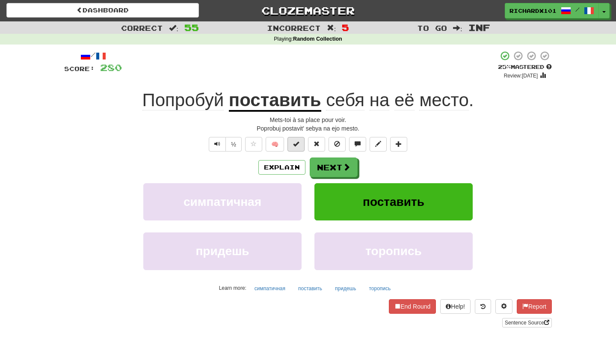
drag, startPoint x: 349, startPoint y: 163, endPoint x: 300, endPoint y: 142, distance: 54.0
click at [300, 142] on button at bounding box center [295, 144] width 17 height 15
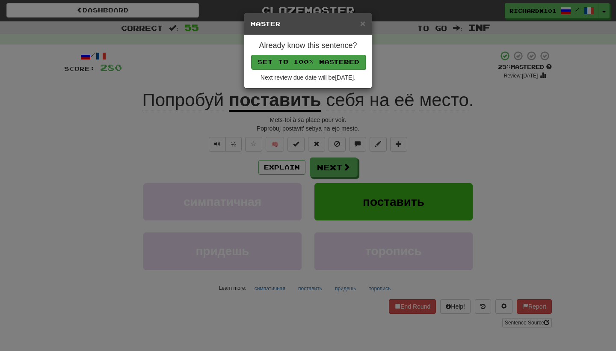
drag, startPoint x: 300, startPoint y: 142, endPoint x: 311, endPoint y: 65, distance: 76.9
click at [311, 65] on button "Set to 100% Mastered" at bounding box center [308, 62] width 115 height 15
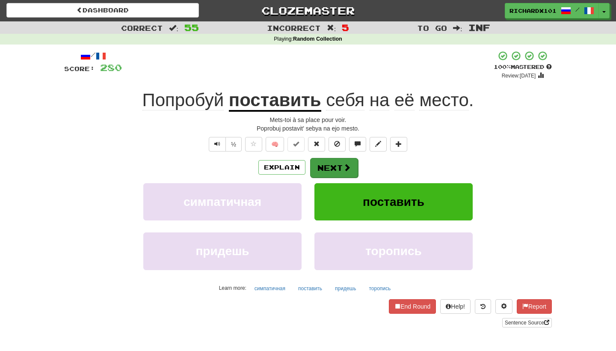
drag, startPoint x: 311, startPoint y: 65, endPoint x: 335, endPoint y: 165, distance: 102.5
click at [335, 165] on button "Next" at bounding box center [334, 168] width 48 height 20
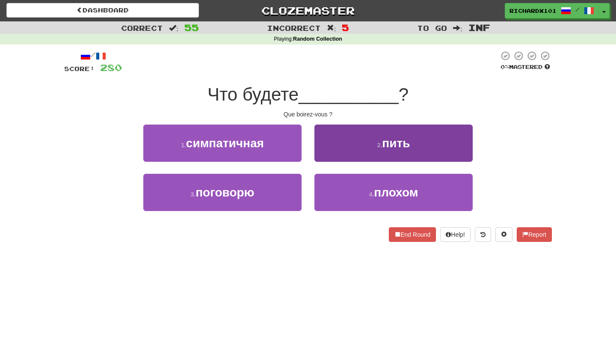
drag, startPoint x: 335, startPoint y: 165, endPoint x: 345, endPoint y: 148, distance: 20.0
click at [345, 148] on button "2 . пить" at bounding box center [393, 142] width 158 height 37
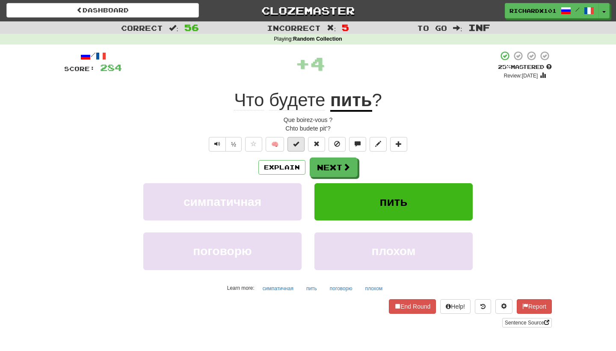
drag, startPoint x: 345, startPoint y: 148, endPoint x: 301, endPoint y: 143, distance: 44.4
click at [301, 143] on button at bounding box center [295, 144] width 17 height 15
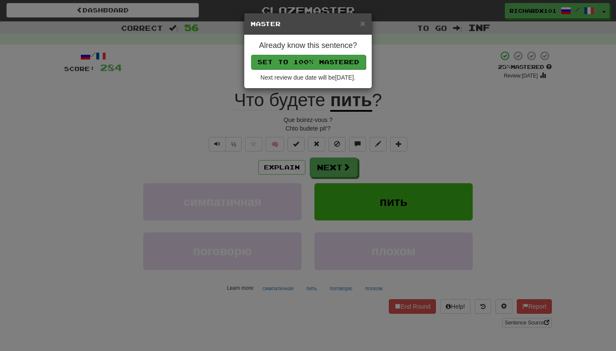
drag, startPoint x: 301, startPoint y: 143, endPoint x: 317, endPoint y: 58, distance: 86.7
click at [317, 58] on button "Set to 100% Mastered" at bounding box center [308, 62] width 115 height 15
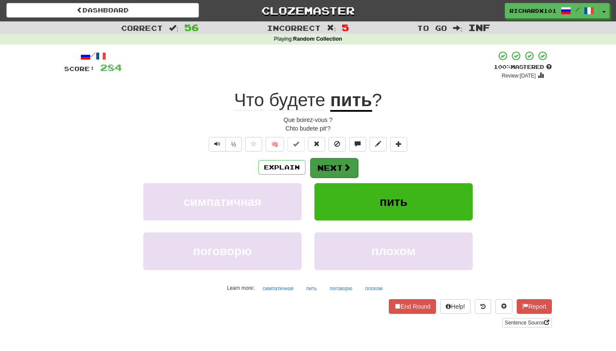
drag, startPoint x: 317, startPoint y: 58, endPoint x: 341, endPoint y: 169, distance: 114.2
click at [341, 169] on button "Next" at bounding box center [334, 168] width 48 height 20
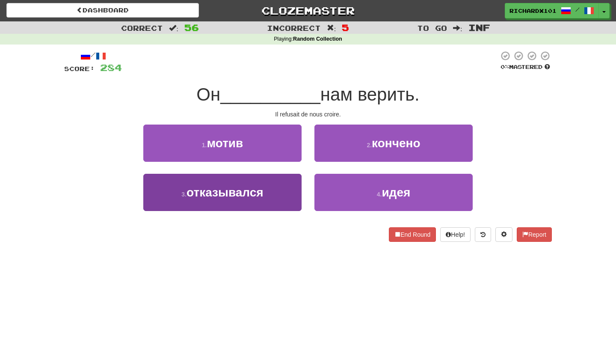
drag, startPoint x: 341, startPoint y: 169, endPoint x: 289, endPoint y: 197, distance: 58.6
click at [289, 197] on button "3 . отказывался" at bounding box center [222, 192] width 158 height 37
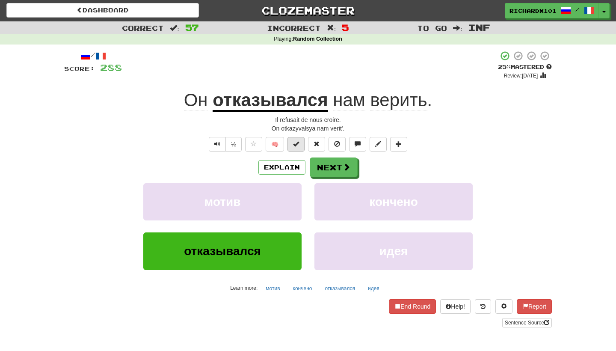
drag, startPoint x: 289, startPoint y: 197, endPoint x: 299, endPoint y: 140, distance: 57.7
click at [299, 141] on span at bounding box center [296, 144] width 6 height 6
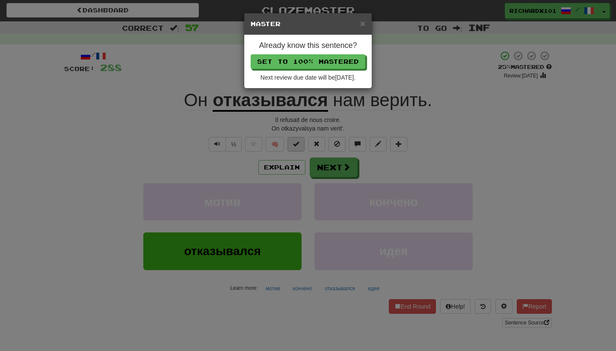
click at [311, 59] on button "Set to 100% Mastered" at bounding box center [308, 61] width 115 height 15
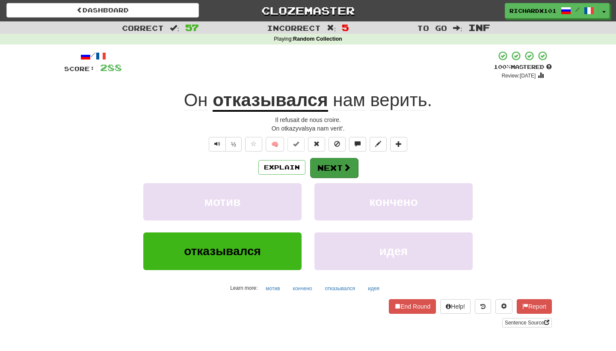
drag, startPoint x: 311, startPoint y: 59, endPoint x: 333, endPoint y: 164, distance: 107.1
click at [333, 164] on button "Next" at bounding box center [334, 168] width 48 height 20
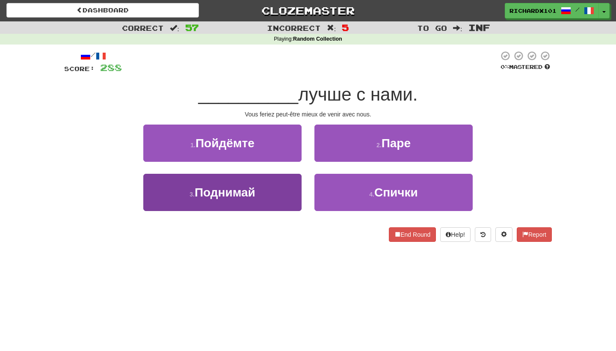
drag, startPoint x: 333, startPoint y: 164, endPoint x: 291, endPoint y: 191, distance: 49.8
click at [291, 191] on button "3 . Поднимай" at bounding box center [222, 192] width 158 height 37
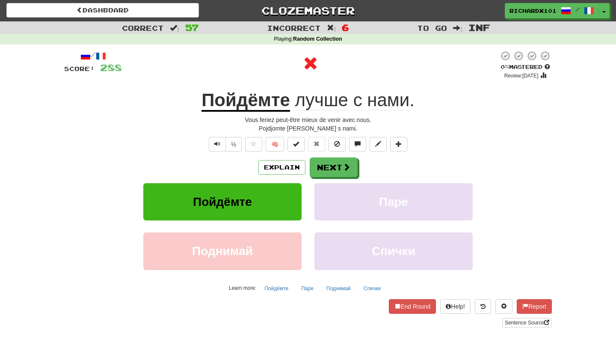
click at [297, 146] on span at bounding box center [296, 144] width 6 height 6
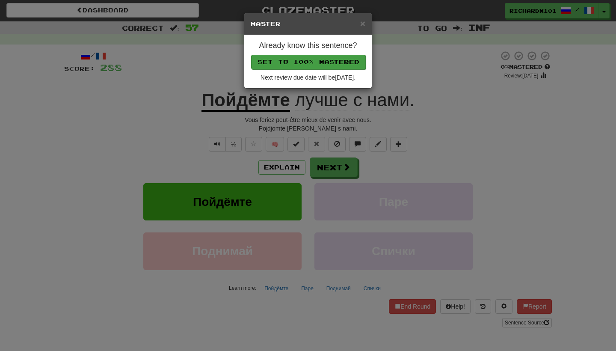
drag, startPoint x: 291, startPoint y: 191, endPoint x: 302, endPoint y: 57, distance: 134.3
click at [302, 57] on button "Set to 100% Mastered" at bounding box center [308, 62] width 115 height 15
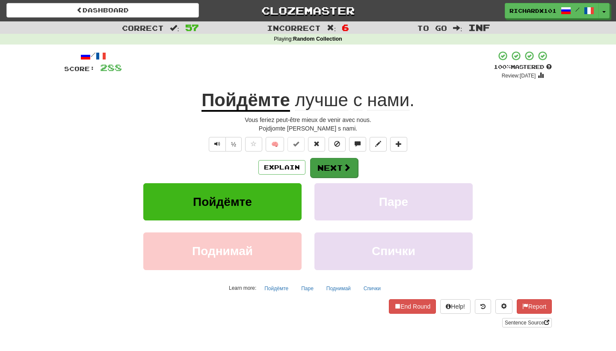
drag, startPoint x: 302, startPoint y: 57, endPoint x: 334, endPoint y: 169, distance: 115.9
click at [334, 169] on button "Next" at bounding box center [334, 168] width 48 height 20
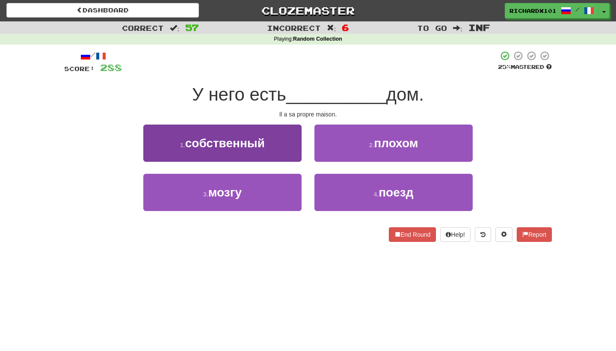
drag, startPoint x: 334, startPoint y: 169, endPoint x: 287, endPoint y: 149, distance: 51.4
click at [287, 149] on button "1 . собственный" at bounding box center [222, 142] width 158 height 37
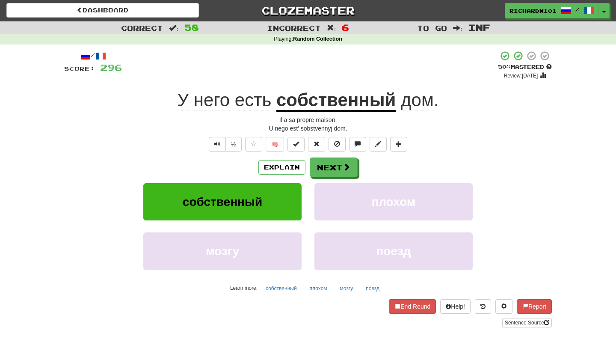
click at [295, 144] on span at bounding box center [296, 144] width 6 height 6
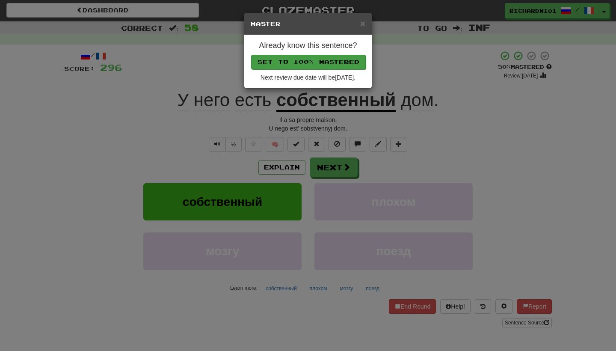
drag, startPoint x: 287, startPoint y: 149, endPoint x: 311, endPoint y: 55, distance: 96.8
click at [311, 55] on button "Set to 100% Mastered" at bounding box center [308, 62] width 115 height 15
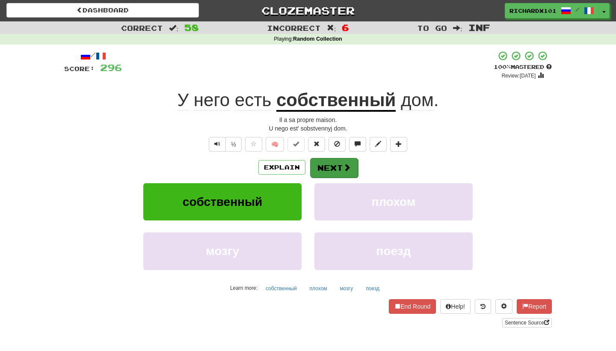
drag, startPoint x: 311, startPoint y: 55, endPoint x: 344, endPoint y: 163, distance: 113.1
click at [344, 163] on span at bounding box center [347, 167] width 8 height 8
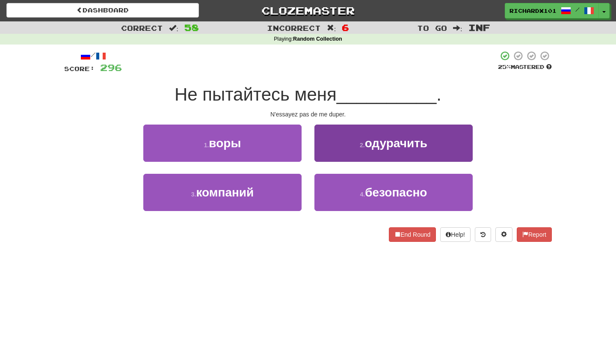
drag, startPoint x: 344, startPoint y: 163, endPoint x: 352, endPoint y: 148, distance: 17.2
click at [352, 148] on button "2 . одурачить" at bounding box center [393, 142] width 158 height 37
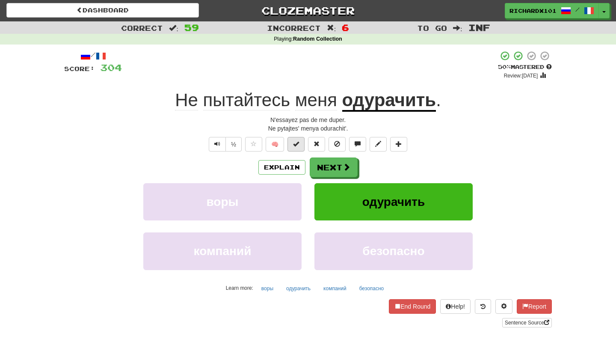
drag, startPoint x: 352, startPoint y: 148, endPoint x: 296, endPoint y: 142, distance: 56.5
click at [296, 142] on span at bounding box center [296, 144] width 6 height 6
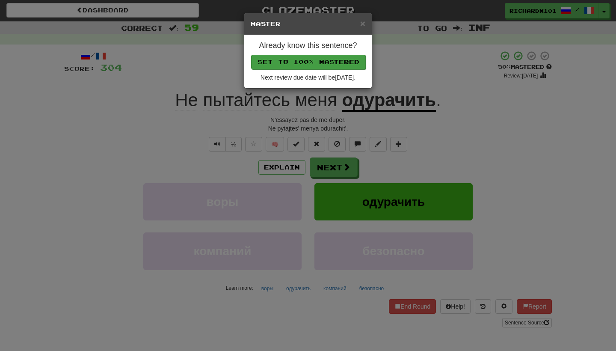
drag, startPoint x: 296, startPoint y: 142, endPoint x: 306, endPoint y: 59, distance: 83.1
click at [306, 59] on button "Set to 100% Mastered" at bounding box center [308, 62] width 115 height 15
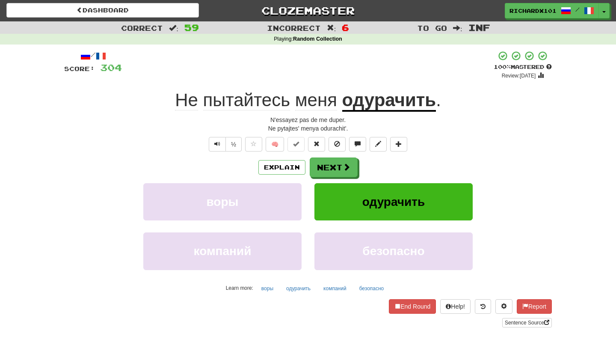
click at [338, 164] on button "Next" at bounding box center [334, 167] width 48 height 20
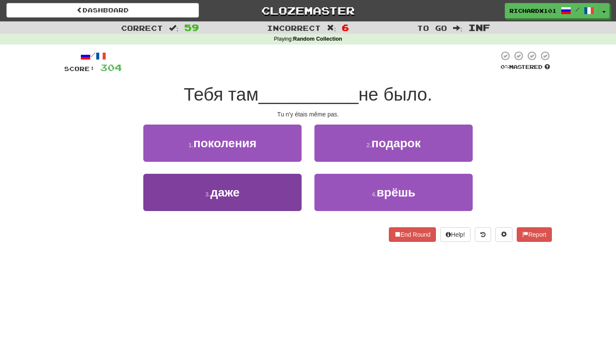
drag, startPoint x: 306, startPoint y: 59, endPoint x: 285, endPoint y: 190, distance: 132.1
click at [285, 190] on button "3 . даже" at bounding box center [222, 192] width 158 height 37
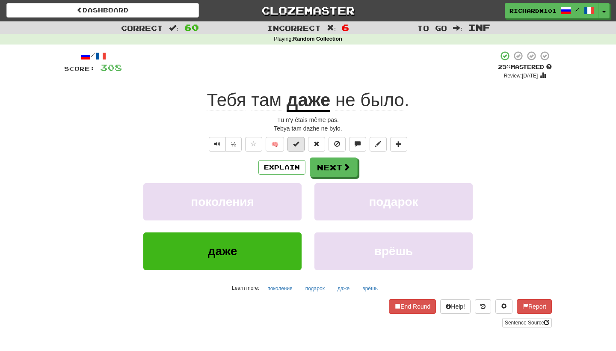
drag, startPoint x: 285, startPoint y: 190, endPoint x: 296, endPoint y: 145, distance: 46.4
click at [296, 145] on span at bounding box center [296, 144] width 6 height 6
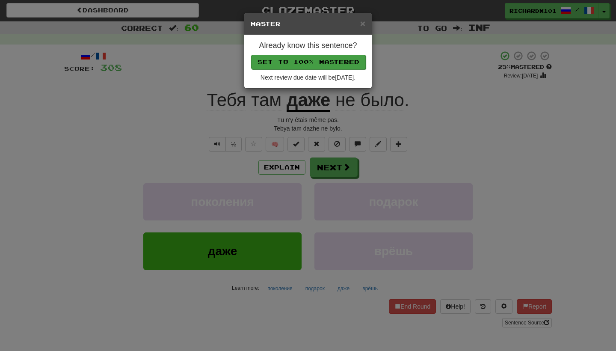
drag, startPoint x: 296, startPoint y: 145, endPoint x: 310, endPoint y: 61, distance: 84.5
click at [310, 61] on button "Set to 100% Mastered" at bounding box center [308, 62] width 115 height 15
